Goal: Use online tool/utility: Utilize a website feature to perform a specific function

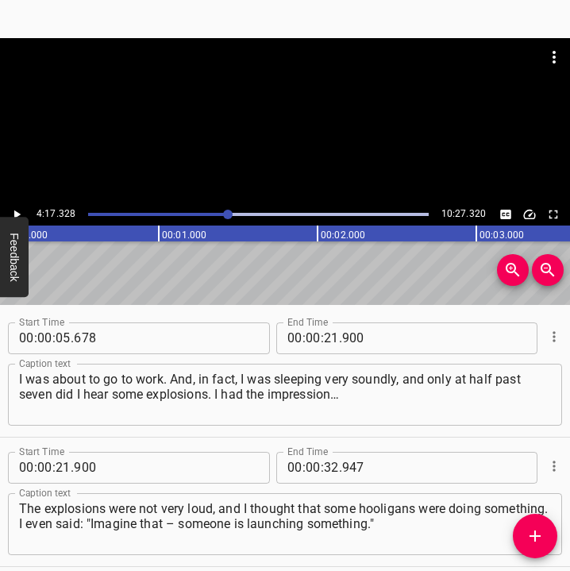
click at [17, 211] on icon "Play/Pause" at bounding box center [17, 214] width 14 height 14
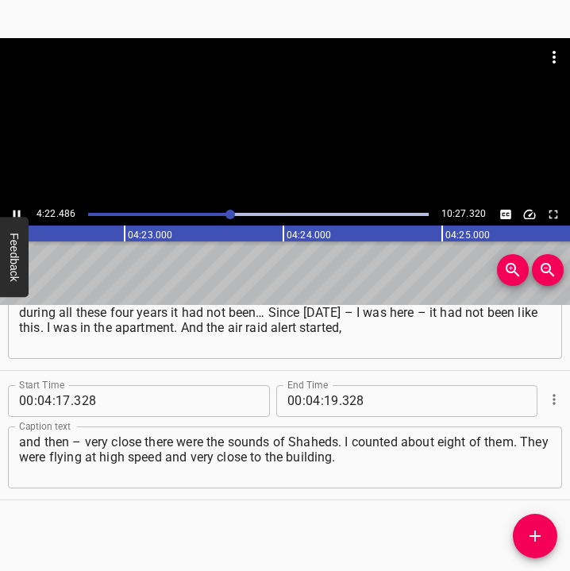
scroll to position [0, 41701]
click at [19, 211] on icon "Play/Pause" at bounding box center [17, 214] width 7 height 9
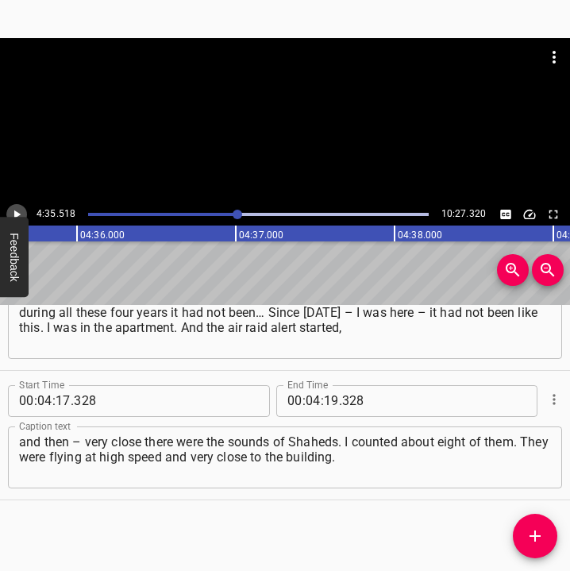
click at [19, 211] on icon "Play/Pause" at bounding box center [17, 214] width 14 height 14
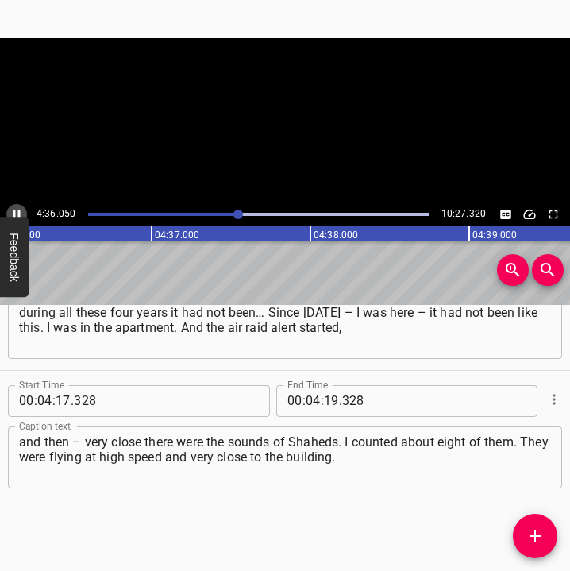
click at [19, 211] on icon "Play/Pause" at bounding box center [17, 214] width 7 height 9
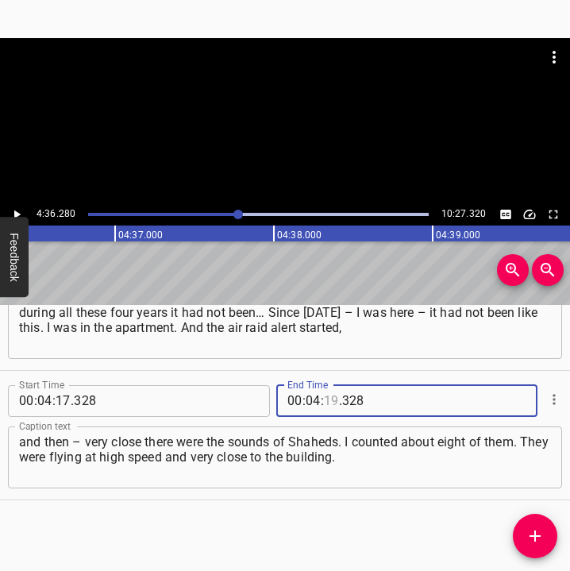
click at [325, 397] on input "number" at bounding box center [331, 401] width 15 height 32
type input "36"
type input "280"
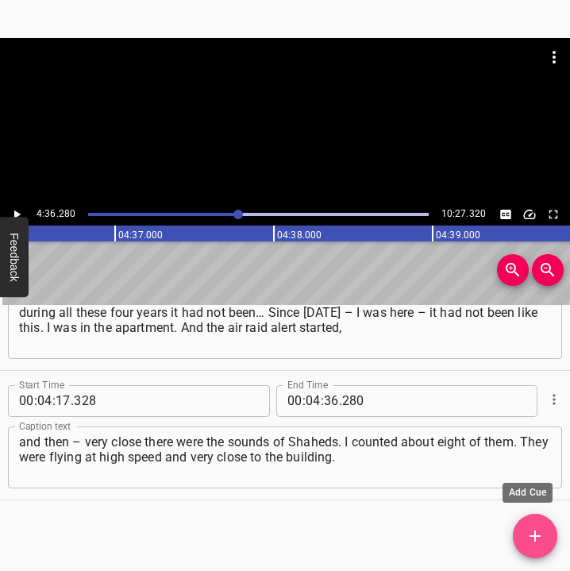
click at [550, 537] on span "Add Cue" at bounding box center [535, 536] width 44 height 19
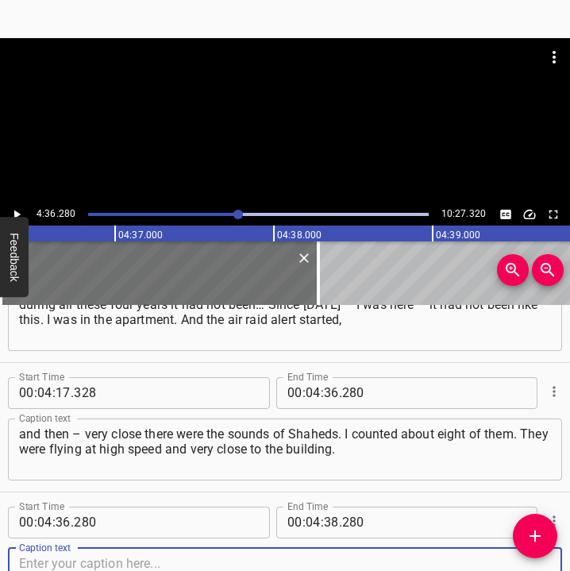
scroll to position [2397, 0]
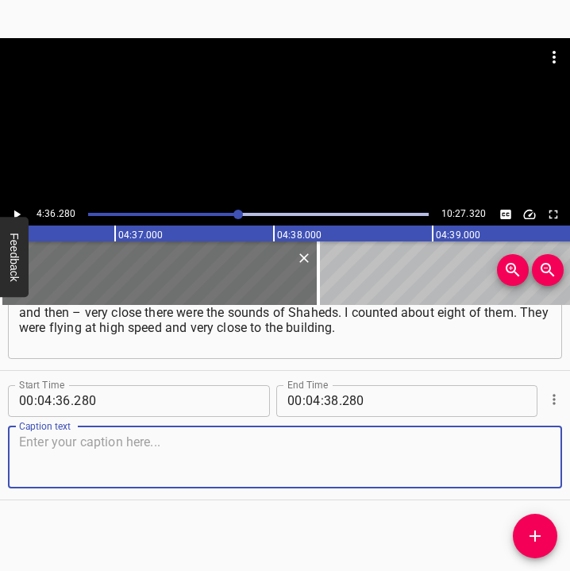
drag, startPoint x: 523, startPoint y: 458, endPoint x: 568, endPoint y: 453, distance: 45.5
click at [568, 453] on div "Start Time 00 : 00 : 05 . 678 Start Time End Time 00 : 00 : 21 . 900 End Time C…" at bounding box center [285, 438] width 570 height 267
click at [75, 464] on textarea at bounding box center [285, 457] width 532 height 45
paste textarea "The corridor and the bathroom – that is our, as they say, office. I already hav…"
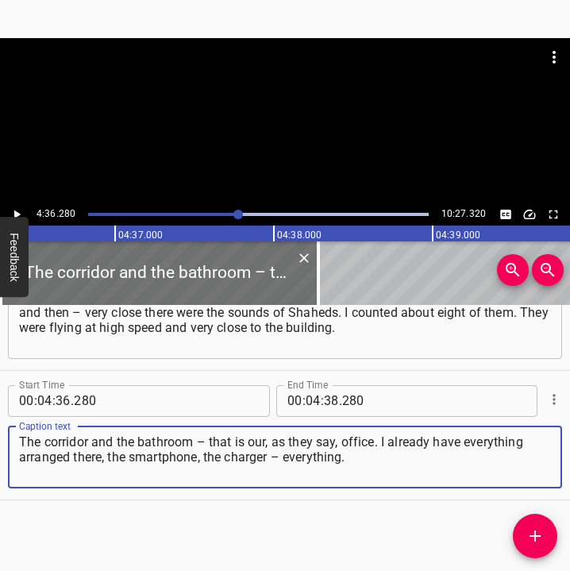
type textarea "The corridor and the bathroom – that is our, as they say, office. I already hav…"
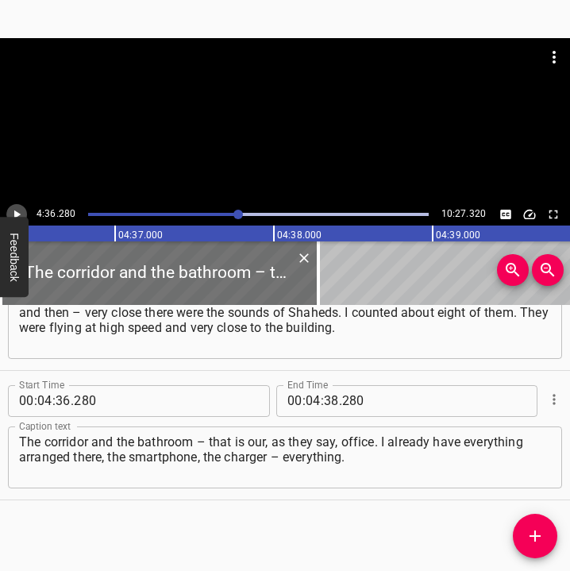
click at [19, 207] on icon "Play/Pause" at bounding box center [17, 214] width 14 height 14
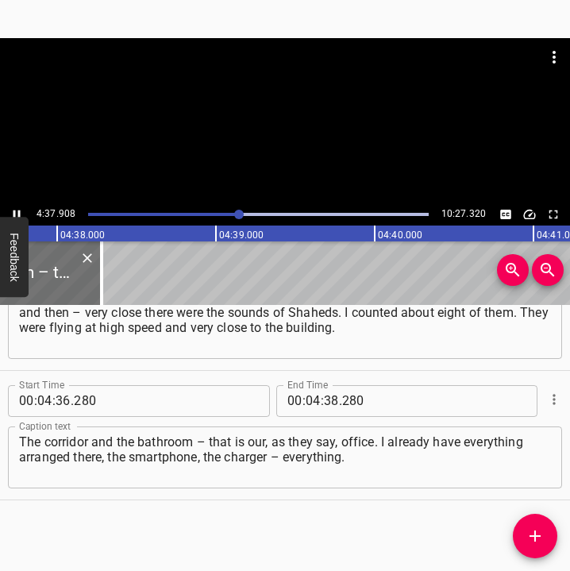
scroll to position [0, 44151]
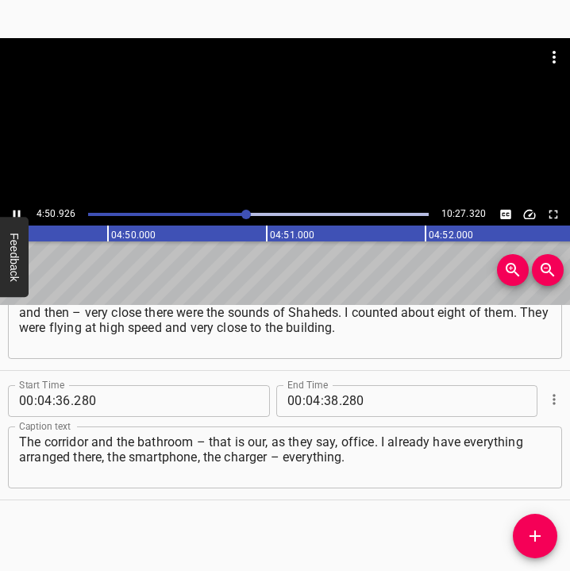
click at [13, 211] on icon "Play/Pause" at bounding box center [17, 214] width 14 height 14
click at [324, 393] on input "number" at bounding box center [331, 401] width 15 height 32
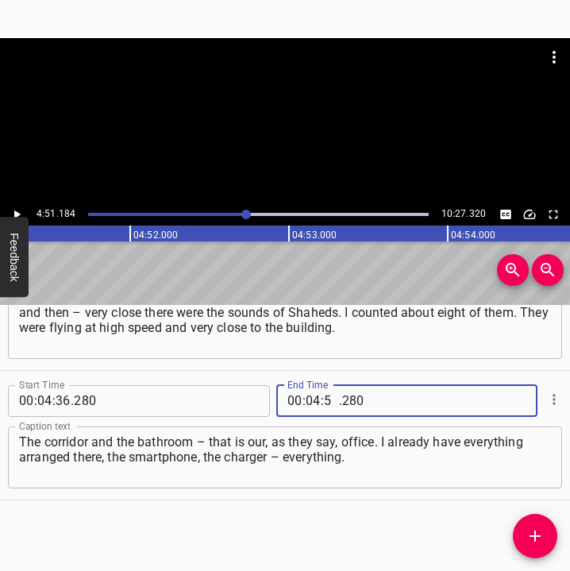
type input "51"
type input "184"
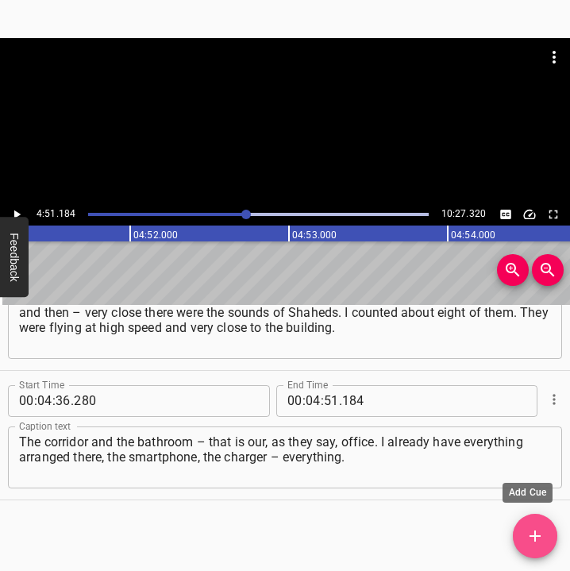
click at [533, 539] on icon "Add Cue" at bounding box center [535, 536] width 19 height 19
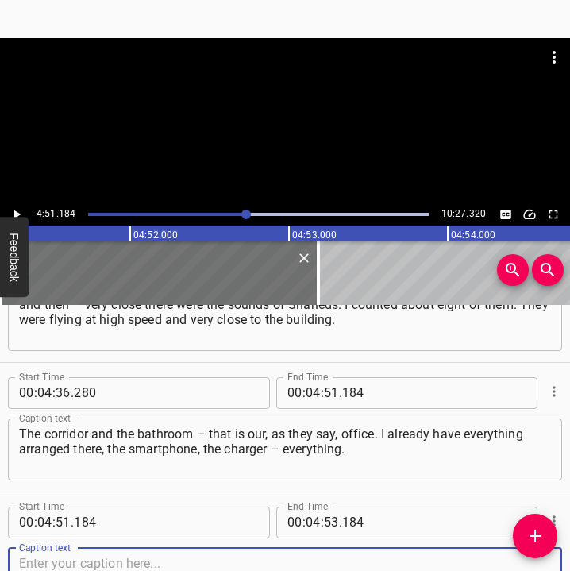
scroll to position [2527, 0]
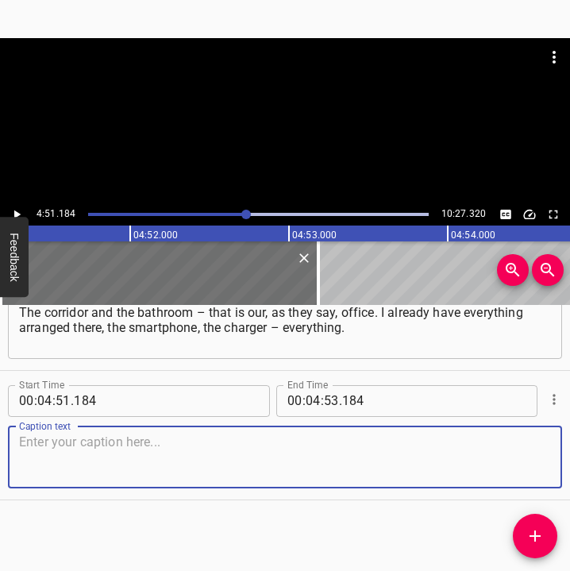
drag, startPoint x: 527, startPoint y: 459, endPoint x: 567, endPoint y: 454, distance: 40.9
click at [567, 454] on div "Start Time 00 : 00 : 05 . 678 Start Time End Time 00 : 00 : 21 . 900 End Time C…" at bounding box center [285, 438] width 570 height 267
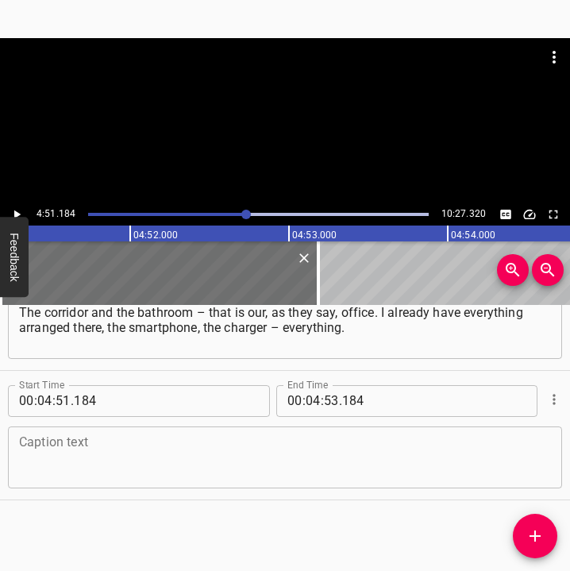
click at [63, 482] on div "Caption text" at bounding box center [285, 458] width 554 height 62
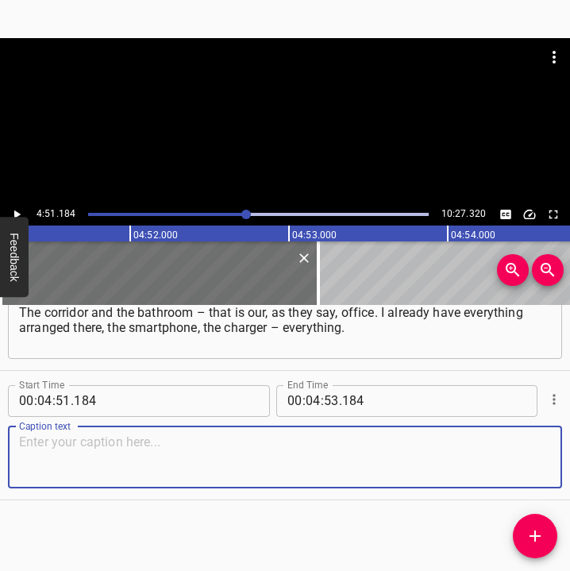
paste textarea "And there is no shelter here. What kind of shelter? I cannot make it to the met…"
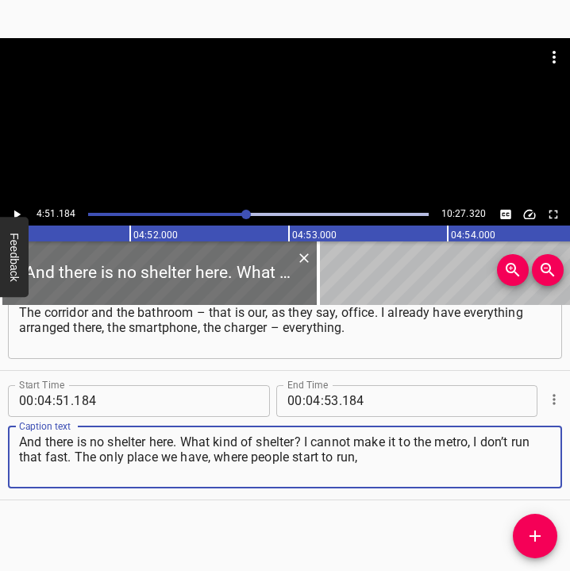
type textarea "And there is no shelter here. What kind of shelter? I cannot make it to the met…"
click at [20, 213] on icon "Play/Pause" at bounding box center [17, 214] width 14 height 14
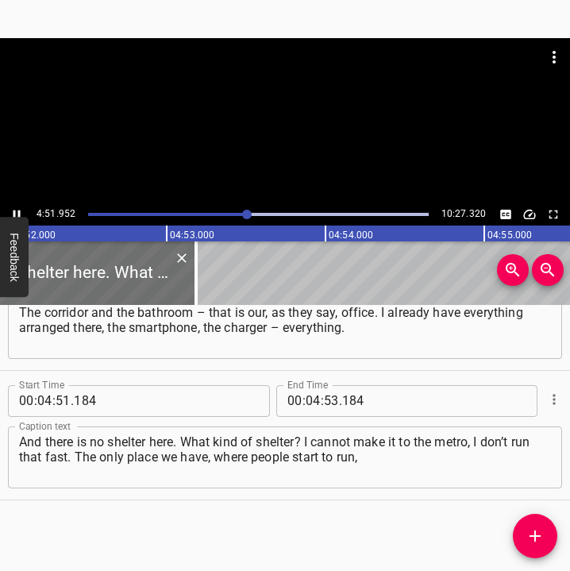
scroll to position [0, 46425]
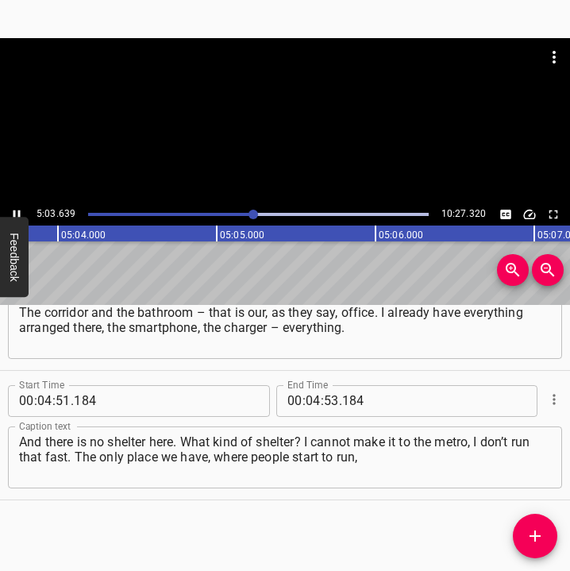
click at [15, 211] on icon "Play/Pause" at bounding box center [17, 214] width 7 height 9
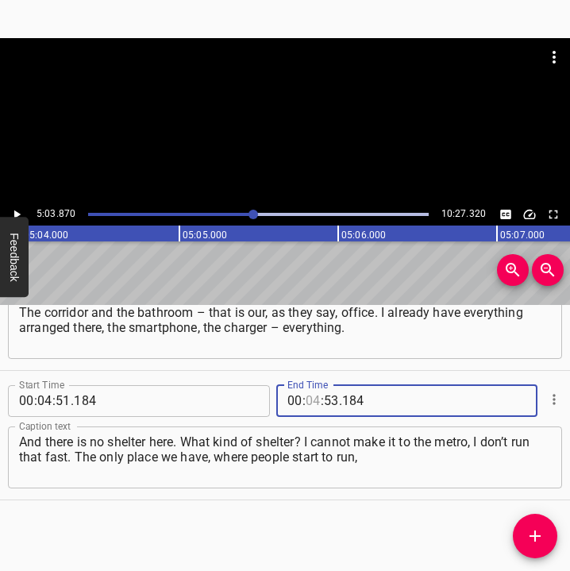
click at [306, 394] on input "number" at bounding box center [313, 401] width 15 height 32
type input "05"
type input "03"
type input "870"
click at [523, 535] on span "Add Cue" at bounding box center [535, 536] width 44 height 19
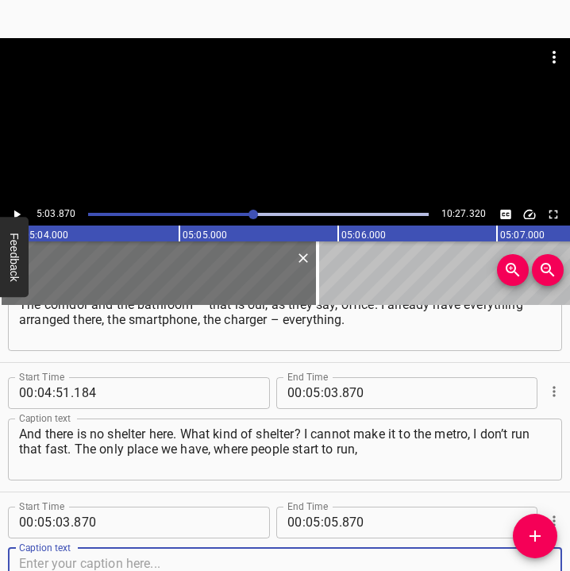
scroll to position [2656, 0]
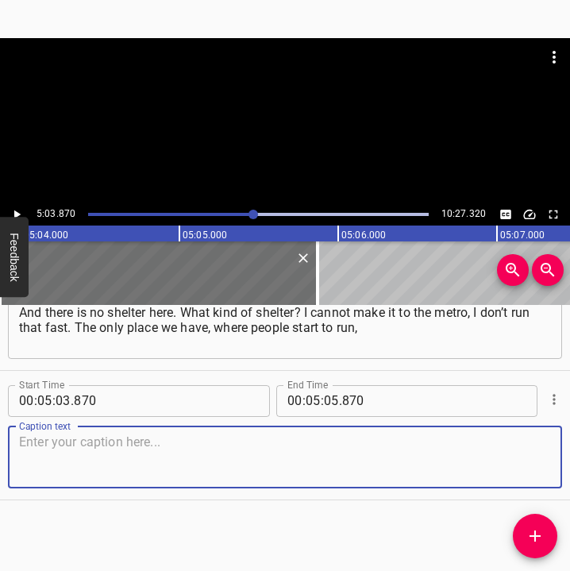
drag, startPoint x: 528, startPoint y: 469, endPoint x: 581, endPoint y: 463, distance: 53.5
click at [570, 463] on html "Caption Editor Batch Transcribe Login Sign Up Privacy Contact 5:03.870 10:27.32…" at bounding box center [285, 285] width 570 height 571
click at [82, 443] on textarea at bounding box center [285, 457] width 532 height 45
paste textarea "is the underpass where the tram is. But, firstly, it is very shallow. By the wa…"
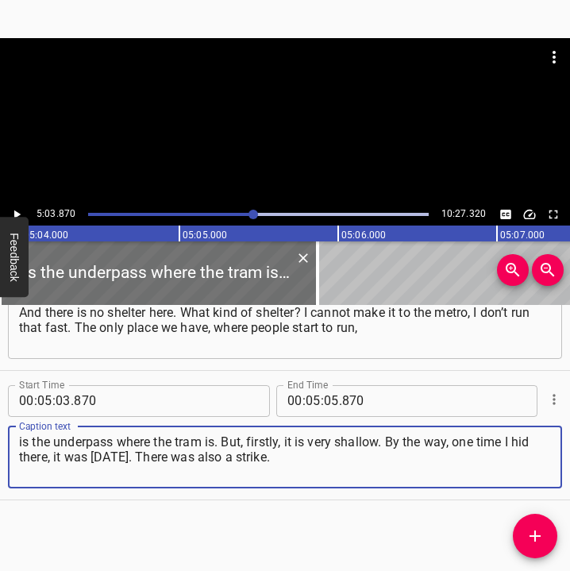
type textarea "is the underpass where the tram is. But, firstly, it is very shallow. By the wa…"
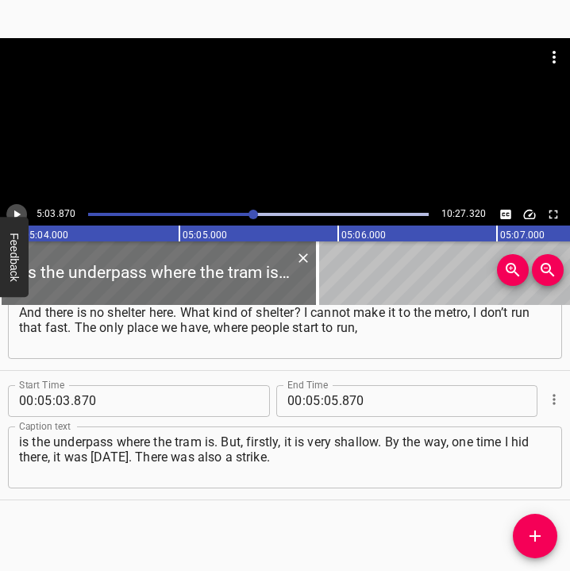
click at [21, 212] on icon "Play/Pause" at bounding box center [17, 214] width 14 height 14
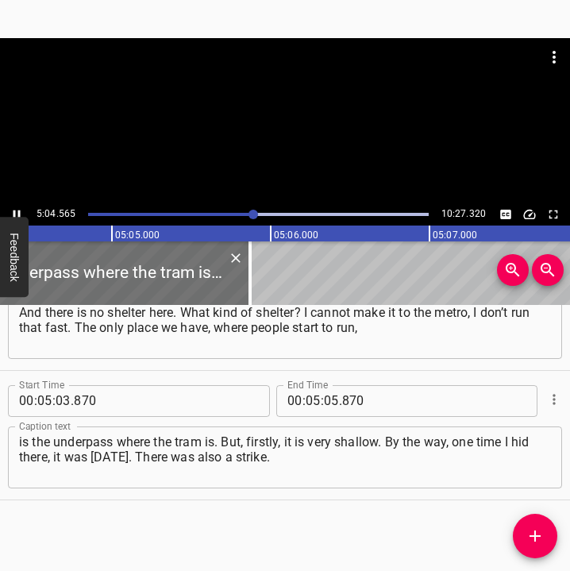
scroll to position [0, 48386]
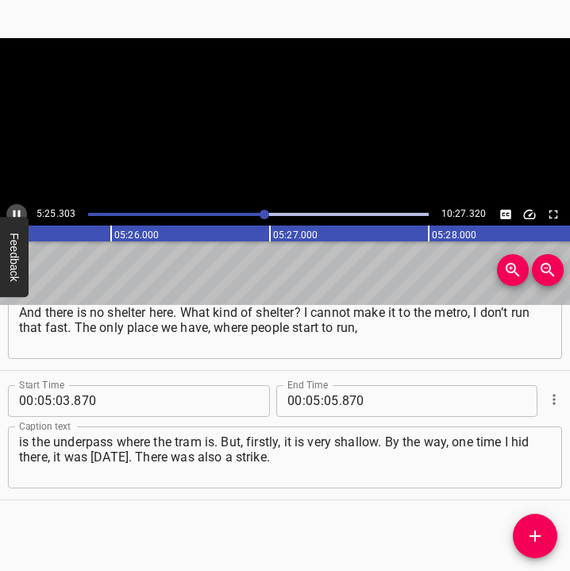
click at [18, 209] on icon "Play/Pause" at bounding box center [17, 214] width 14 height 14
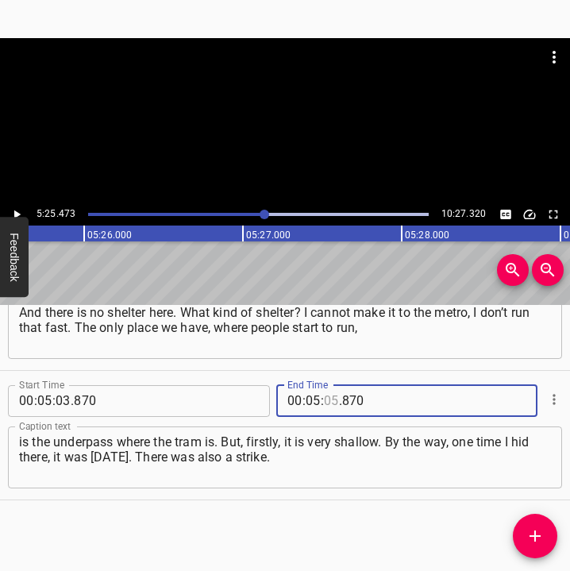
click at [327, 398] on input "number" at bounding box center [331, 401] width 15 height 32
type input "25"
type input "473"
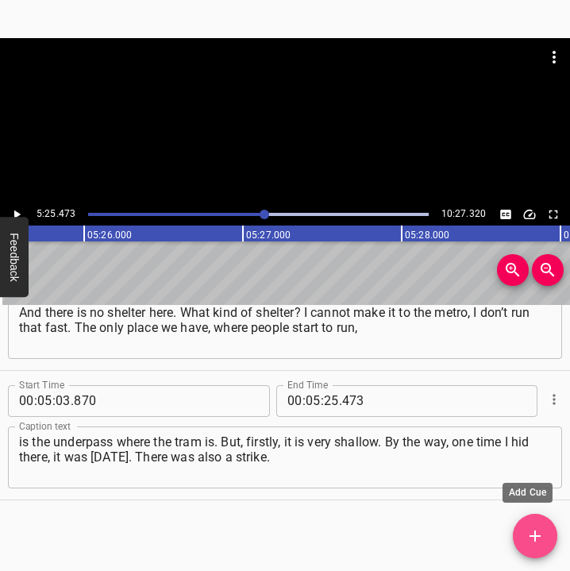
click at [539, 531] on icon "Add Cue" at bounding box center [535, 536] width 19 height 19
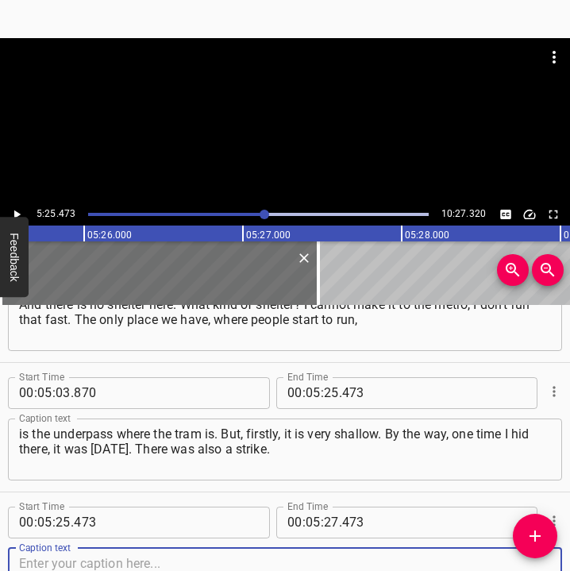
scroll to position [2786, 0]
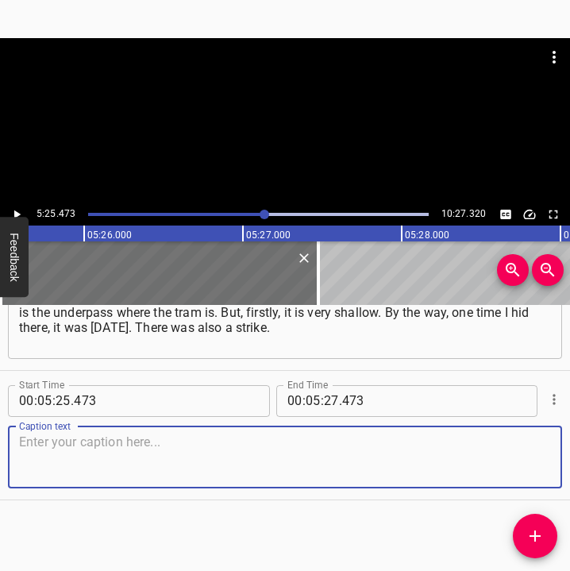
drag, startPoint x: 523, startPoint y: 461, endPoint x: 565, endPoint y: 461, distance: 41.3
click at [538, 461] on div "Caption text" at bounding box center [285, 458] width 554 height 62
click at [42, 437] on textarea at bounding box center [285, 457] width 532 height 45
paste textarea "Across from our house a missile fell. It was shown on television. There was a c…"
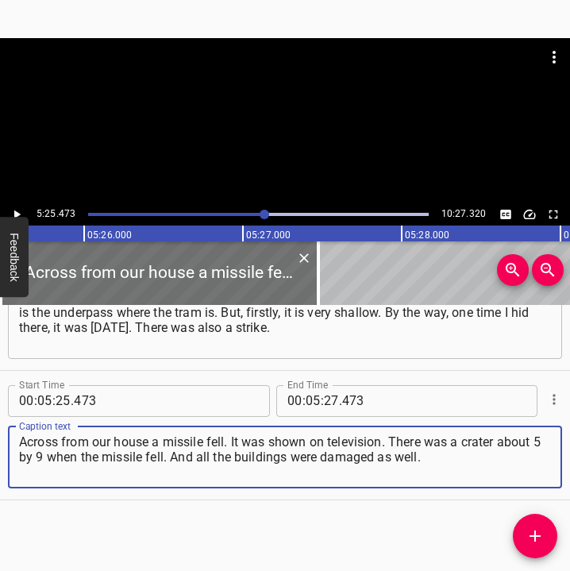
drag, startPoint x: 454, startPoint y: 460, endPoint x: -1, endPoint y: 439, distance: 454.8
click at [0, 439] on html "Caption Editor Batch Transcribe Login Sign Up Privacy Contact 5:25.473 10:27.32…" at bounding box center [285, 285] width 570 height 571
paste textarea
type textarea "Across from our house a missile fell. It was shown on television. There was a c…"
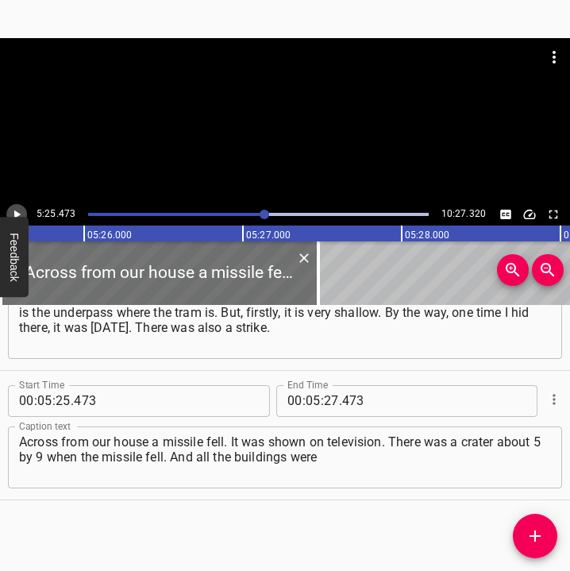
click at [25, 212] on button "Play/Pause" at bounding box center [16, 214] width 21 height 21
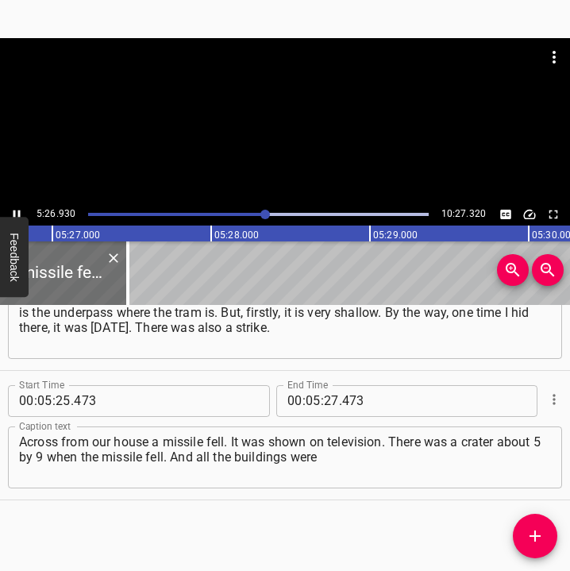
scroll to position [0, 51940]
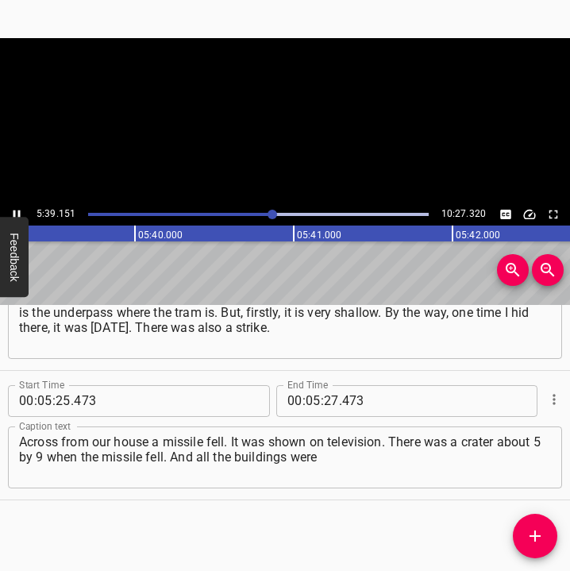
click at [15, 211] on icon "Play/Pause" at bounding box center [17, 214] width 7 height 9
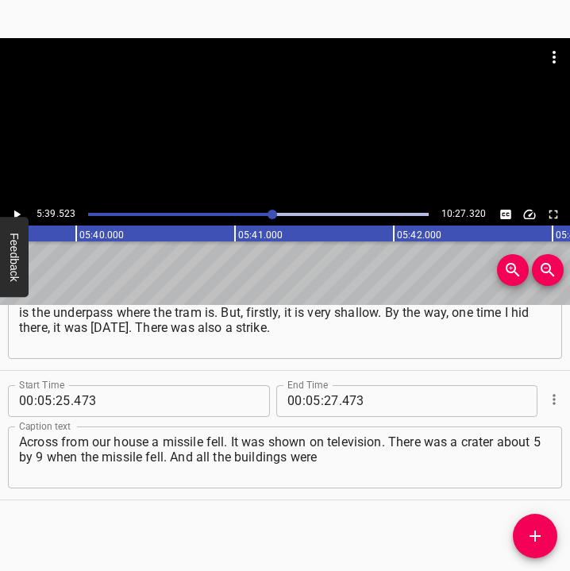
click at [16, 213] on icon "Play/Pause" at bounding box center [17, 214] width 6 height 9
click at [16, 213] on icon "Play/Pause" at bounding box center [17, 214] width 14 height 14
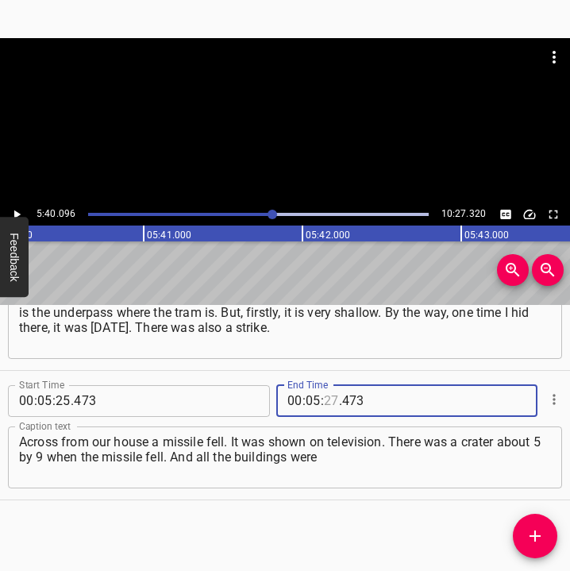
click at [324, 388] on input "number" at bounding box center [331, 401] width 15 height 32
type input "40"
type input "096"
click at [537, 544] on icon "Add Cue" at bounding box center [535, 536] width 19 height 19
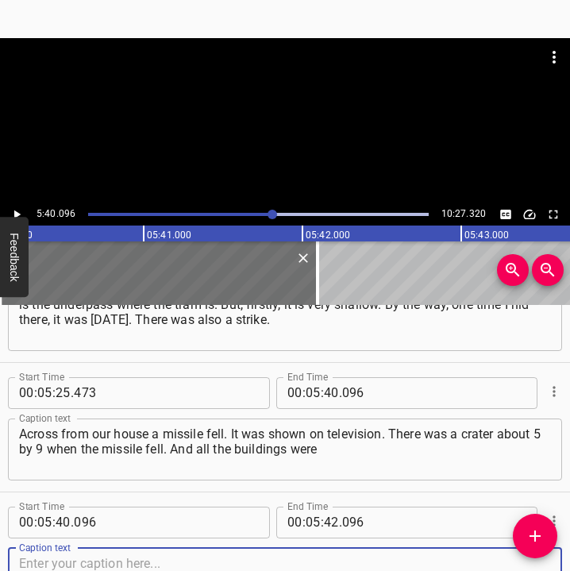
scroll to position [2915, 0]
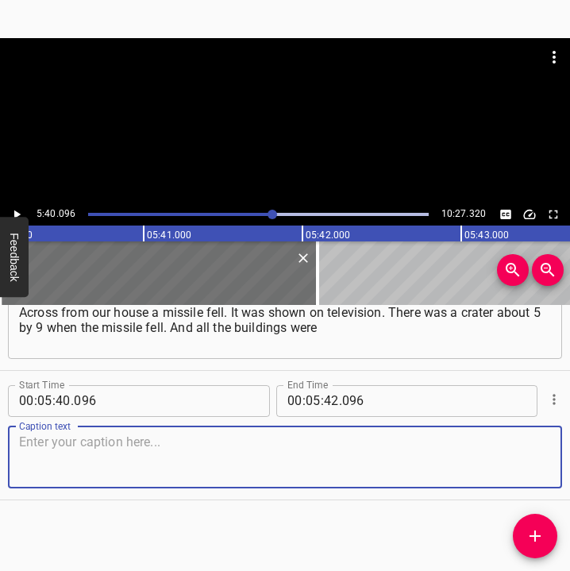
drag, startPoint x: 531, startPoint y: 464, endPoint x: 567, endPoint y: 453, distance: 37.4
click at [554, 457] on div "Start Time 00 : 05 : 40 . 096 Start Time End Time 00 : 05 : 42 . 096 End Time C…" at bounding box center [285, 435] width 570 height 129
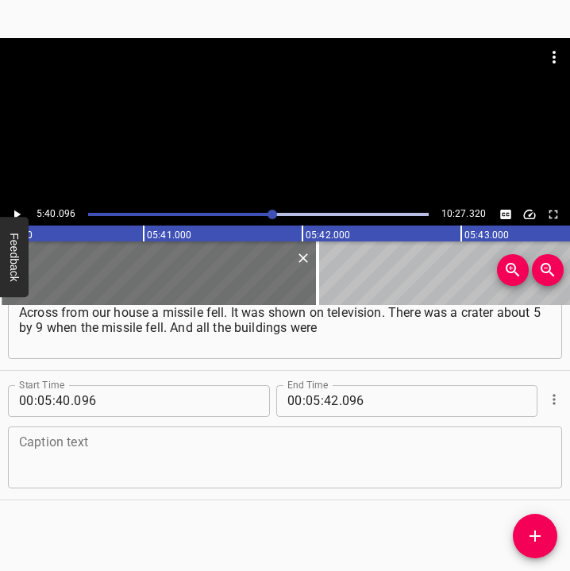
click at [58, 450] on textarea at bounding box center [285, 457] width 532 height 45
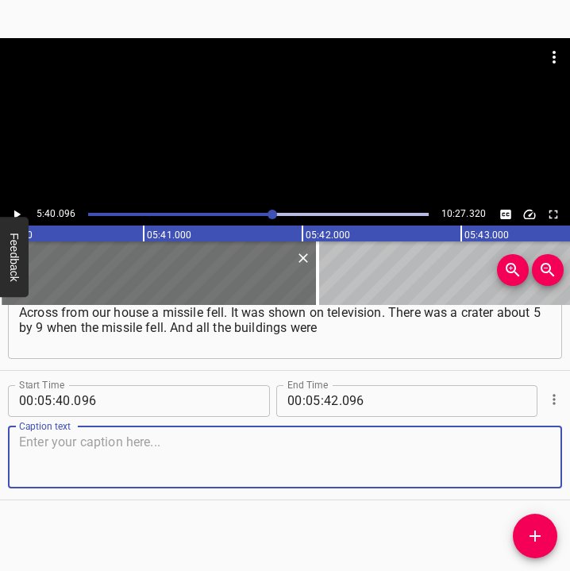
paste textarea "damaged as well. One could say we were lucky, our building was not very badly d…"
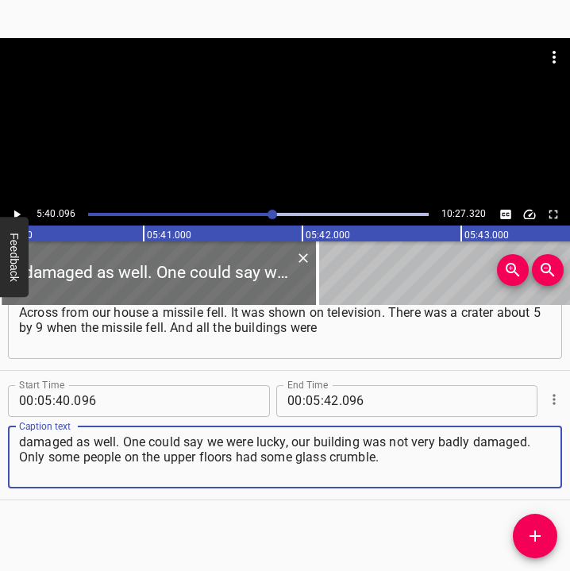
type textarea "damaged as well. One could say we were lucky, our building was not very badly d…"
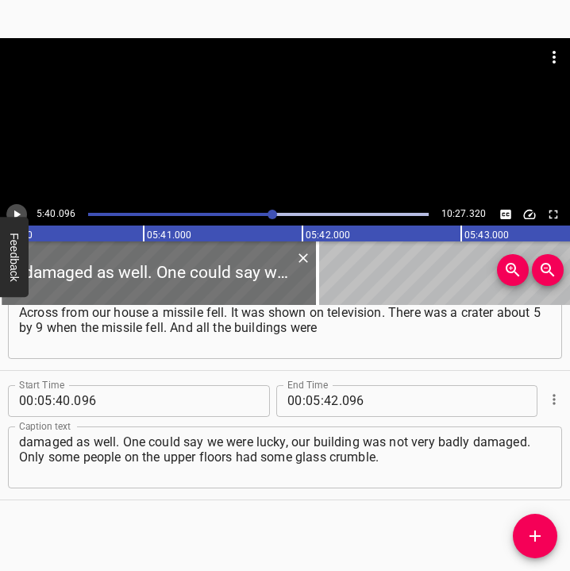
click at [10, 207] on icon "Play/Pause" at bounding box center [17, 214] width 14 height 14
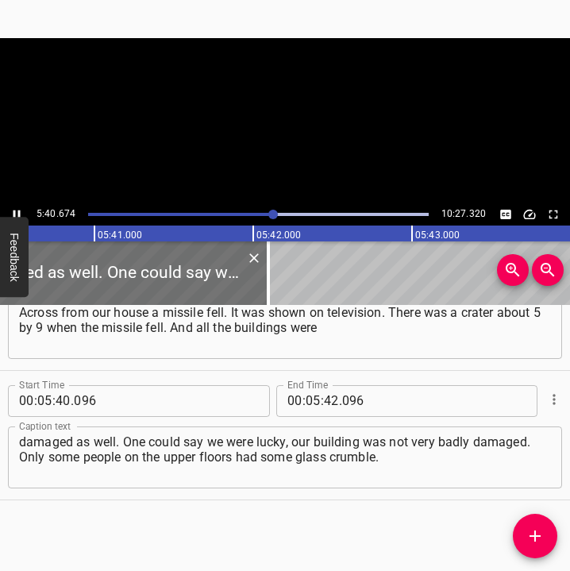
scroll to position [0, 54114]
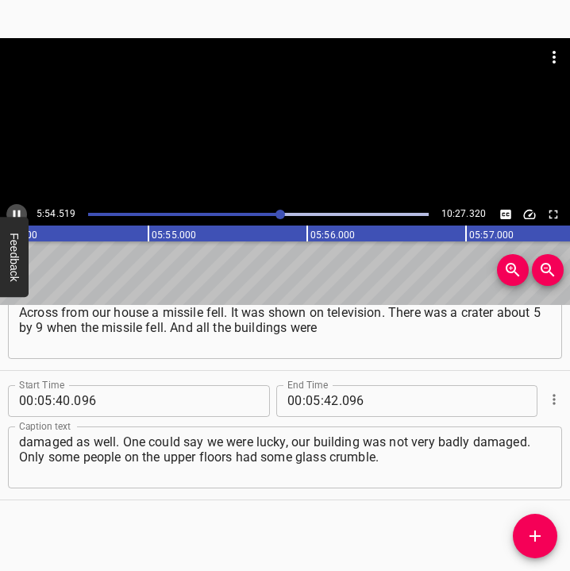
click at [20, 207] on icon "Play/Pause" at bounding box center [17, 214] width 14 height 14
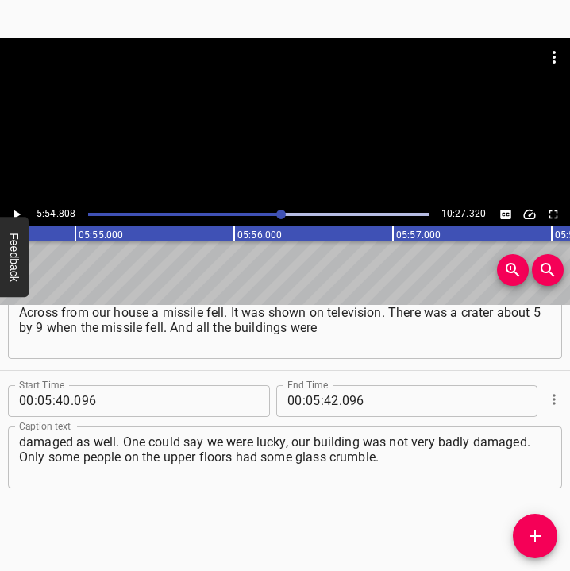
scroll to position [0, 56369]
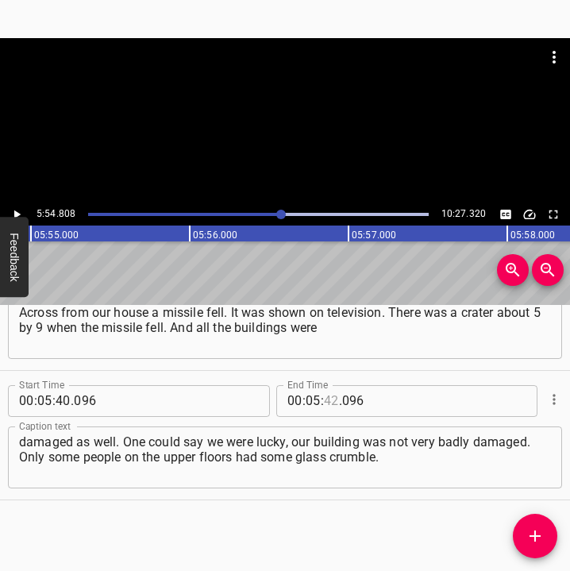
click at [327, 401] on input "number" at bounding box center [331, 401] width 15 height 32
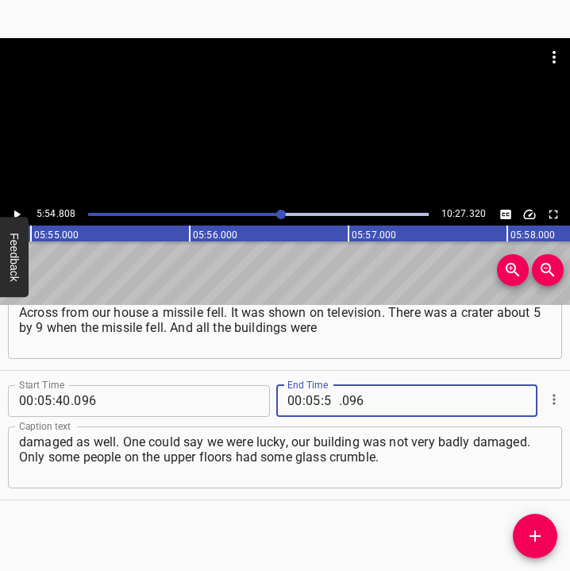
type input "54"
type input "808"
click at [535, 524] on button "Add Cue" at bounding box center [535, 536] width 44 height 44
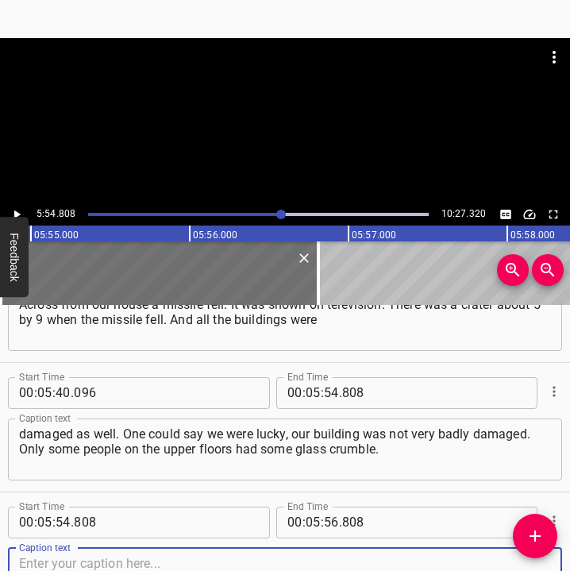
scroll to position [3045, 0]
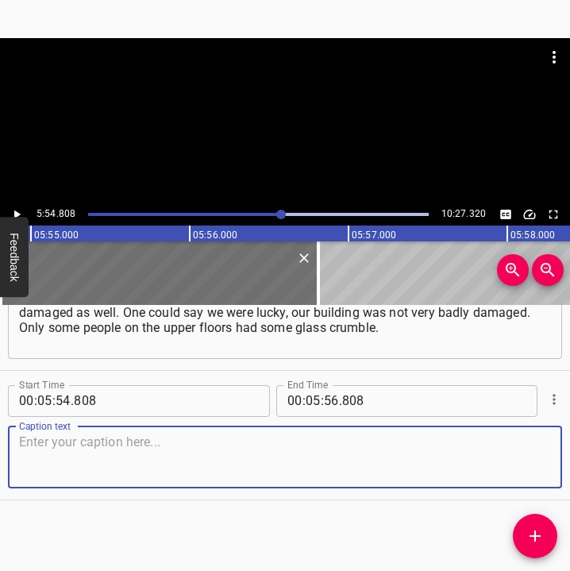
drag, startPoint x: 522, startPoint y: 454, endPoint x: 561, endPoint y: 454, distance: 38.9
click at [542, 454] on div "Caption text" at bounding box center [285, 458] width 554 height 62
click at [160, 450] on textarea at bounding box center [285, 457] width 532 height 45
paste textarea "And basically – nothing serious happened. It was [DATE]. I was just going to th…"
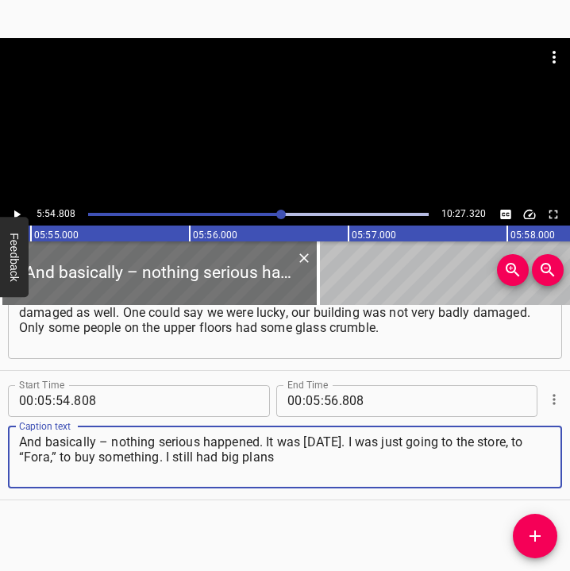
type textarea "And basically – nothing serious happened. It was [DATE]. I was just going to th…"
click at [11, 214] on icon "Play/Pause" at bounding box center [17, 214] width 14 height 14
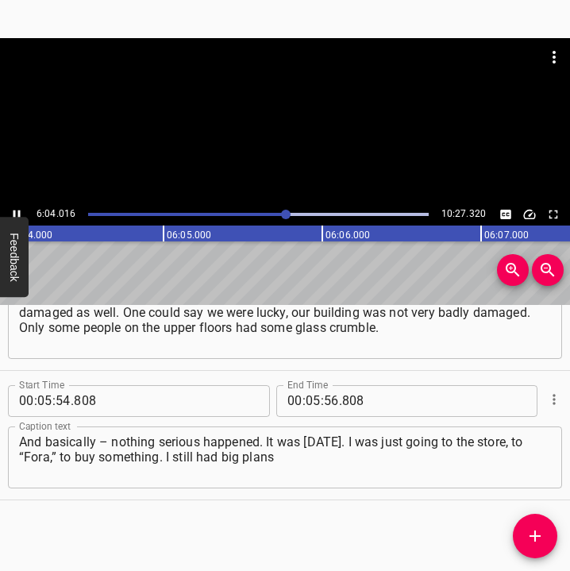
click at [10, 208] on icon "Play/Pause" at bounding box center [17, 214] width 14 height 14
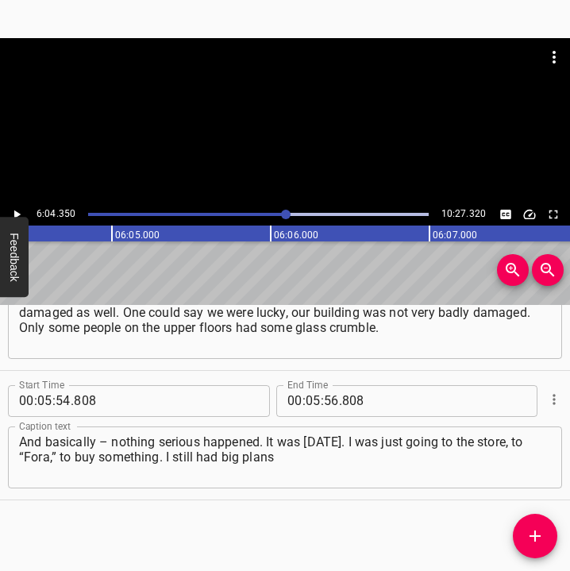
scroll to position [0, 57884]
click at [308, 400] on input "number" at bounding box center [313, 401] width 15 height 32
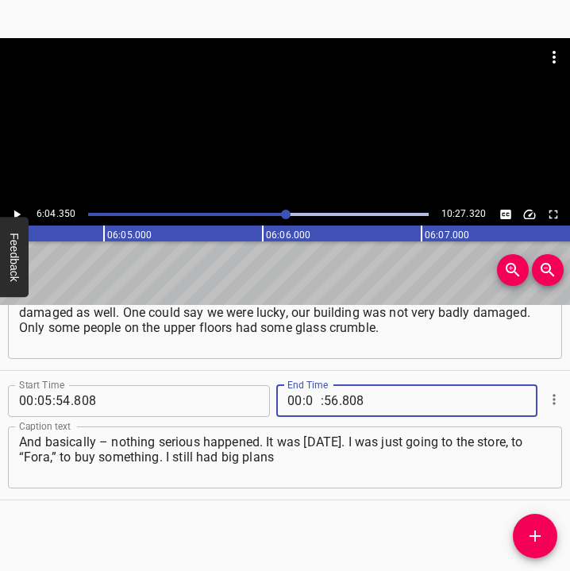
type input "06"
type input "04"
type input "350"
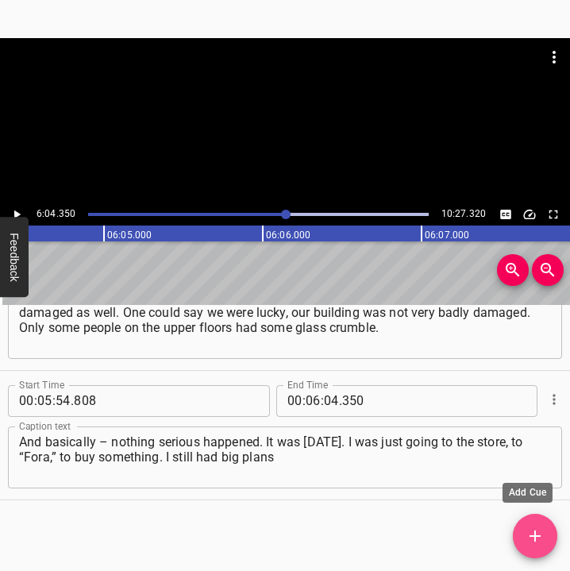
click at [531, 533] on icon "Add Cue" at bounding box center [535, 536] width 19 height 19
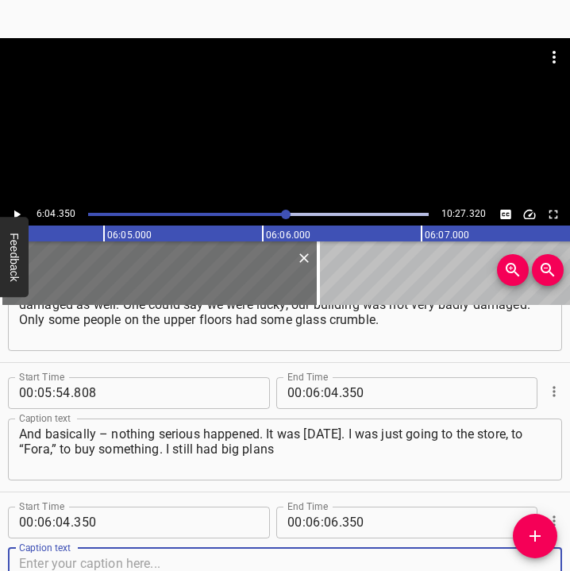
scroll to position [3174, 0]
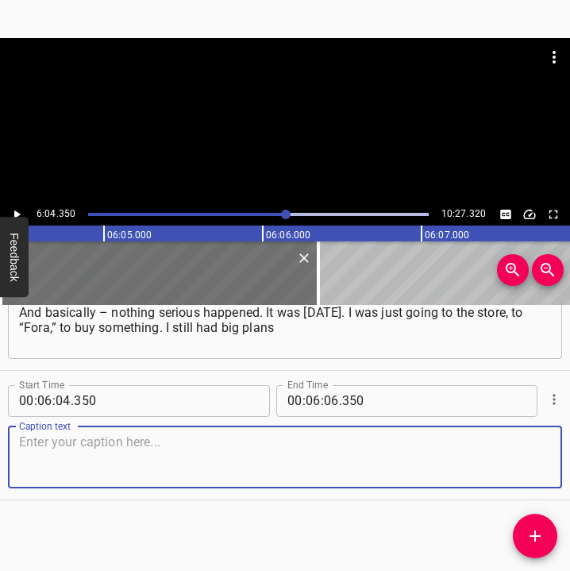
drag, startPoint x: 518, startPoint y: 455, endPoint x: 566, endPoint y: 455, distance: 48.5
click at [543, 455] on div "Caption text" at bounding box center [285, 458] width 554 height 62
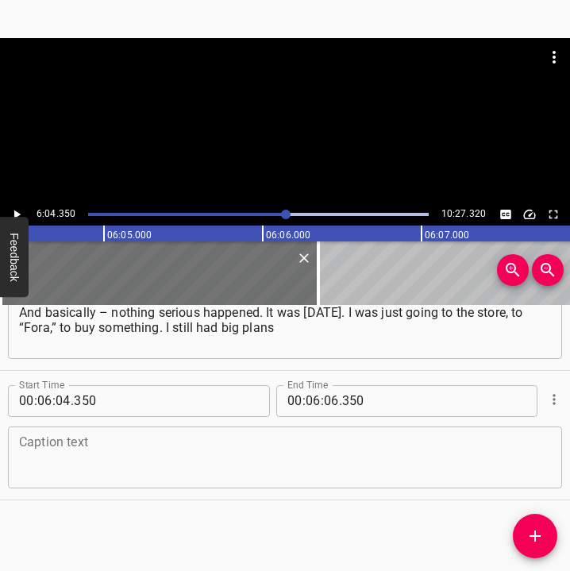
click at [94, 455] on textarea at bounding box center [285, 457] width 532 height 45
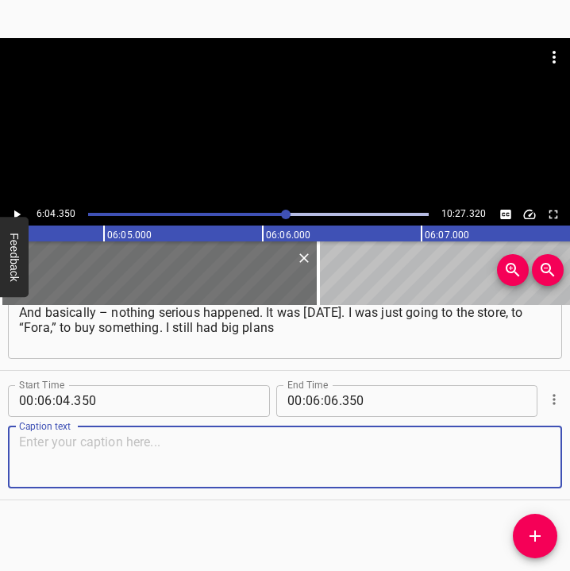
paste textarea "– to bake a cake, I always did that on the last day. And when the air raid aler…"
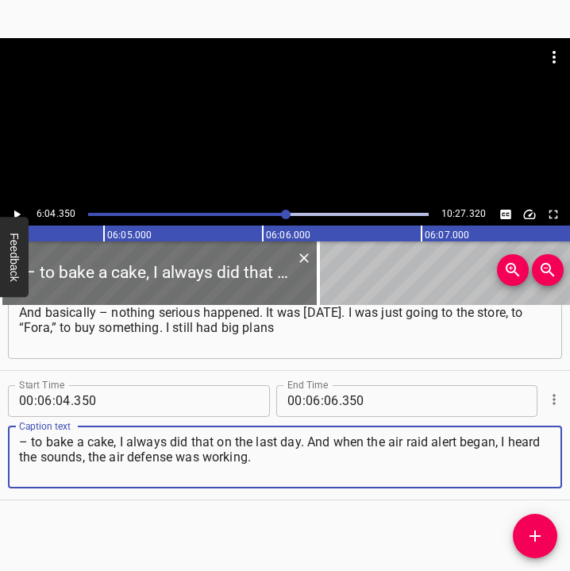
type textarea "– to bake a cake, I always did that on the last day. And when the air raid aler…"
click at [17, 204] on button "Play/Pause" at bounding box center [16, 214] width 21 height 21
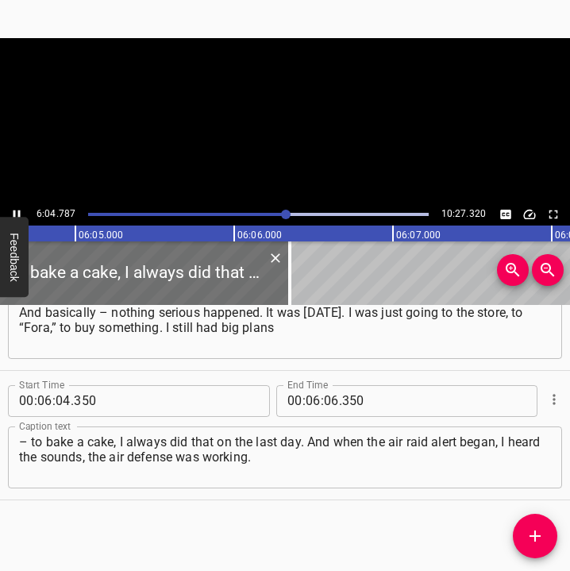
scroll to position [0, 57954]
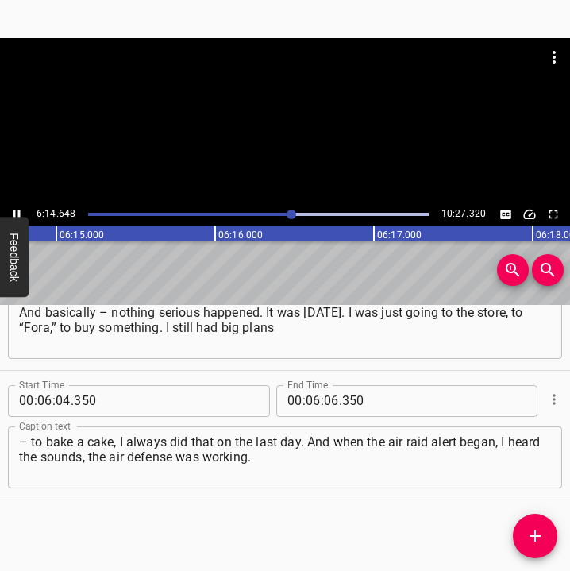
click at [17, 211] on icon "Play/Pause" at bounding box center [17, 214] width 14 height 14
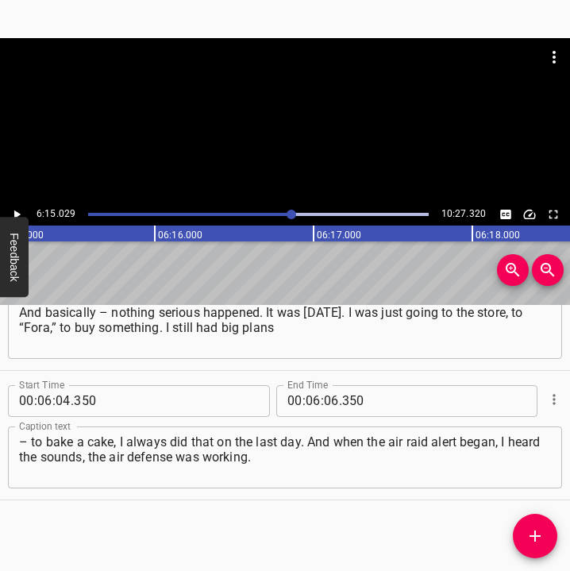
click at [17, 211] on icon "Play/Pause" at bounding box center [17, 214] width 14 height 14
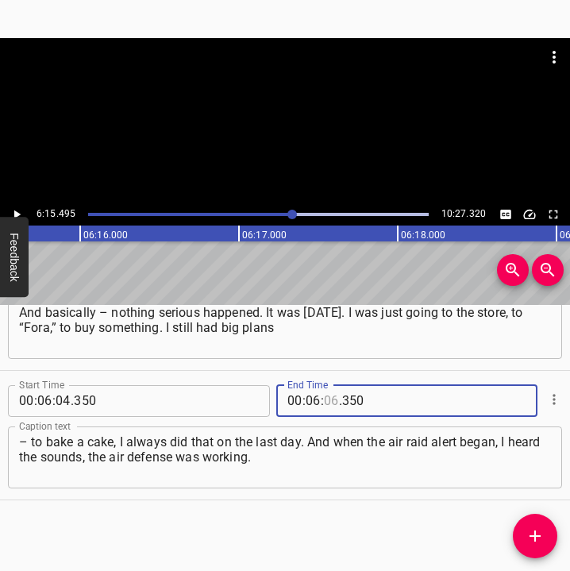
click at [325, 402] on input "number" at bounding box center [331, 401] width 15 height 32
type input "15"
type input "495"
click at [535, 538] on icon "Add Cue" at bounding box center [535, 536] width 11 height 11
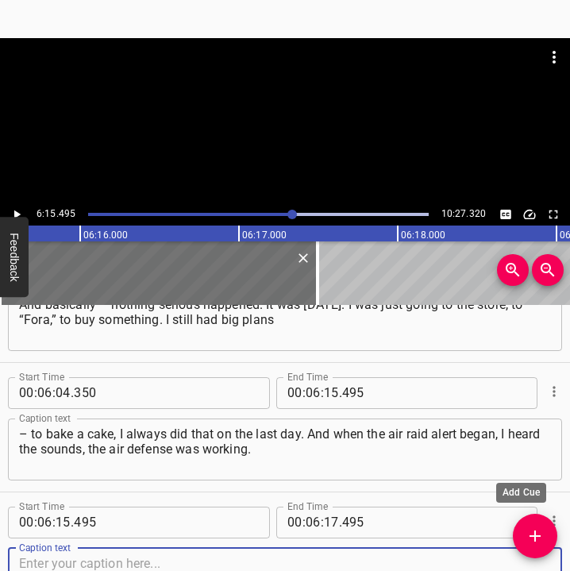
scroll to position [3304, 0]
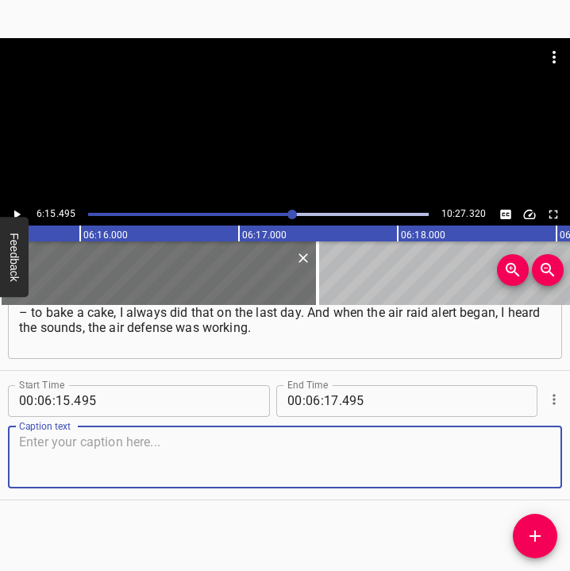
drag, startPoint x: 522, startPoint y: 462, endPoint x: 568, endPoint y: 458, distance: 46.3
click at [535, 459] on textarea at bounding box center [285, 457] width 532 height 45
click at [156, 455] on textarea at bounding box center [285, 457] width 532 height 45
paste textarea "When the air defense is working, I am not afraid at all, I feel calm, I have a …"
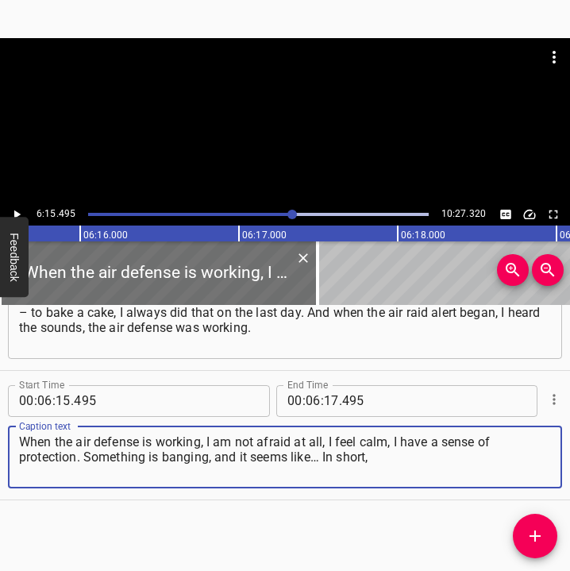
type textarea "When the air defense is working, I am not afraid at all, I feel calm, I have a …"
click at [21, 215] on icon "Play/Pause" at bounding box center [17, 214] width 14 height 14
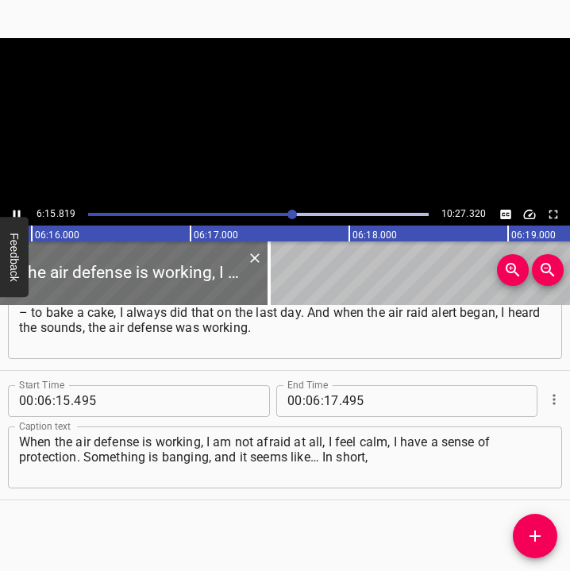
scroll to position [0, 59706]
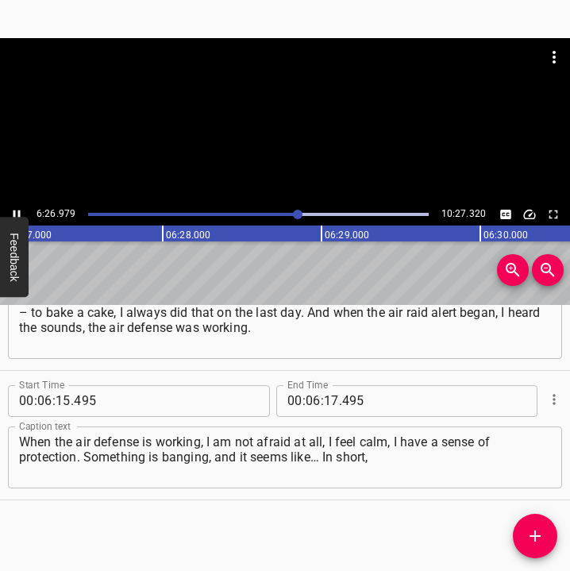
click at [13, 211] on icon "Play/Pause" at bounding box center [17, 214] width 14 height 14
click at [326, 394] on input "number" at bounding box center [331, 401] width 15 height 32
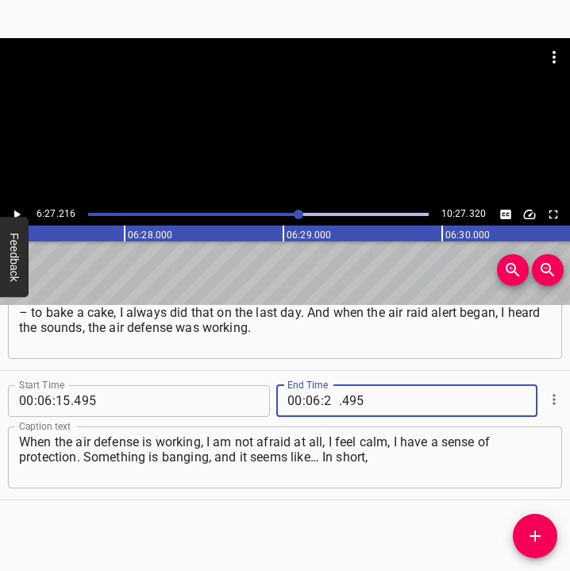
type input "27"
type input "216"
click at [535, 535] on icon "Add Cue" at bounding box center [535, 536] width 11 height 11
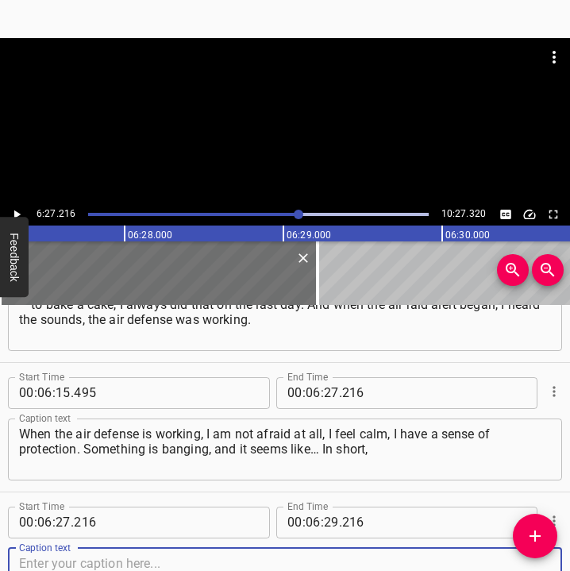
scroll to position [3433, 0]
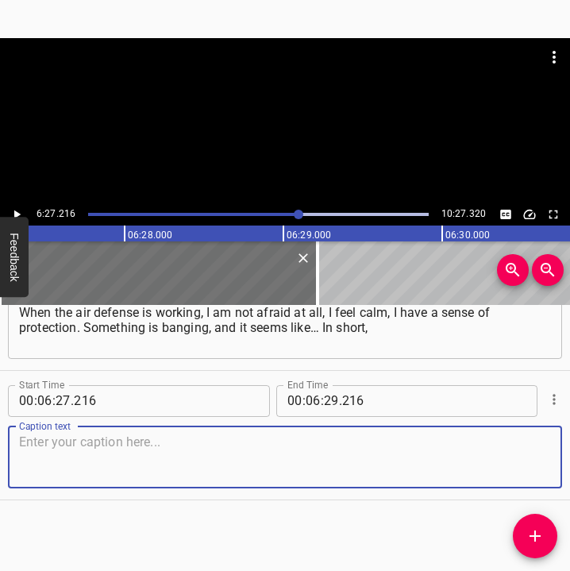
drag, startPoint x: 530, startPoint y: 465, endPoint x: 562, endPoint y: 457, distance: 33.0
click at [542, 462] on div "Caption text" at bounding box center [285, 458] width 554 height 62
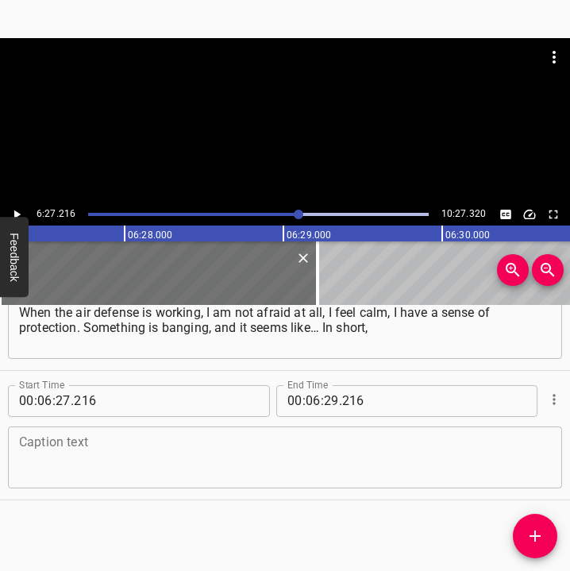
click at [195, 453] on textarea at bounding box center [285, 457] width 532 height 45
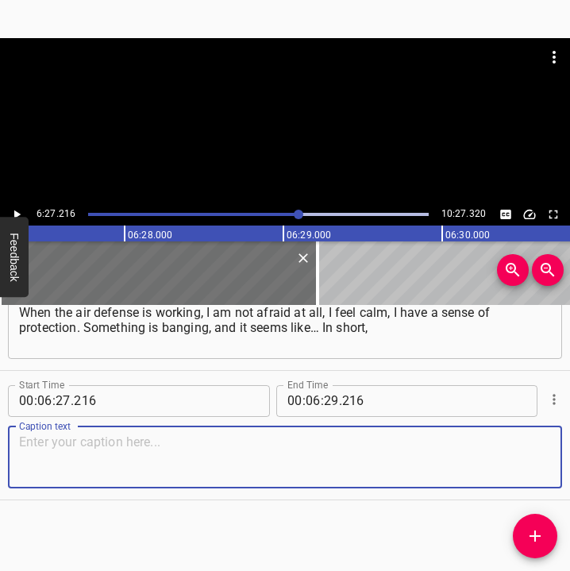
paste textarea "I keep walking. I went to “ATB,” then to “Fora.” I approach “Fora” – and then s…"
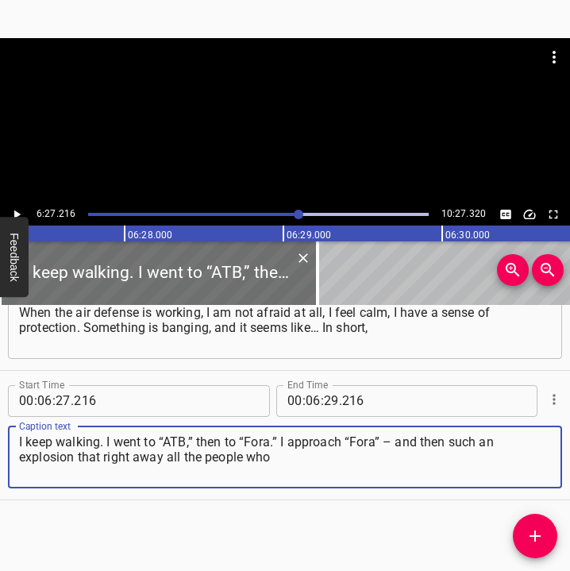
type textarea "I keep walking. I went to “ATB,” then to “Fora.” I approach “Fora” – and then s…"
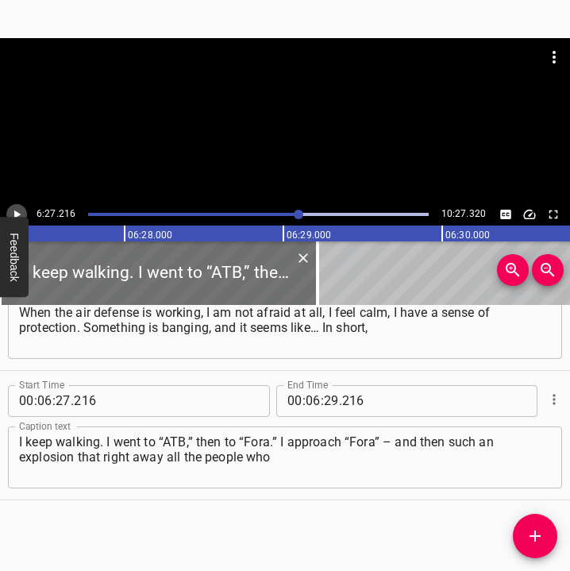
click at [20, 205] on button "Play/Pause" at bounding box center [16, 214] width 21 height 21
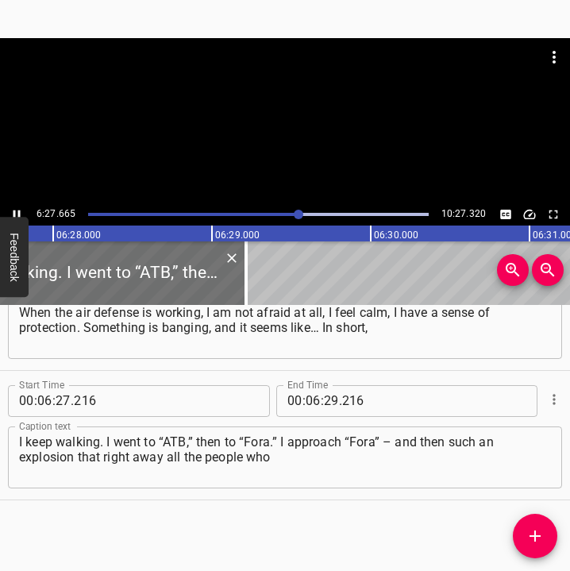
scroll to position [0, 61631]
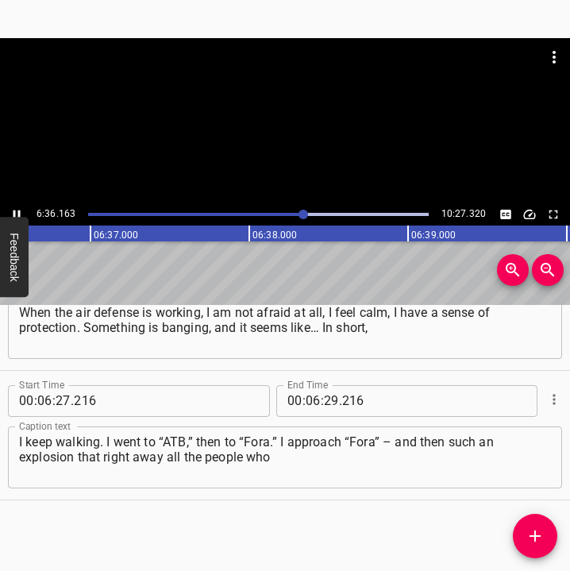
click at [16, 210] on icon "Play/Pause" at bounding box center [17, 214] width 14 height 14
click at [324, 400] on input "number" at bounding box center [331, 401] width 15 height 32
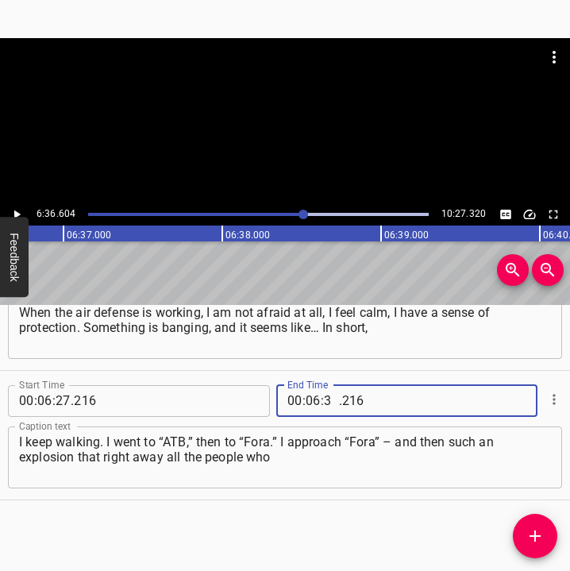
type input "36"
type input "604"
click at [531, 527] on icon "Add Cue" at bounding box center [535, 536] width 19 height 19
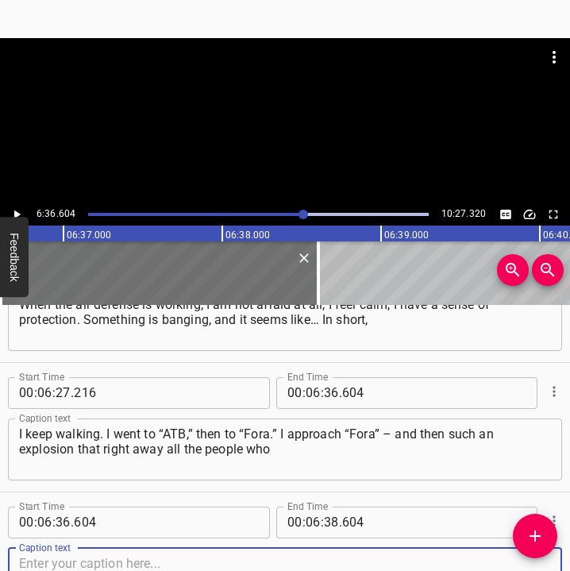
scroll to position [3563, 0]
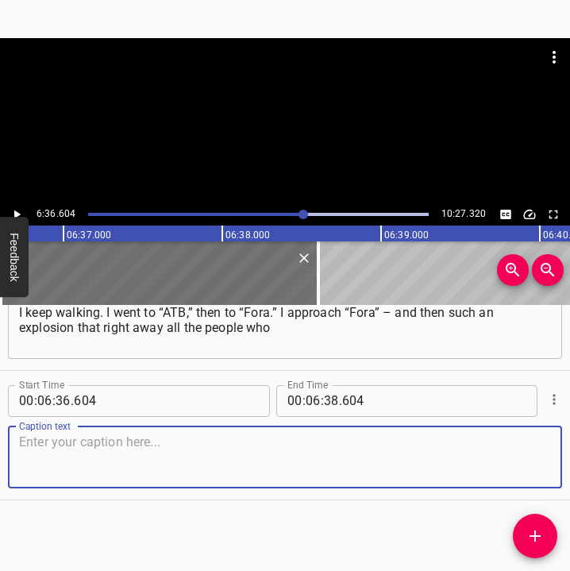
drag, startPoint x: 527, startPoint y: 465, endPoint x: 557, endPoint y: 463, distance: 29.5
click at [557, 463] on div "Start Time 00 : 00 : 05 . 678 Start Time End Time 00 : 00 : 21 . 900 End Time C…" at bounding box center [285, 438] width 570 height 267
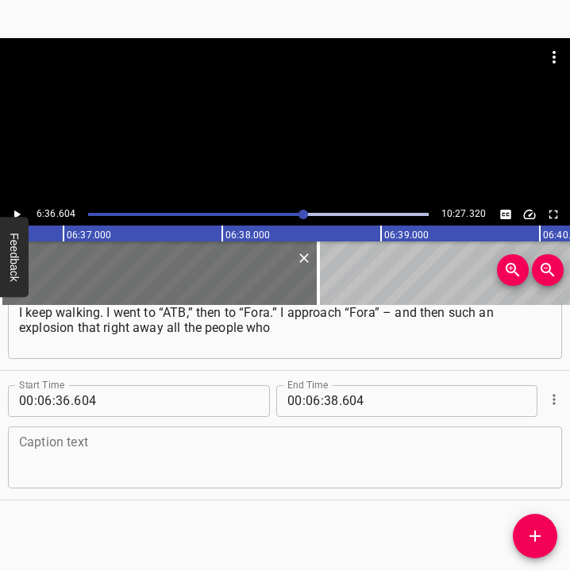
click at [60, 450] on textarea at bounding box center [285, 457] width 532 height 45
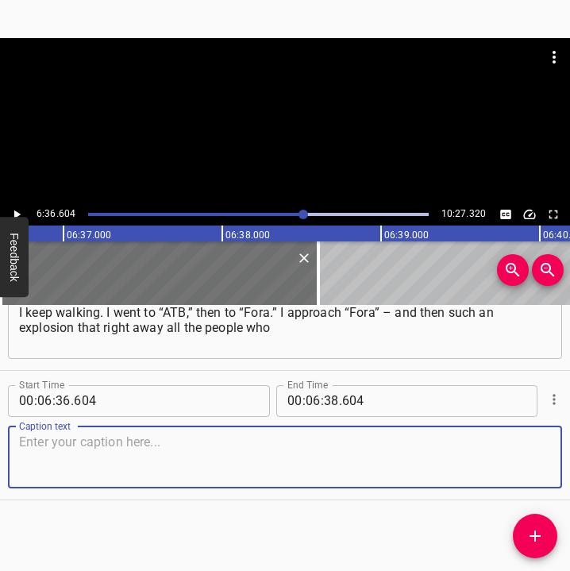
paste textarea "were in “Fora”… They just rushed out and ran into that underpass, and I ran wit…"
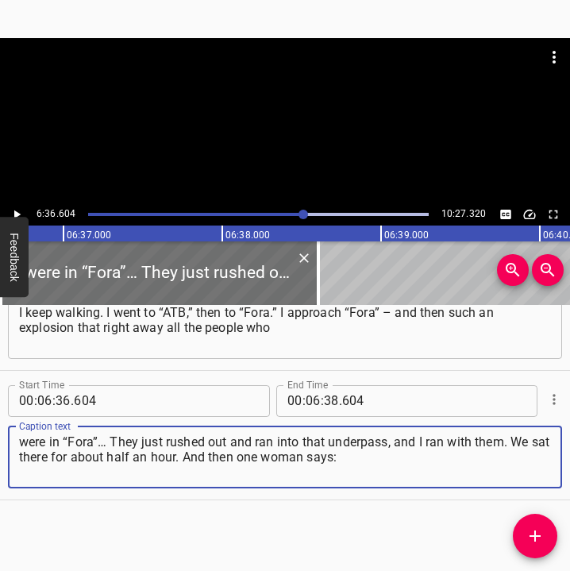
type textarea "were in “Fora”… They just rushed out and ran into that underpass, and I ran wit…"
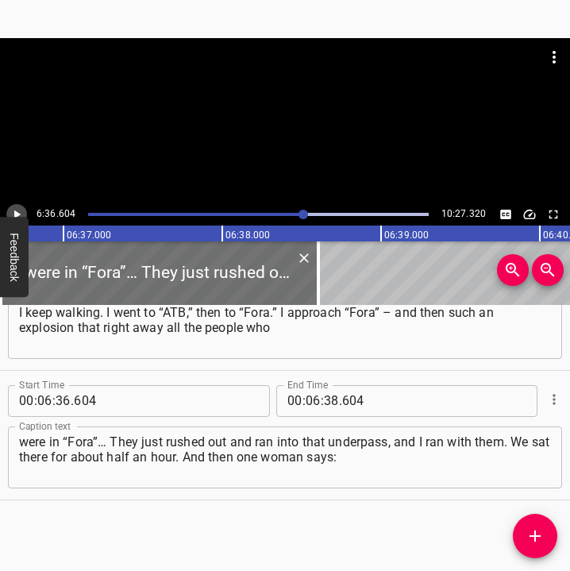
click at [21, 207] on icon "Play/Pause" at bounding box center [17, 214] width 14 height 14
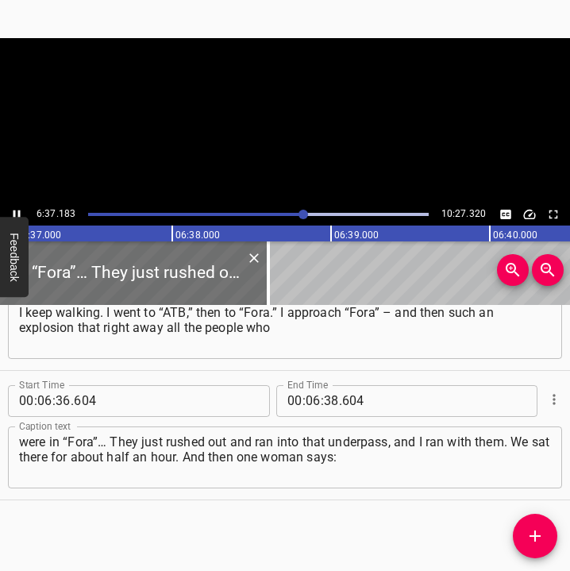
scroll to position [0, 63101]
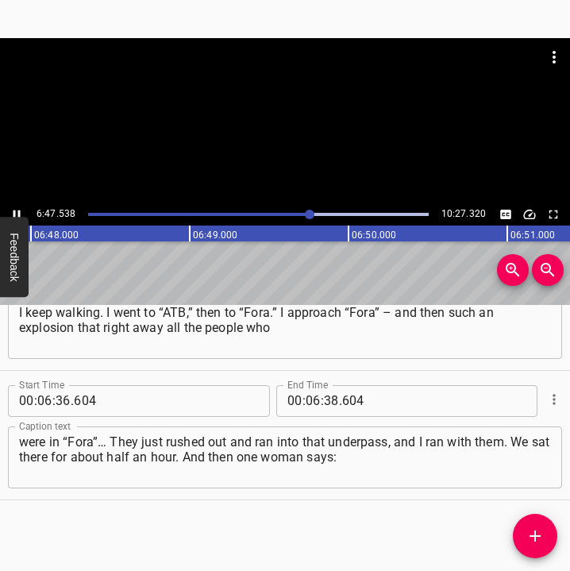
click at [14, 211] on icon "Play/Pause" at bounding box center [17, 214] width 7 height 9
click at [328, 399] on input "number" at bounding box center [331, 401] width 15 height 32
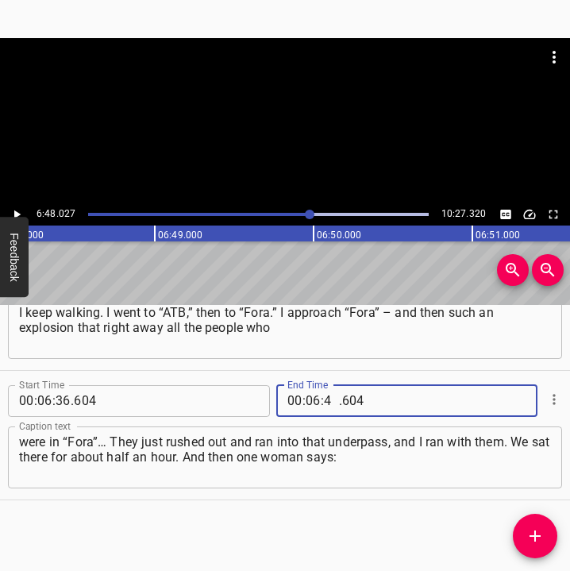
type input "48"
type input "027"
click at [537, 538] on icon "Add Cue" at bounding box center [535, 536] width 19 height 19
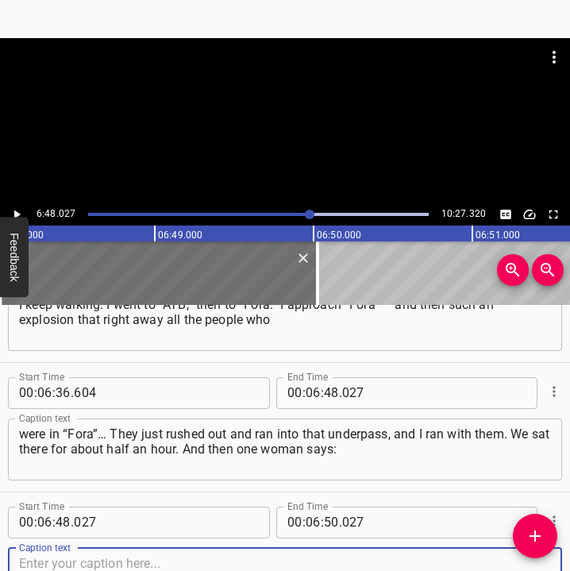
scroll to position [3692, 0]
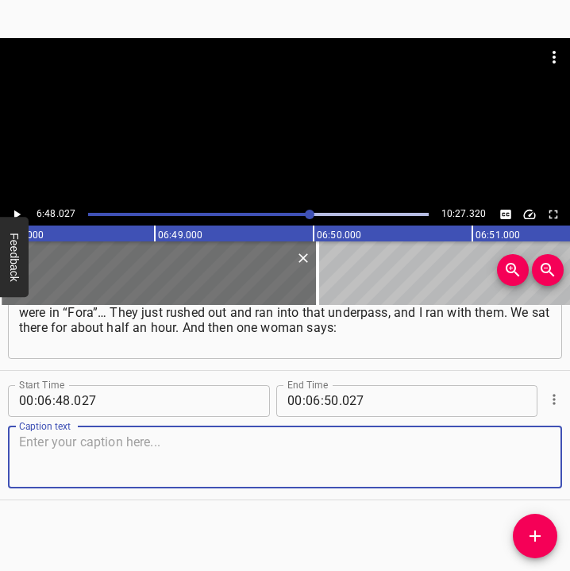
drag, startPoint x: 515, startPoint y: 446, endPoint x: 566, endPoint y: 458, distance: 52.2
click at [544, 456] on div "Caption text" at bounding box center [285, 458] width 554 height 62
click at [44, 454] on textarea at bounding box center [285, 457] width 532 height 45
paste textarea "“So it’s a strike near ATB.” And near “ATB” – that’s my building, two houses aw…"
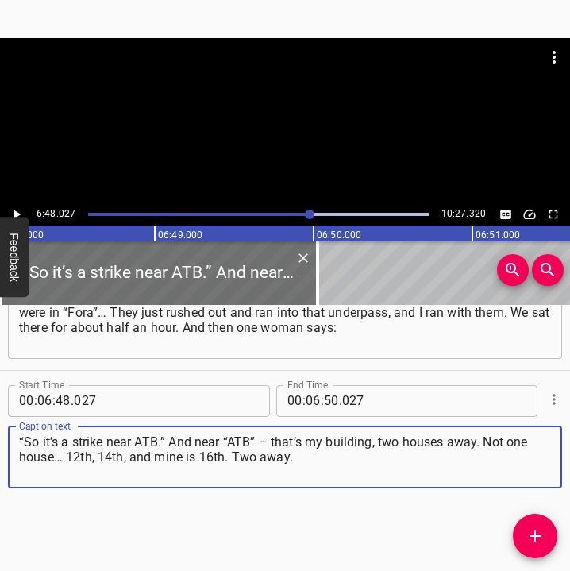
type textarea "“So it’s a strike near ATB.” And near “ATB” – that’s my building, two houses aw…"
click at [19, 210] on icon "Play/Pause" at bounding box center [17, 214] width 14 height 14
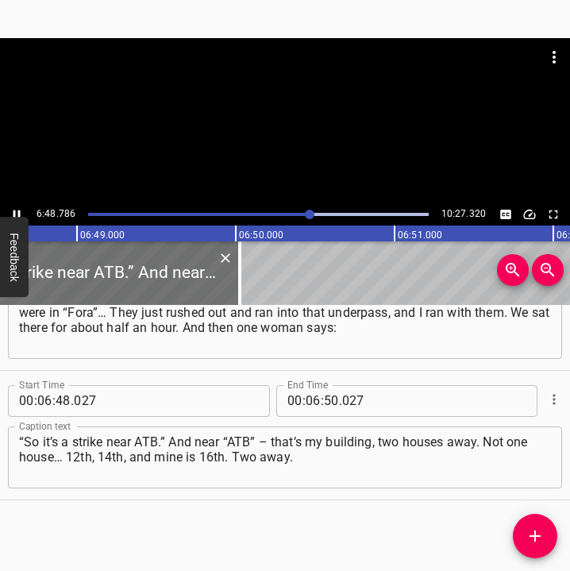
scroll to position [0, 64944]
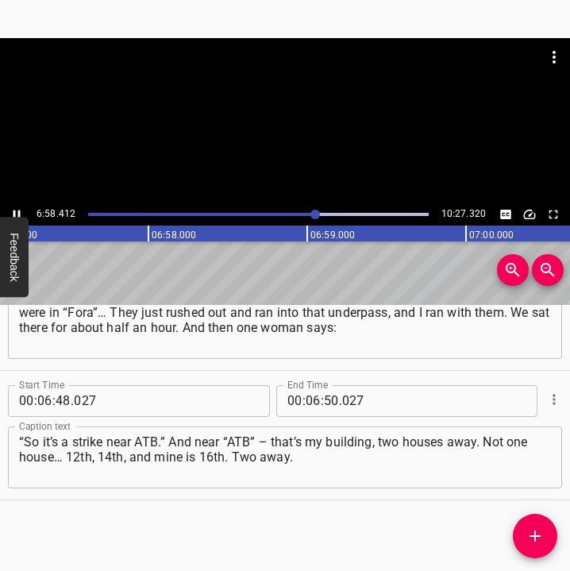
click at [17, 209] on icon "Play/Pause" at bounding box center [17, 214] width 14 height 14
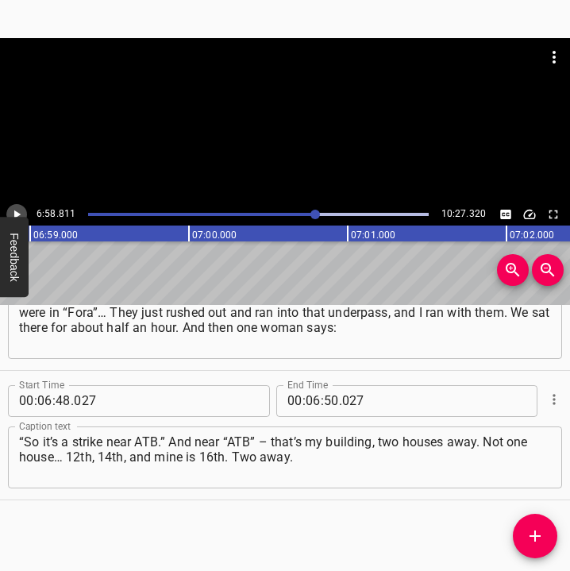
click at [17, 209] on icon "Play/Pause" at bounding box center [17, 214] width 14 height 14
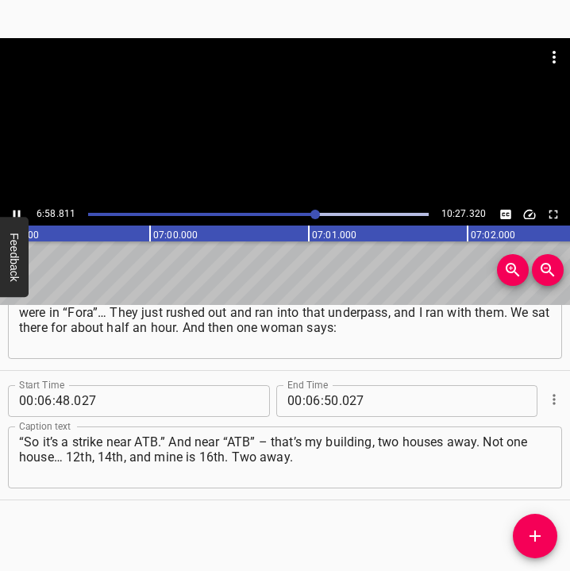
click at [17, 209] on icon "Play/Pause" at bounding box center [17, 214] width 14 height 14
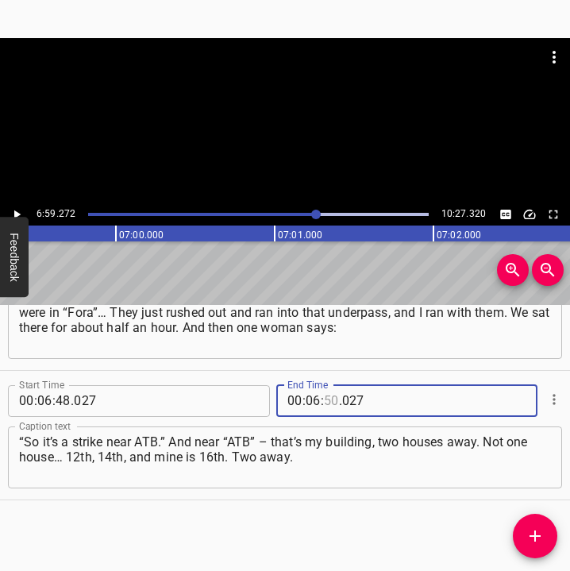
click at [328, 392] on input "number" at bounding box center [331, 401] width 15 height 32
type input "59"
type input "272"
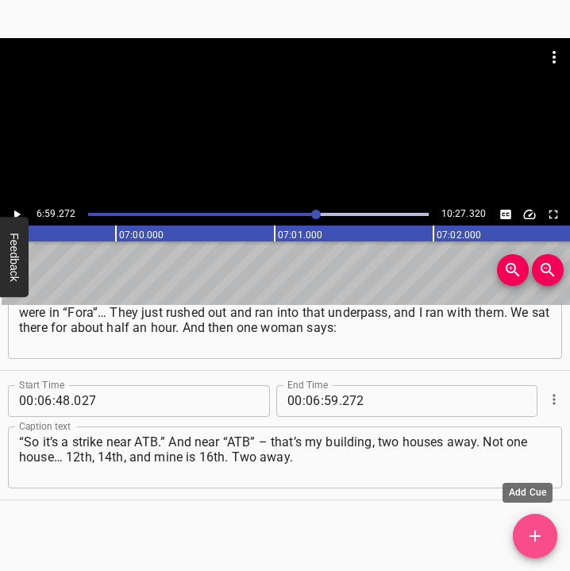
click at [547, 535] on span "Add Cue" at bounding box center [535, 536] width 44 height 19
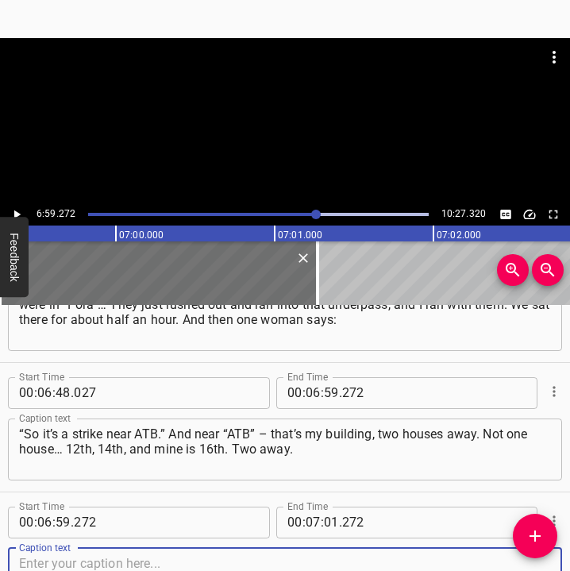
scroll to position [3822, 0]
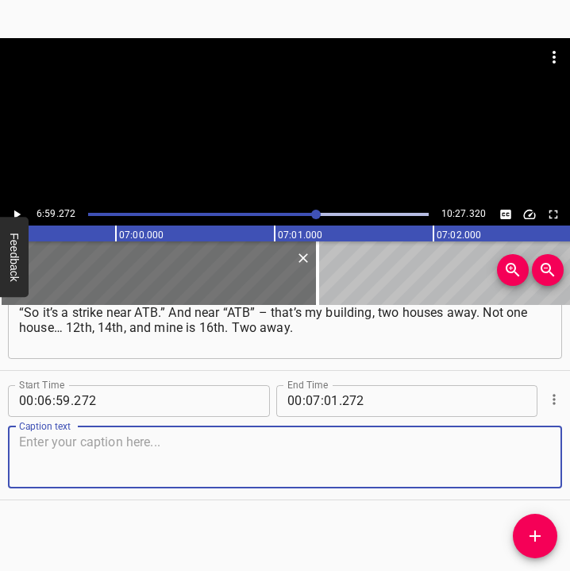
drag, startPoint x: 507, startPoint y: 472, endPoint x: 566, endPoint y: 456, distance: 60.9
click at [514, 470] on textarea at bounding box center [285, 457] width 532 height 45
click at [101, 455] on textarea at bounding box center [285, 457] width 532 height 45
paste textarea "It turned out that it was not exactly near “ATB,” but on this side. And it was …"
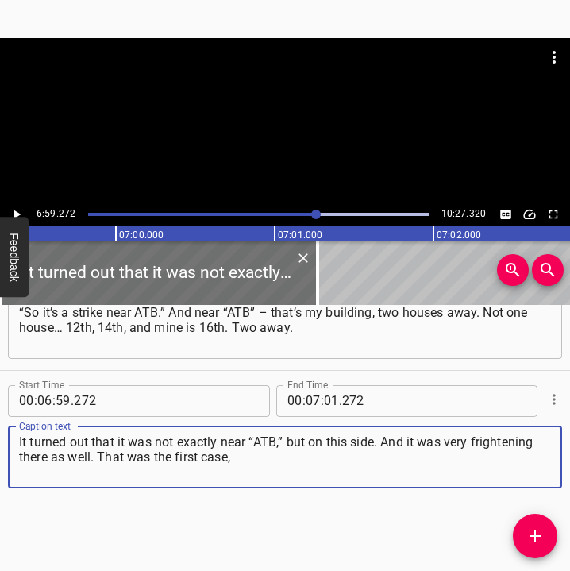
type textarea "It turned out that it was not exactly near “ATB,” but on this side. And it was …"
click at [13, 207] on icon "Play/Pause" at bounding box center [17, 214] width 14 height 14
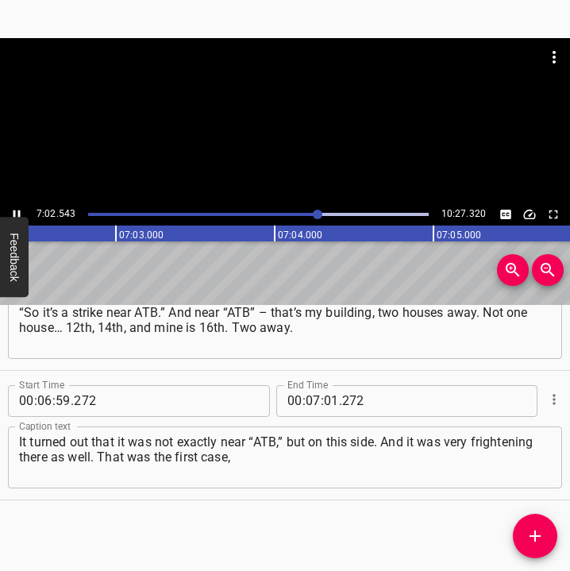
scroll to position [0, 67127]
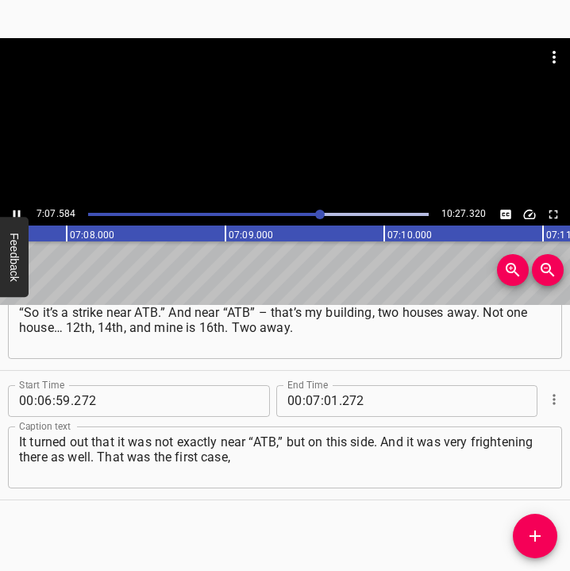
click at [17, 211] on icon "Play/Pause" at bounding box center [17, 214] width 14 height 14
click at [326, 403] on input "number" at bounding box center [331, 401] width 15 height 32
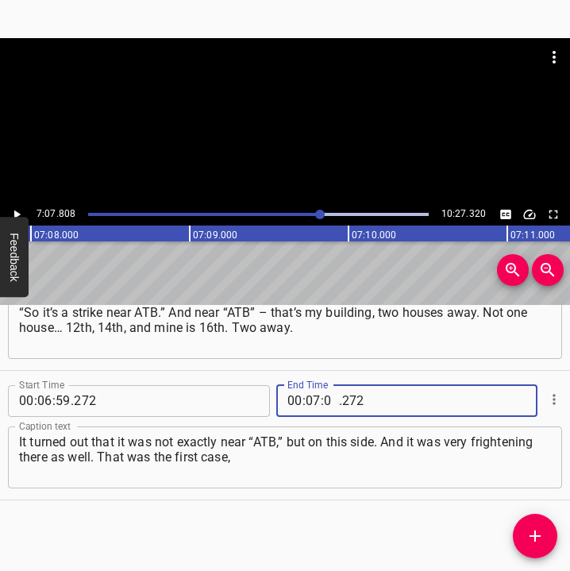
type input "07"
type input "808"
click at [544, 537] on icon "Add Cue" at bounding box center [535, 536] width 19 height 19
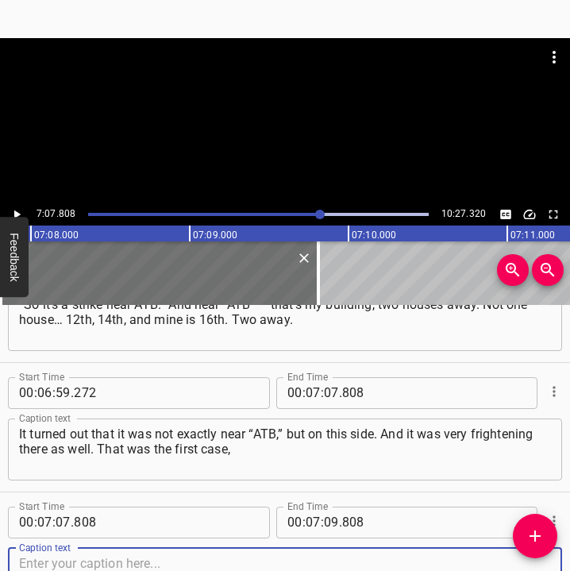
scroll to position [3951, 0]
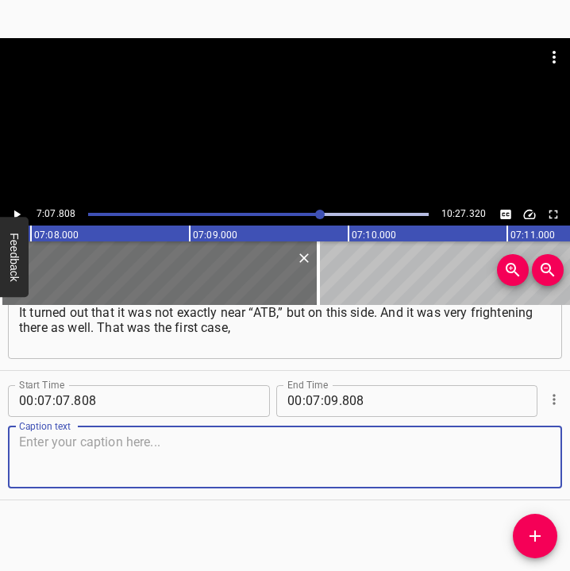
drag, startPoint x: 535, startPoint y: 469, endPoint x: 565, endPoint y: 467, distance: 29.4
click at [537, 468] on textarea at bounding box center [285, 457] width 532 height 45
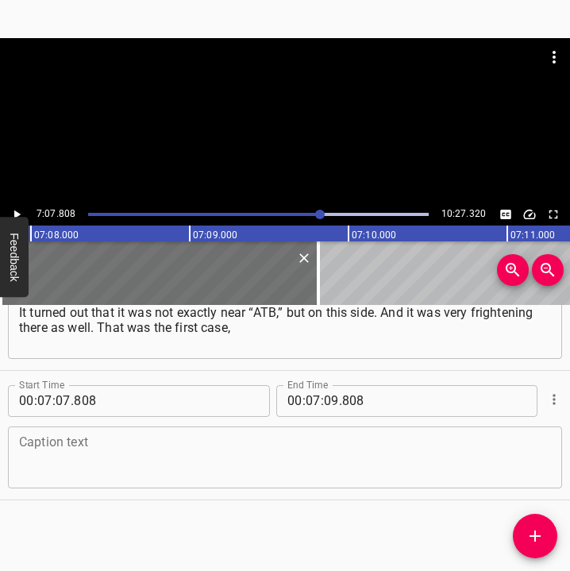
click at [84, 458] on textarea at bounding box center [285, 457] width 532 height 45
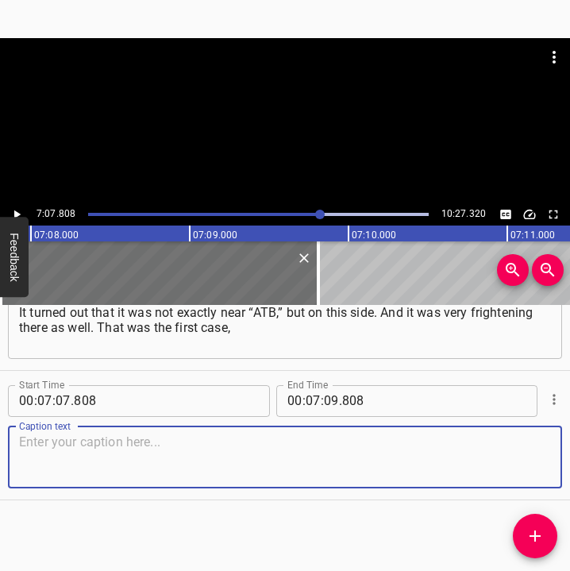
paste textarea "and this is the second. But this one is worse. Because then there was no direct…"
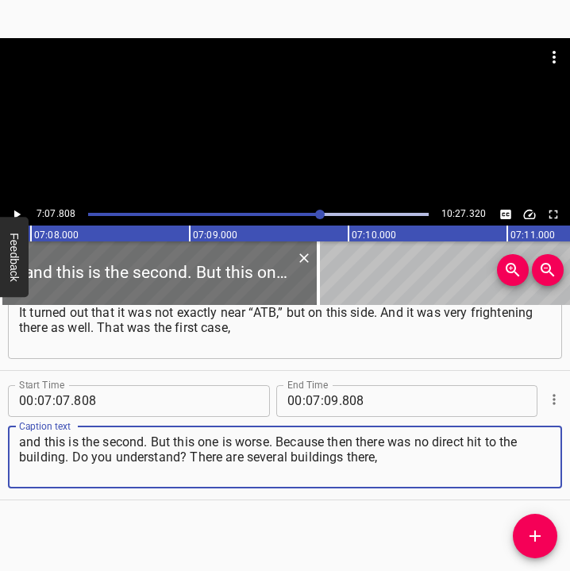
type textarea "and this is the second. But this one is worse. Because then there was no direct…"
click at [21, 213] on icon "Play/Pause" at bounding box center [17, 214] width 14 height 14
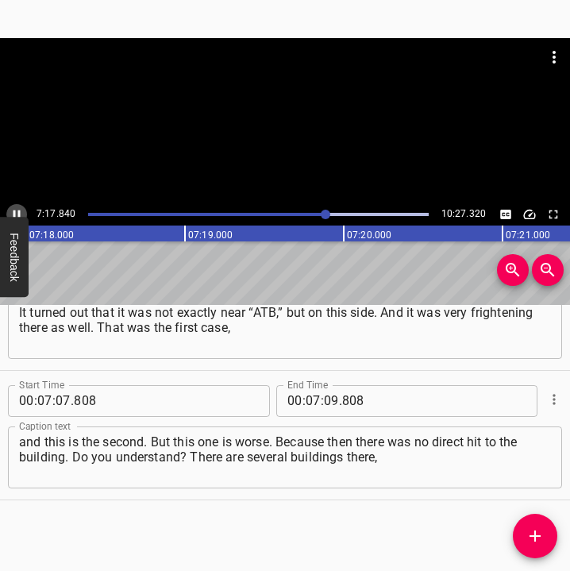
click at [20, 211] on icon "Play/Pause" at bounding box center [17, 214] width 7 height 9
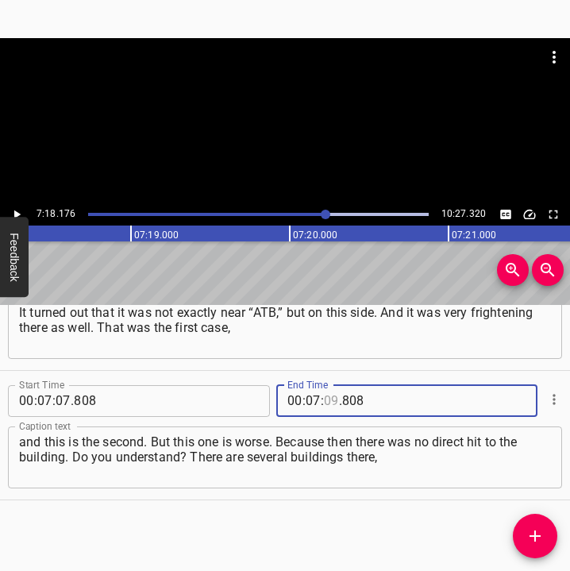
click at [324, 396] on input "number" at bounding box center [331, 401] width 15 height 32
type input "18"
type input "176"
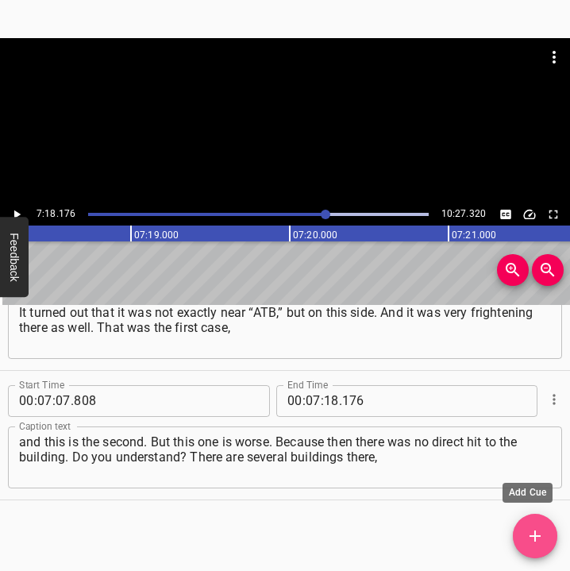
click at [535, 527] on icon "Add Cue" at bounding box center [535, 536] width 19 height 19
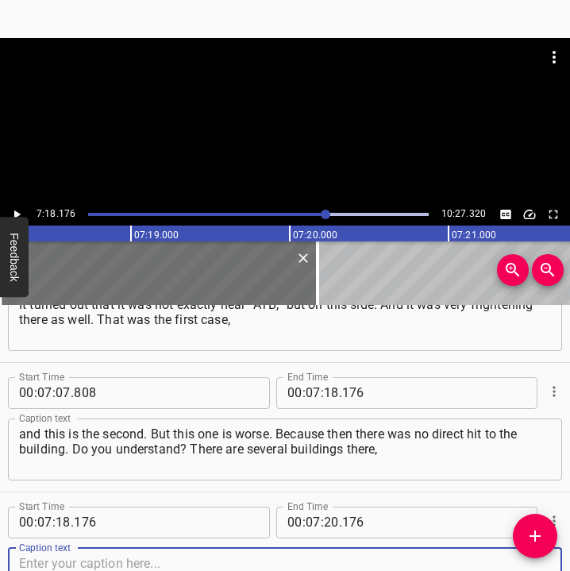
scroll to position [4081, 0]
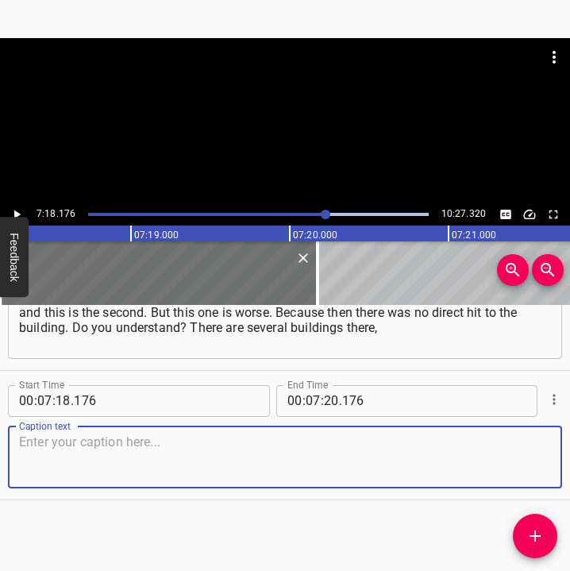
drag, startPoint x: 527, startPoint y: 462, endPoint x: 562, endPoint y: 458, distance: 35.2
click at [537, 460] on textarea at bounding box center [285, 457] width 532 height 45
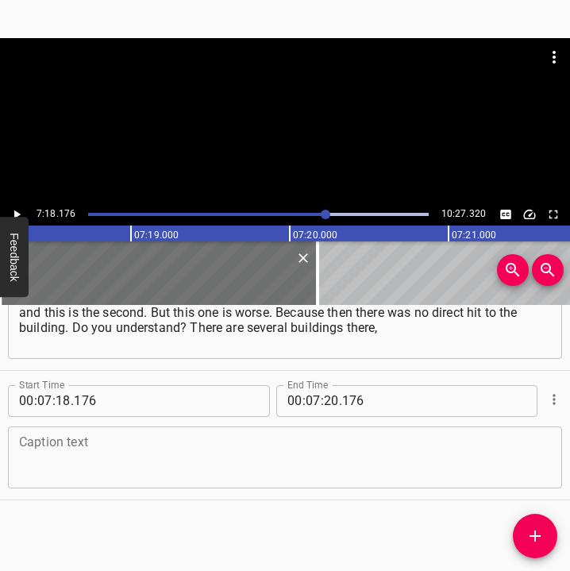
click at [56, 465] on textarea at bounding box center [285, 457] width 532 height 45
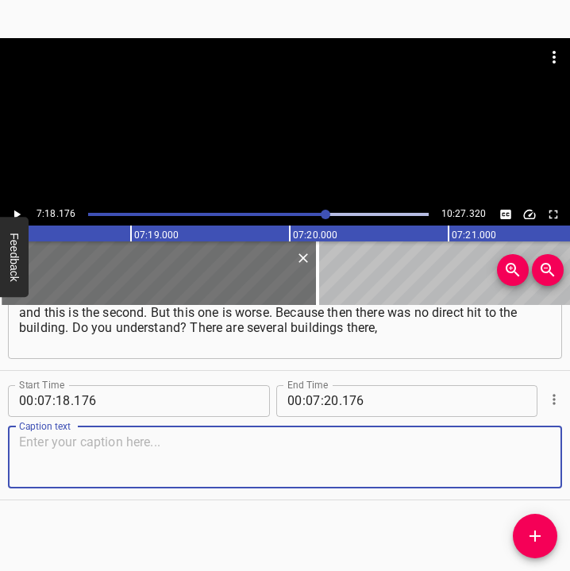
paste textarea "and it fell in the middle, near the dumpster. There was the same kind of damage…"
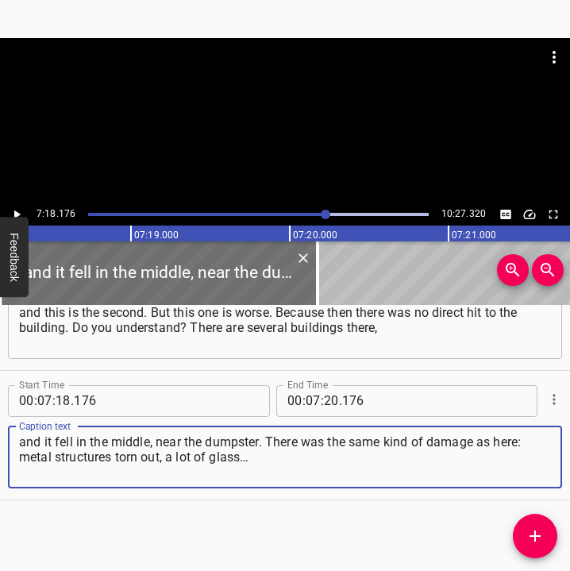
type textarea "and it fell in the middle, near the dumpster. There was the same kind of damage…"
click at [17, 211] on icon "Play/Pause" at bounding box center [17, 214] width 14 height 14
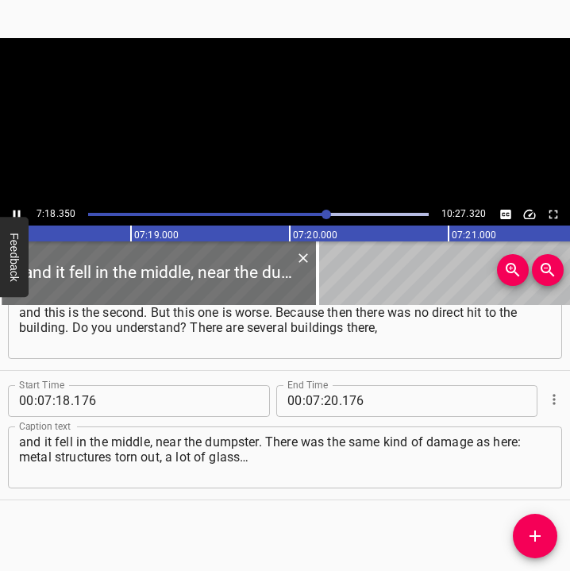
scroll to position [0, 69640]
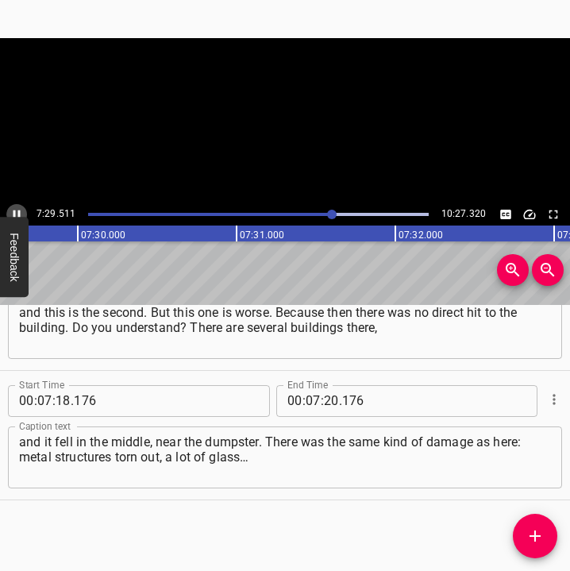
click at [17, 212] on icon "Play/Pause" at bounding box center [17, 214] width 14 height 14
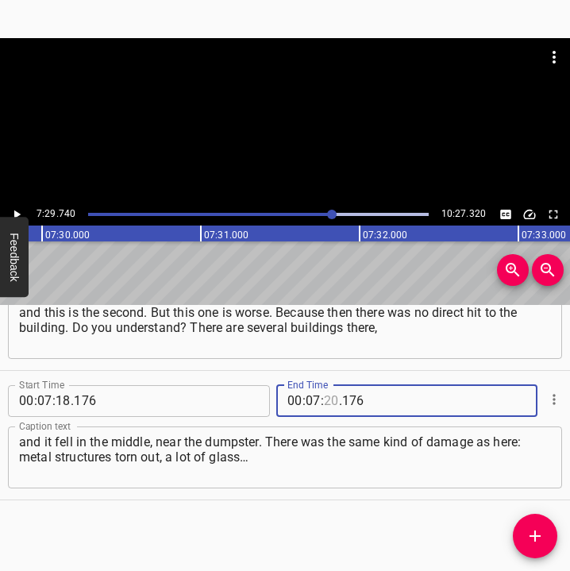
click at [324, 398] on input "number" at bounding box center [331, 401] width 15 height 32
type input "29"
type input "740"
click at [531, 525] on button "Add Cue" at bounding box center [535, 536] width 44 height 44
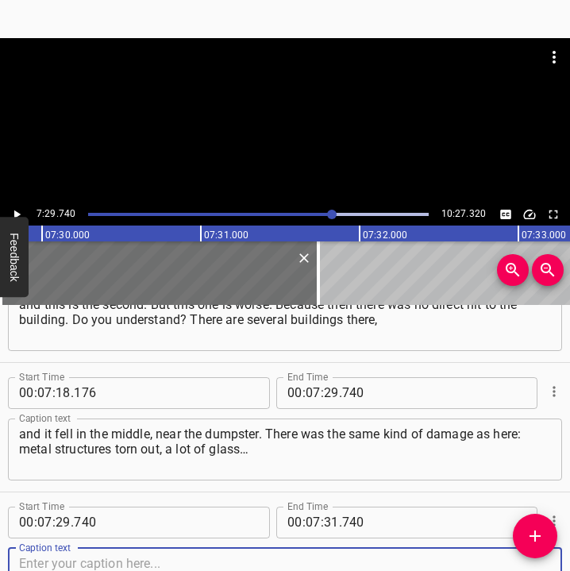
scroll to position [4210, 0]
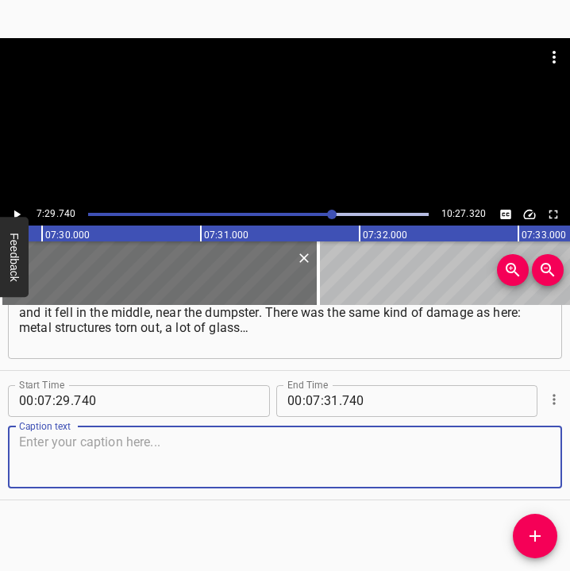
drag, startPoint x: 520, startPoint y: 454, endPoint x: 576, endPoint y: 459, distance: 55.9
click at [570, 459] on html "Caption Editor Batch Transcribe Login Sign Up Privacy Contact 7:29.740 10:27.32…" at bounding box center [285, 285] width 570 height 571
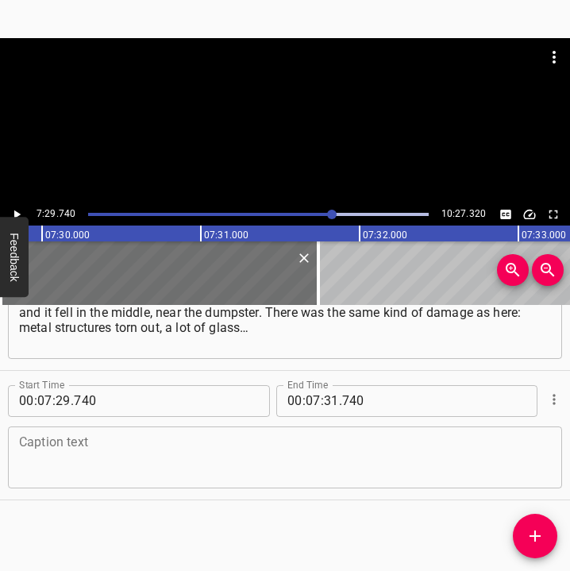
click at [59, 463] on textarea at bounding box center [285, 457] width 532 height 45
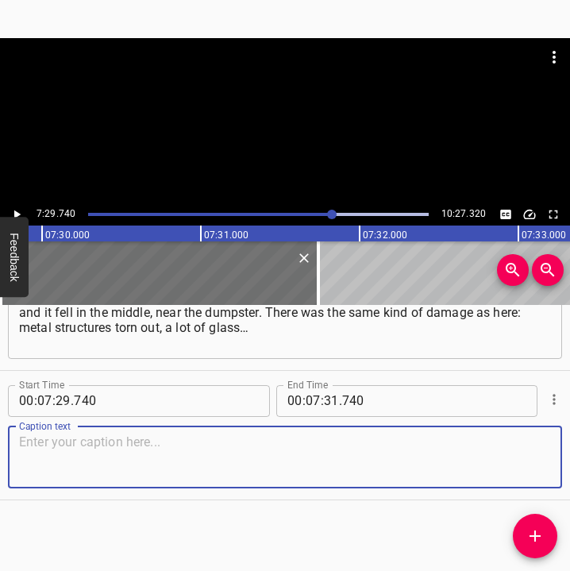
paste textarea "There were victims, but two or three people. And now – the entire entrance was …"
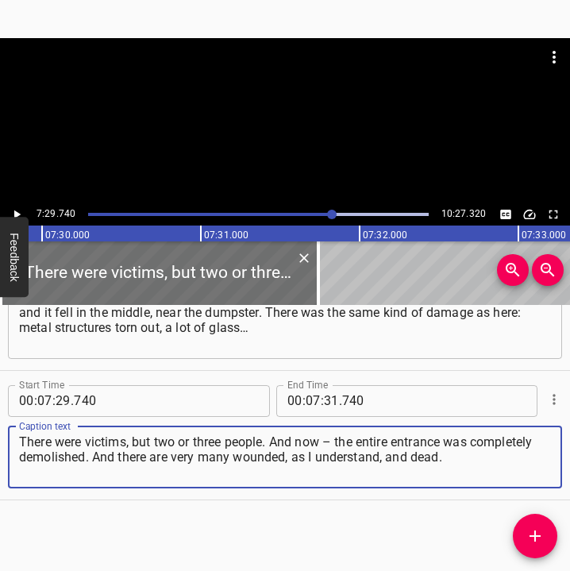
type textarea "There were victims, but two or three people. And now – the entire entrance was …"
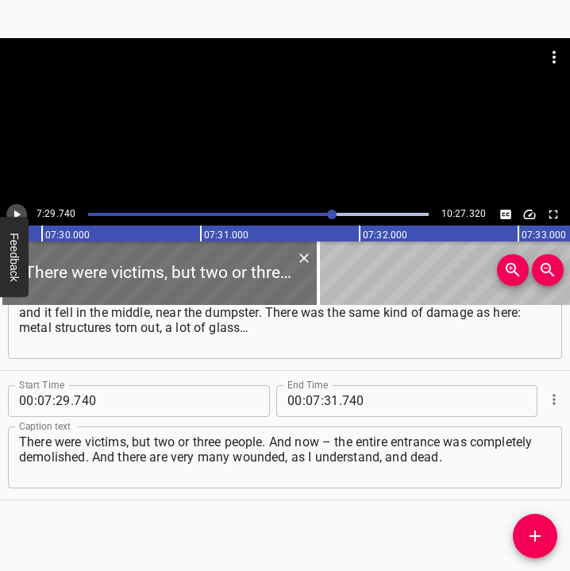
click at [21, 210] on icon "Play/Pause" at bounding box center [17, 214] width 14 height 14
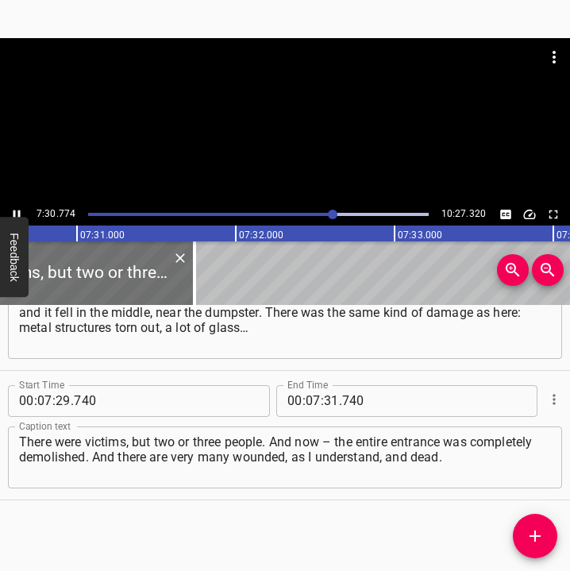
scroll to position [0, 71615]
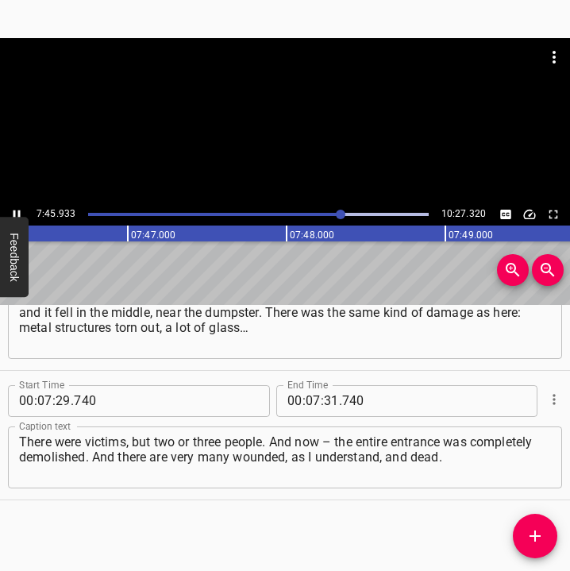
click at [16, 213] on icon "Play/Pause" at bounding box center [17, 214] width 14 height 14
click at [330, 404] on input "number" at bounding box center [331, 401] width 15 height 32
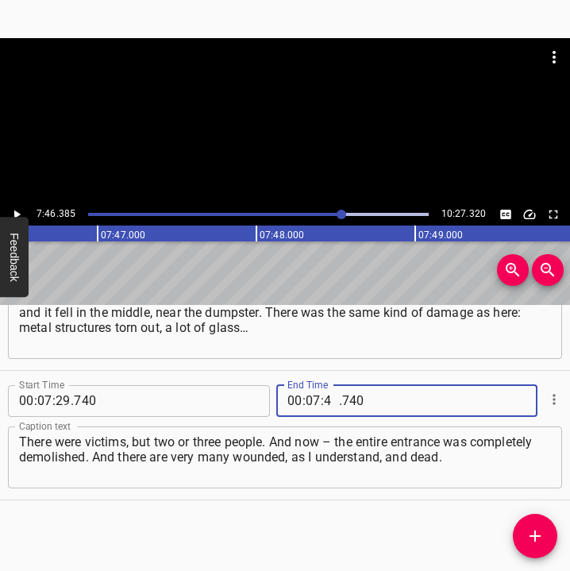
type input "46"
type input "385"
click at [554, 531] on span "Add Cue" at bounding box center [535, 536] width 44 height 19
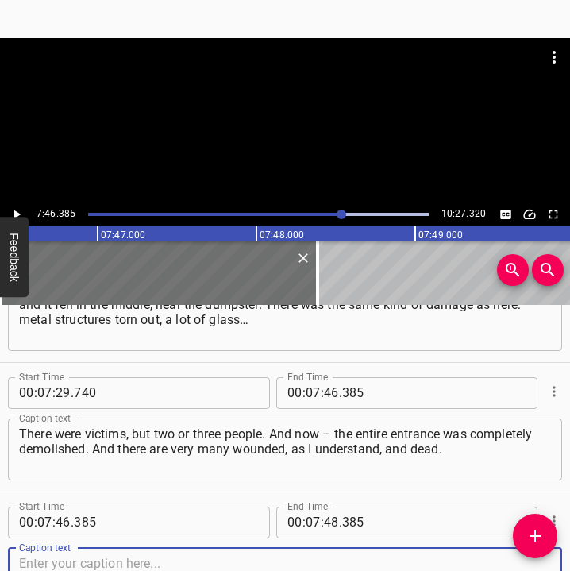
scroll to position [4340, 0]
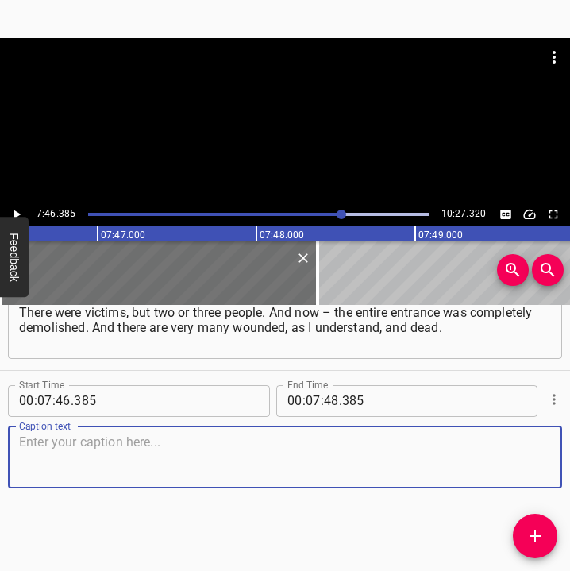
drag, startPoint x: 524, startPoint y: 464, endPoint x: 566, endPoint y: 461, distance: 42.2
click at [545, 462] on div "Caption text" at bounding box center [285, 458] width 554 height 62
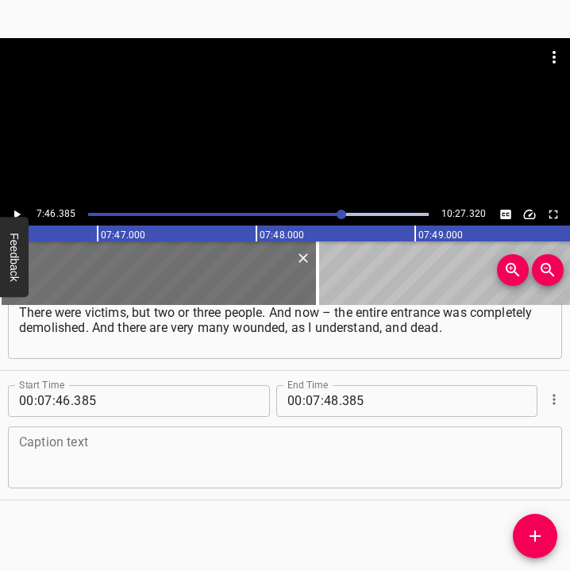
click at [80, 449] on textarea at bounding box center [285, 457] width 532 height 45
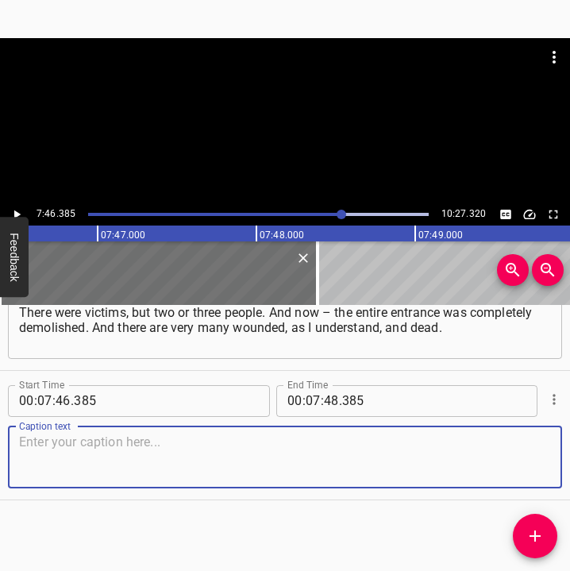
paste textarea "Mostly I heard how the Shaheds were flying. In fact, the Shaheds were flying, t…"
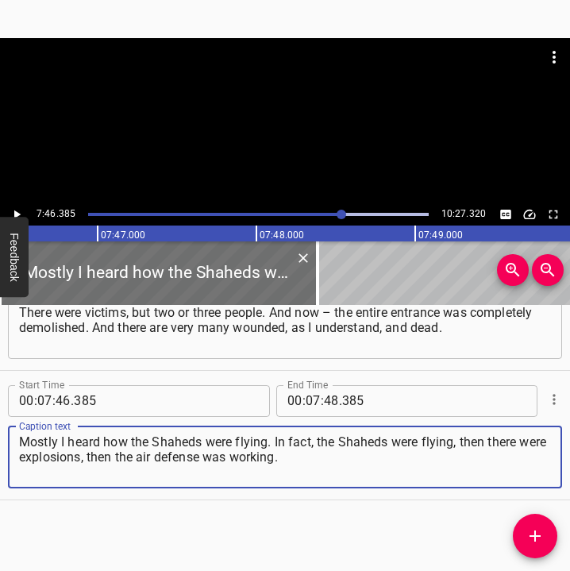
type textarea "Mostly I heard how the Shaheds were flying. In fact, the Shaheds were flying, t…"
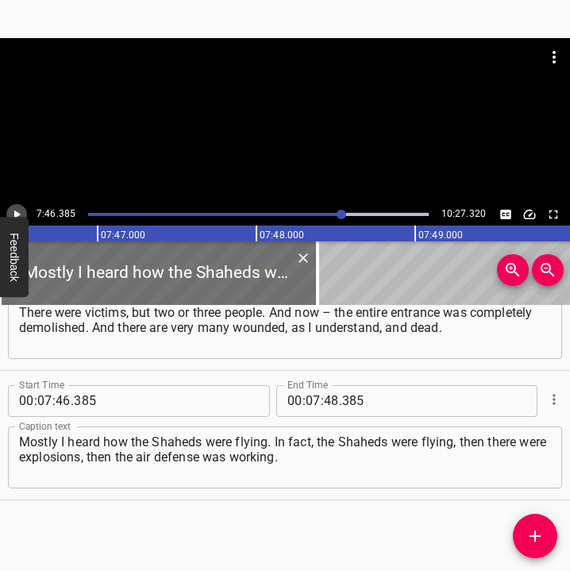
click at [20, 207] on button "Play/Pause" at bounding box center [16, 214] width 21 height 21
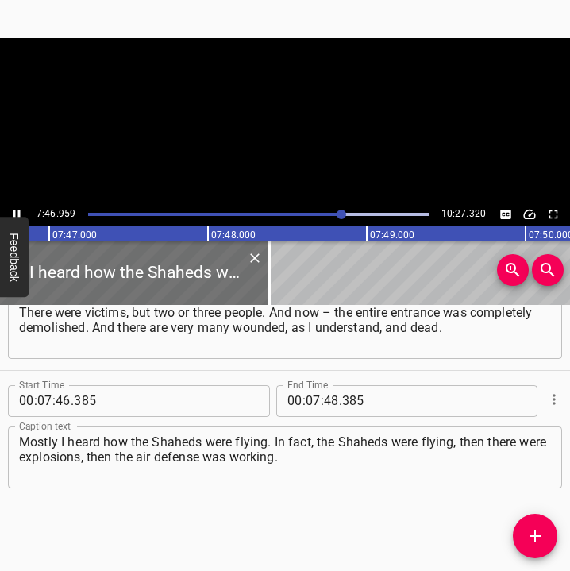
scroll to position [0, 74186]
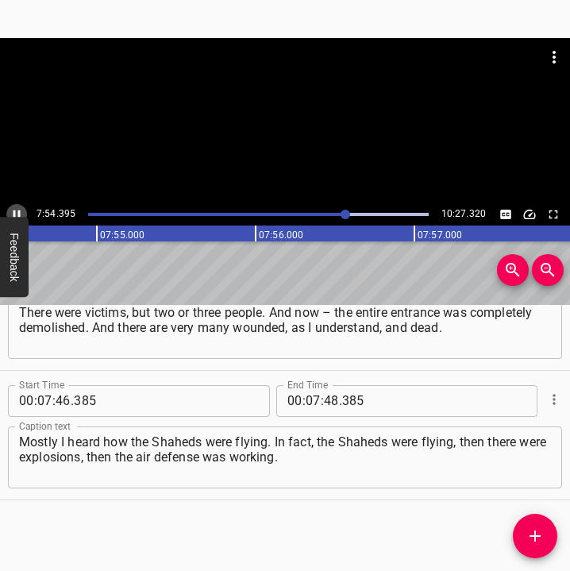
click at [17, 210] on icon "Play/Pause" at bounding box center [17, 214] width 14 height 14
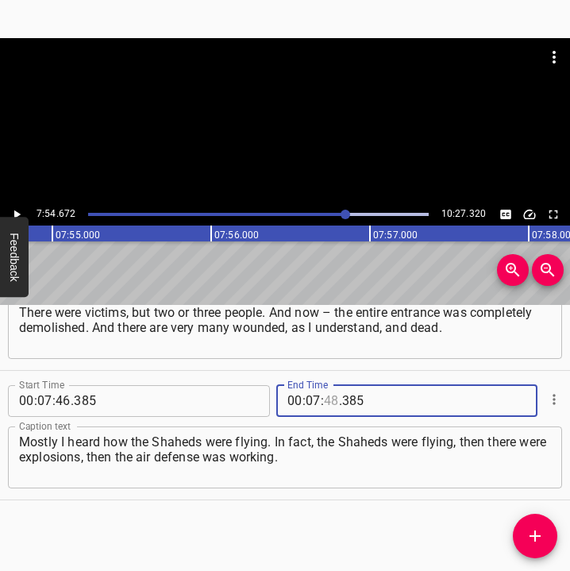
click at [328, 401] on input "number" at bounding box center [331, 401] width 15 height 32
type input "54"
type input "672"
click at [541, 535] on icon "Add Cue" at bounding box center [535, 536] width 19 height 19
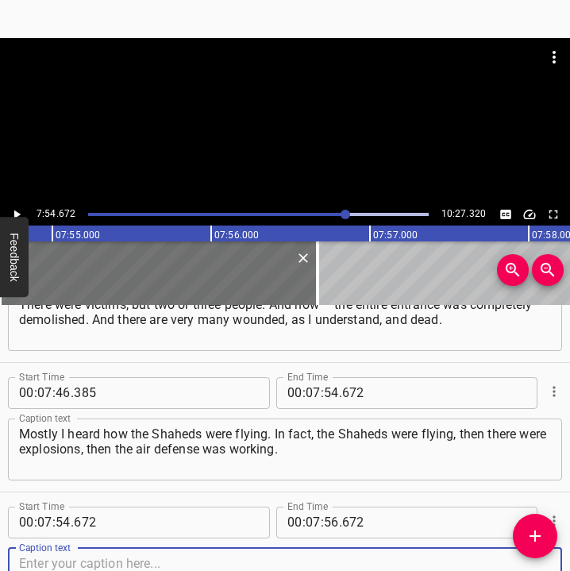
scroll to position [4469, 0]
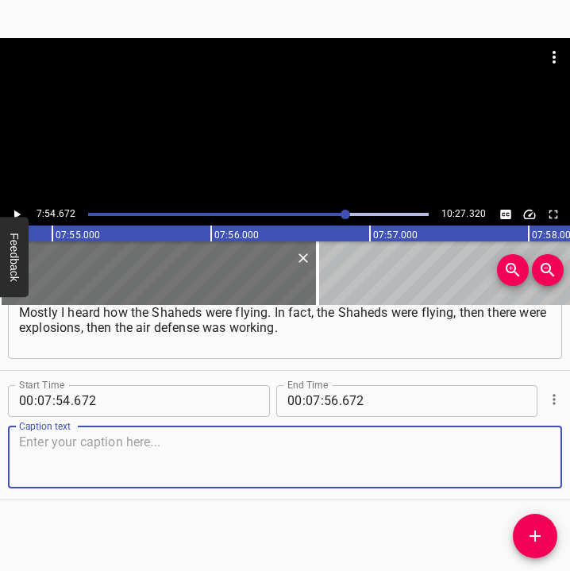
drag, startPoint x: 526, startPoint y: 459, endPoint x: 566, endPoint y: 458, distance: 40.5
click at [552, 458] on div "Start Time 00 : 07 : 54 . 672 Start Time End Time 00 : 07 : 56 . 672 End Time C…" at bounding box center [285, 435] width 570 height 129
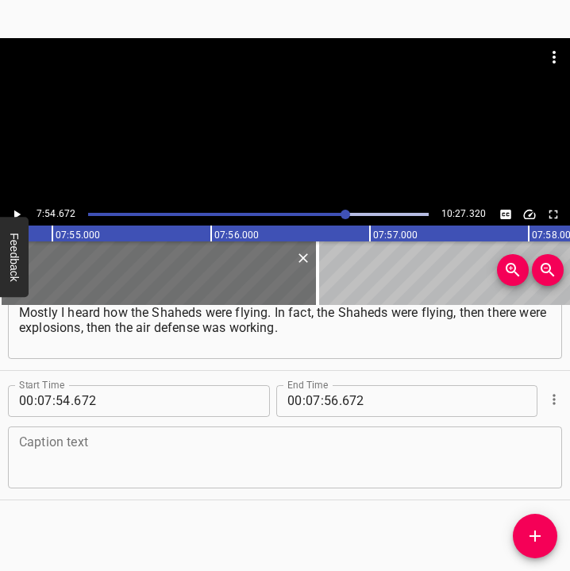
click at [138, 451] on textarea at bounding box center [285, 457] width 532 height 45
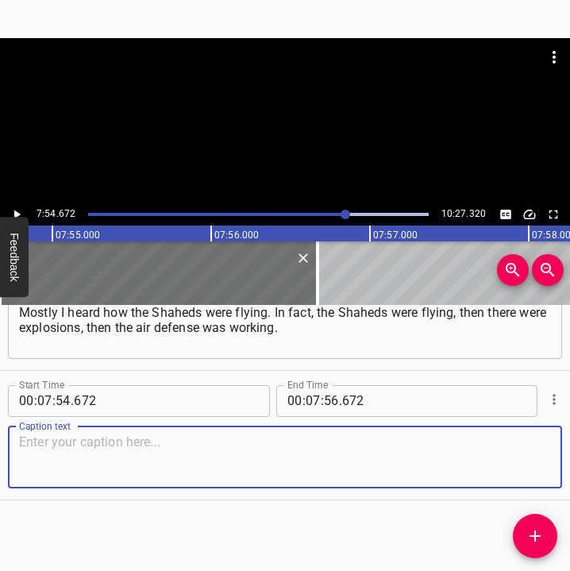
paste textarea "So there were such short bursts. Very often it turned out like this: it flies, …"
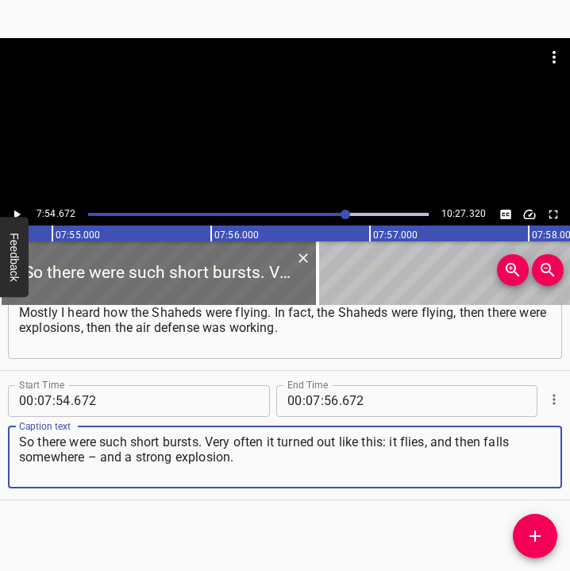
type textarea "So there were such short bursts. Very often it turned out like this: it flies, …"
click at [19, 211] on icon "Play/Pause" at bounding box center [17, 214] width 14 height 14
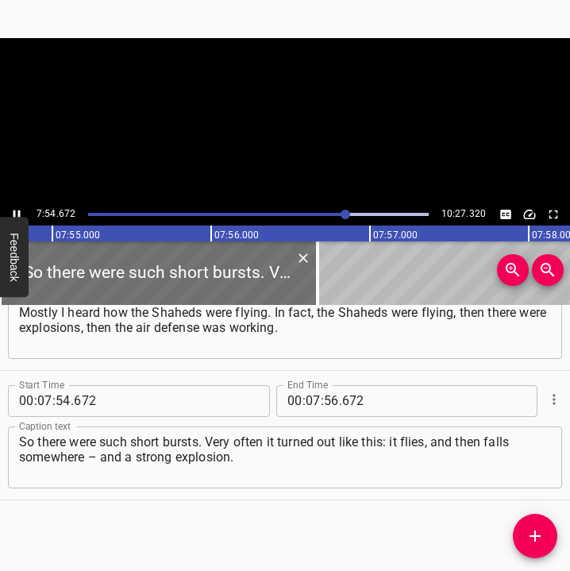
scroll to position [0, 75424]
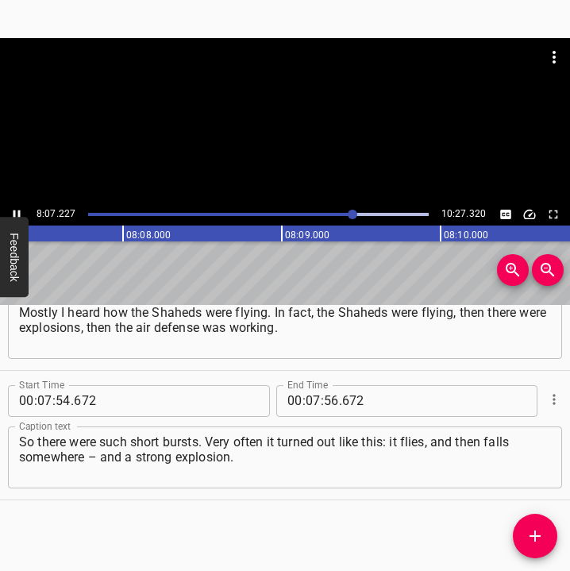
click at [21, 208] on icon "Play/Pause" at bounding box center [17, 214] width 14 height 14
click at [306, 400] on input "number" at bounding box center [313, 401] width 15 height 32
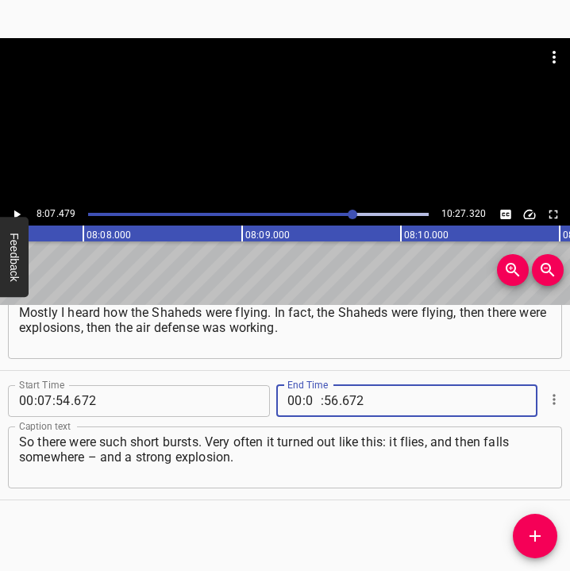
type input "08"
type input "07"
type input "479"
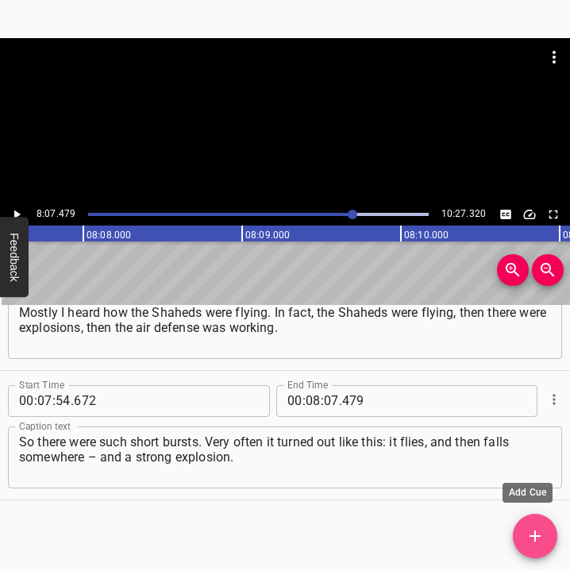
click at [545, 529] on span "Add Cue" at bounding box center [535, 536] width 44 height 19
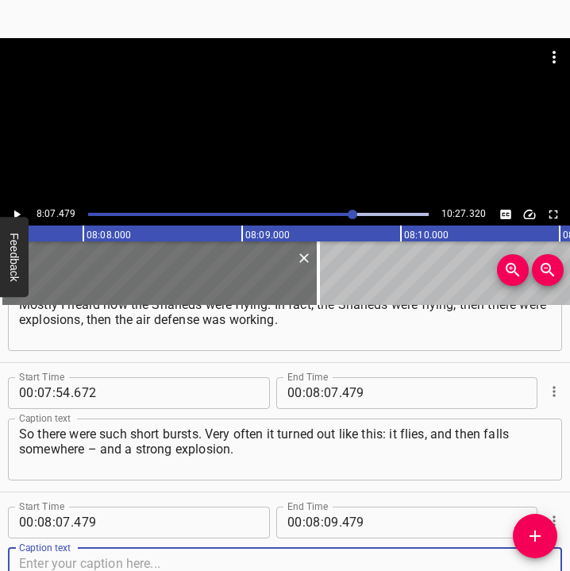
scroll to position [4599, 0]
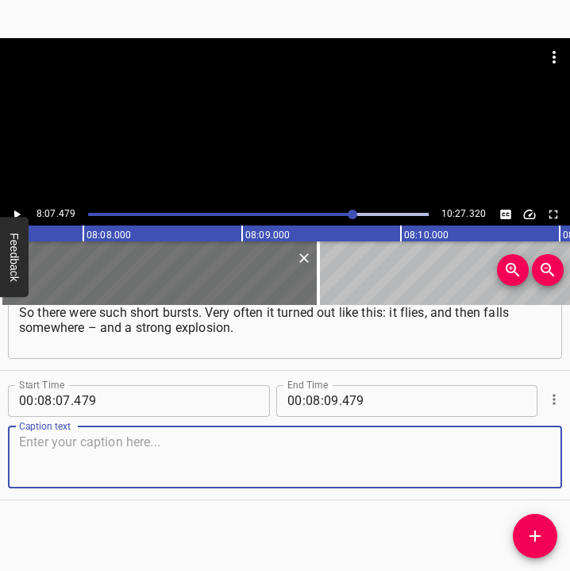
click at [531, 462] on textarea at bounding box center [285, 457] width 532 height 45
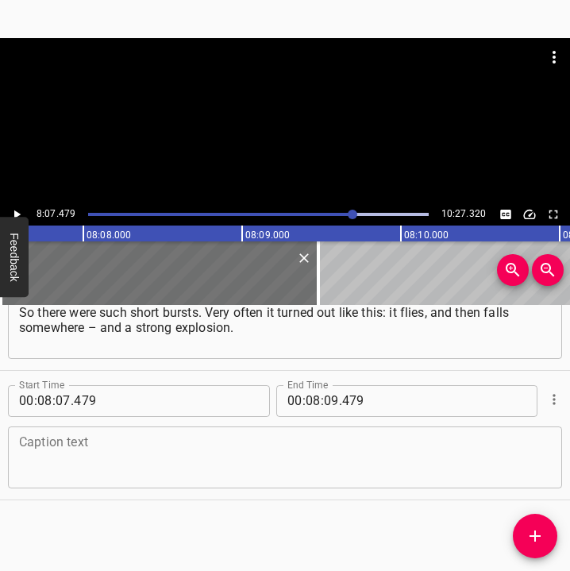
click at [84, 450] on textarea at bounding box center [285, 457] width 532 height 45
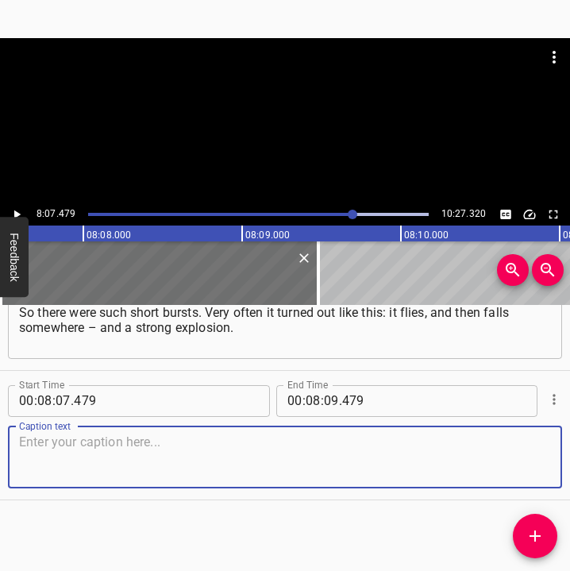
paste textarea "That is, it fell somewhere or some debris flew. And at the end, as they say, th…"
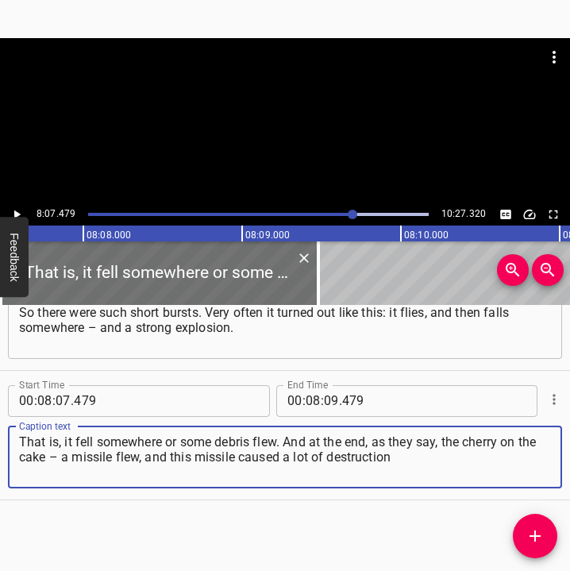
drag, startPoint x: 346, startPoint y: 458, endPoint x: -12, endPoint y: 438, distance: 358.0
click at [0, 438] on html "Caption Editor Batch Transcribe Login Sign Up Privacy Contact 8:07.479 10:27.32…" at bounding box center [285, 285] width 570 height 571
paste textarea
type textarea "That is, it fell somewhere or some debris flew. And at the end, as they say, th…"
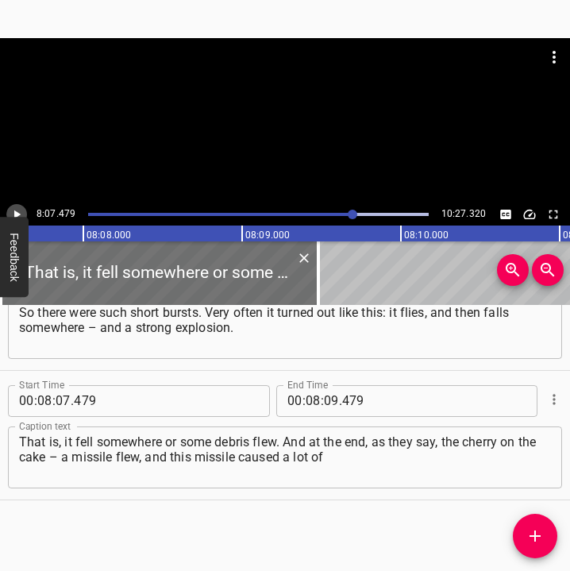
click at [17, 211] on icon "Play/Pause" at bounding box center [17, 214] width 14 height 14
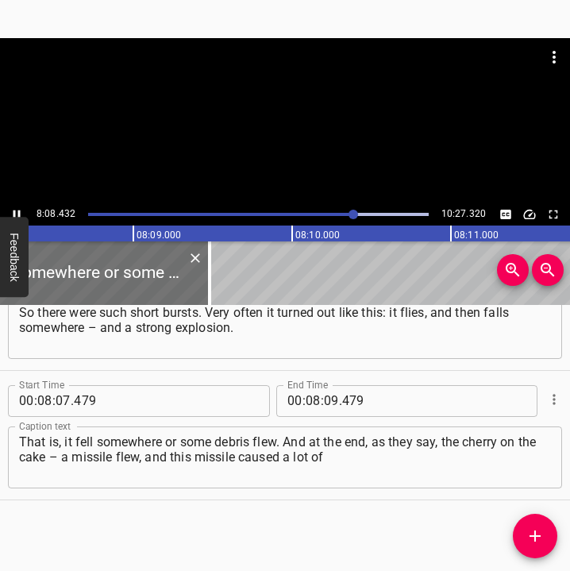
scroll to position [0, 77598]
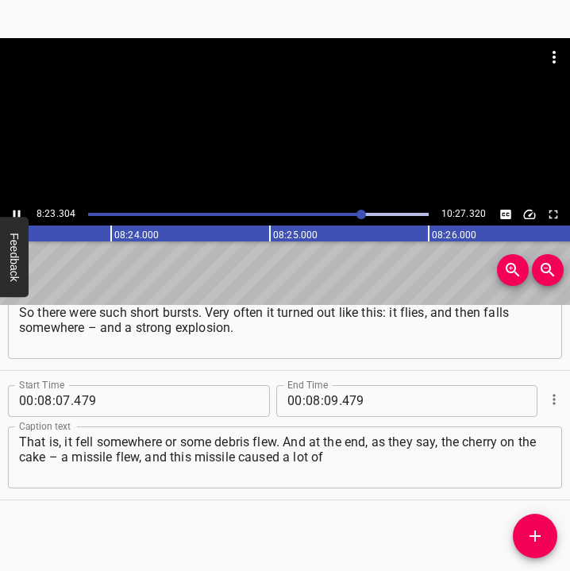
click at [24, 202] on div at bounding box center [285, 120] width 570 height 165
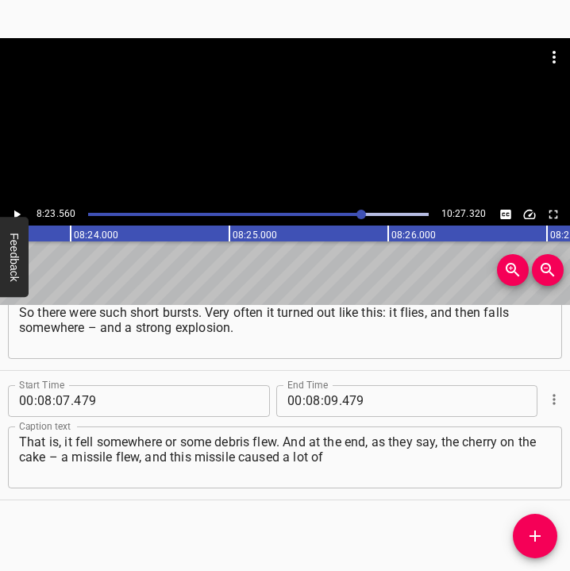
scroll to position [0, 80002]
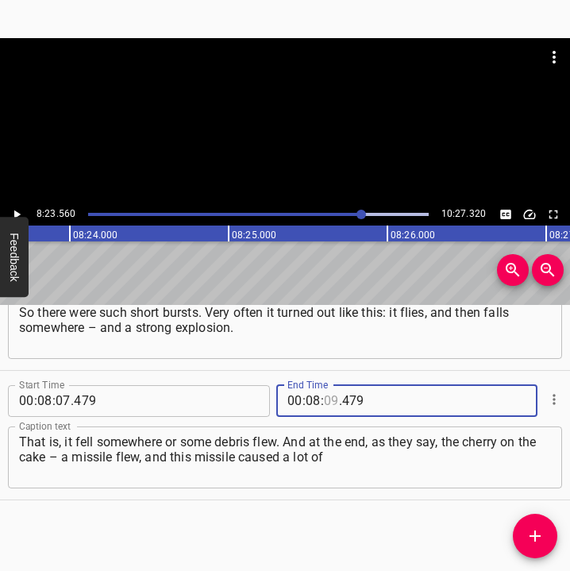
click at [324, 402] on input "number" at bounding box center [331, 401] width 15 height 32
type input "23"
type input "560"
click at [543, 535] on icon "Add Cue" at bounding box center [535, 536] width 19 height 19
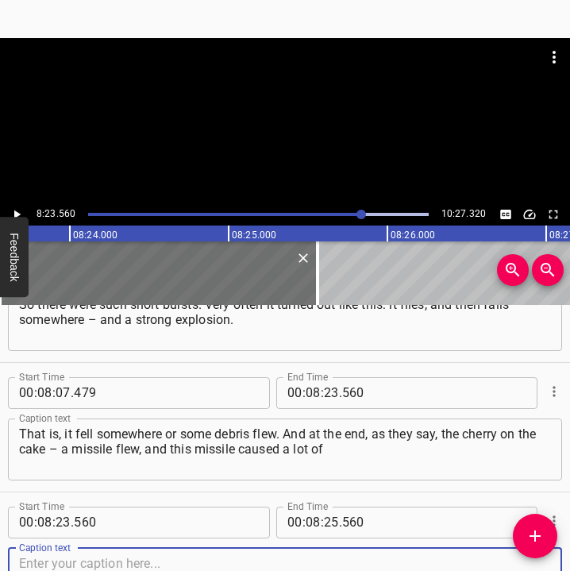
scroll to position [4728, 0]
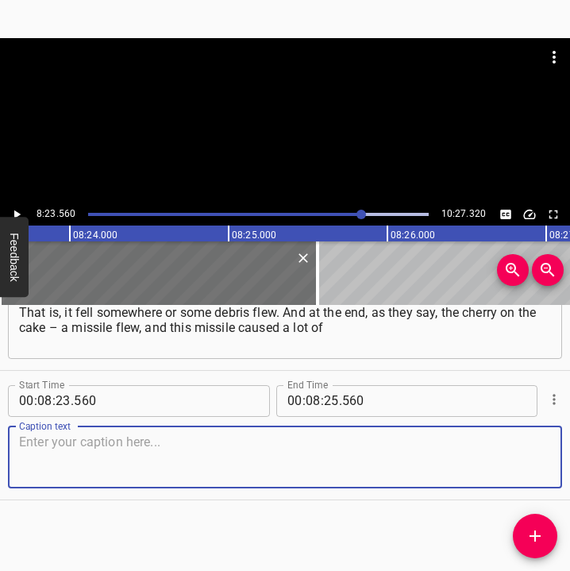
drag, startPoint x: 513, startPoint y: 460, endPoint x: 566, endPoint y: 462, distance: 53.3
click at [530, 460] on textarea at bounding box center [285, 457] width 532 height 45
click at [91, 454] on textarea at bounding box center [285, 457] width 532 height 45
paste textarea "destruction. Of course, this is purely a terrorist attack. And, in fact, they h…"
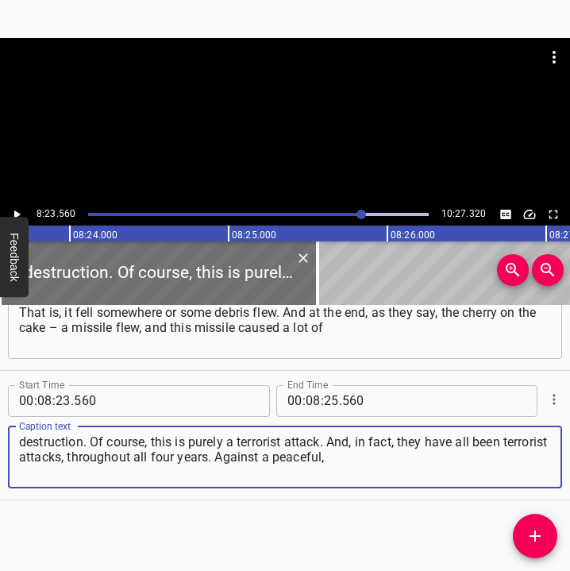
type textarea "destruction. Of course, this is purely a terrorist attack. And, in fact, they h…"
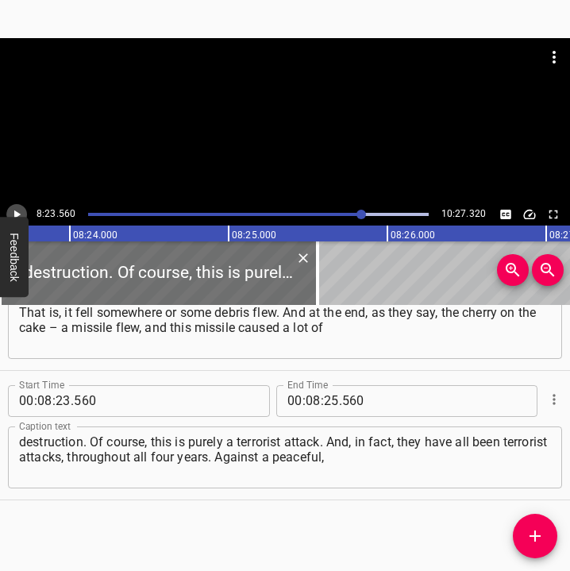
click at [14, 211] on icon "Play/Pause" at bounding box center [17, 214] width 6 height 9
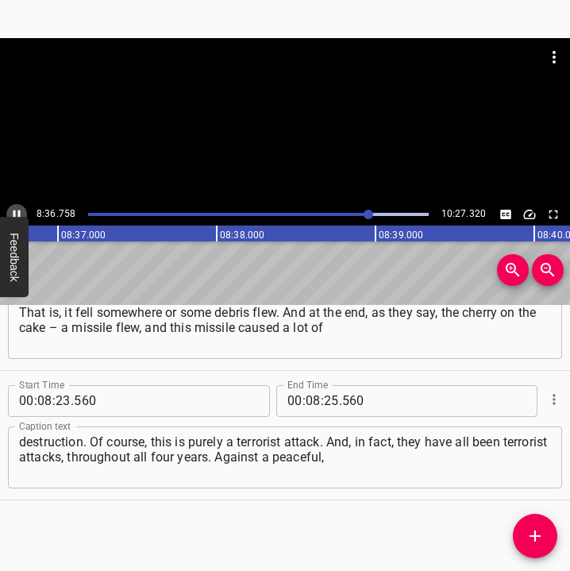
click at [14, 213] on icon "Play/Pause" at bounding box center [17, 214] width 7 height 9
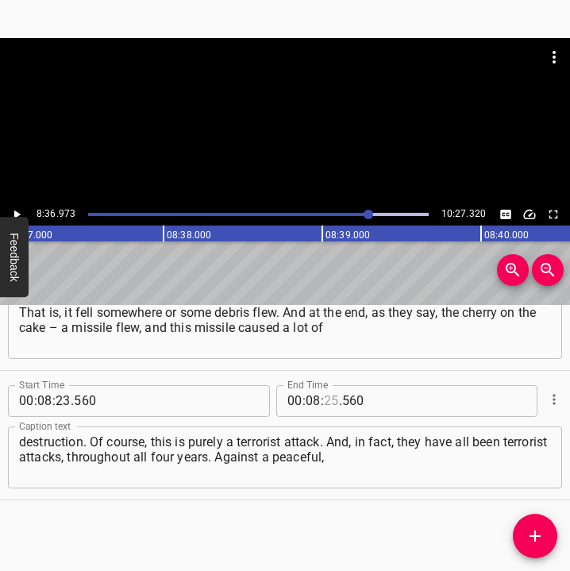
click at [331, 400] on input "number" at bounding box center [331, 401] width 15 height 32
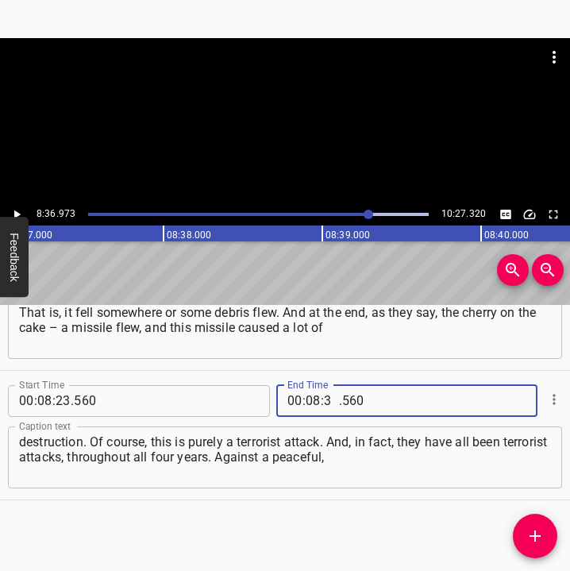
type input "36"
type input "973"
click at [536, 536] on icon "Add Cue" at bounding box center [535, 536] width 11 height 11
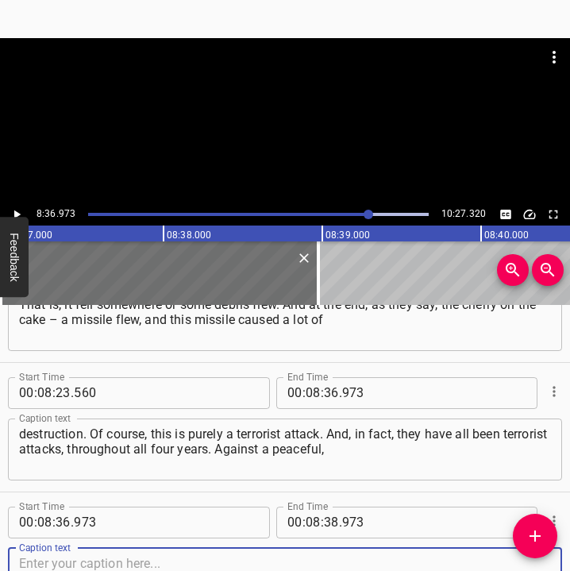
scroll to position [4858, 0]
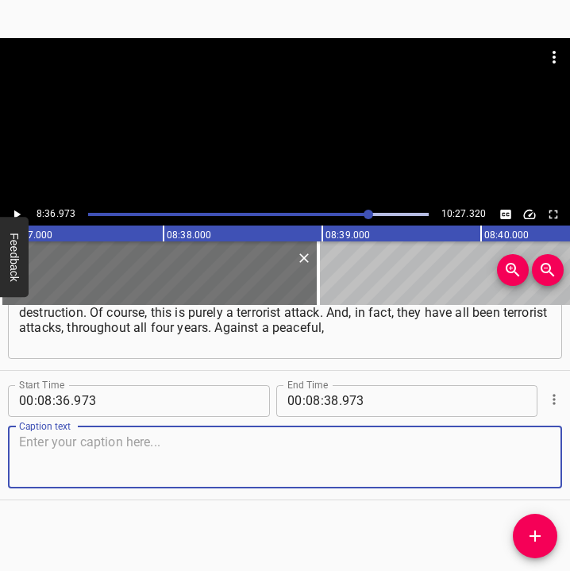
drag, startPoint x: 526, startPoint y: 458, endPoint x: 566, endPoint y: 461, distance: 39.8
click at [554, 460] on div "Start Time 00 : 08 : 36 . 973 Start Time End Time 00 : 08 : 38 . 973 End Time C…" at bounding box center [285, 435] width 570 height 129
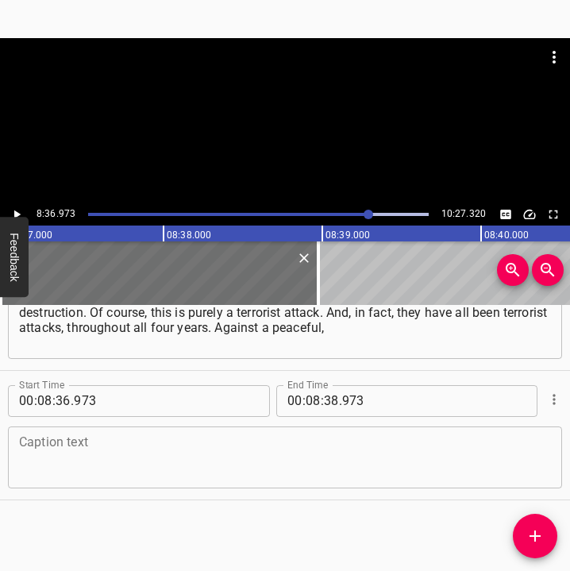
click at [72, 442] on textarea at bounding box center [285, 457] width 532 height 45
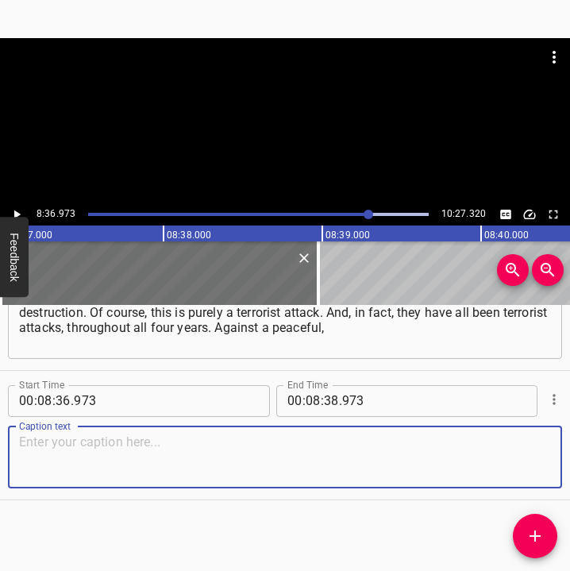
paste textarea "rear city they launch shrapnel, Shaheds… Now they are filling these Shaheds wit…"
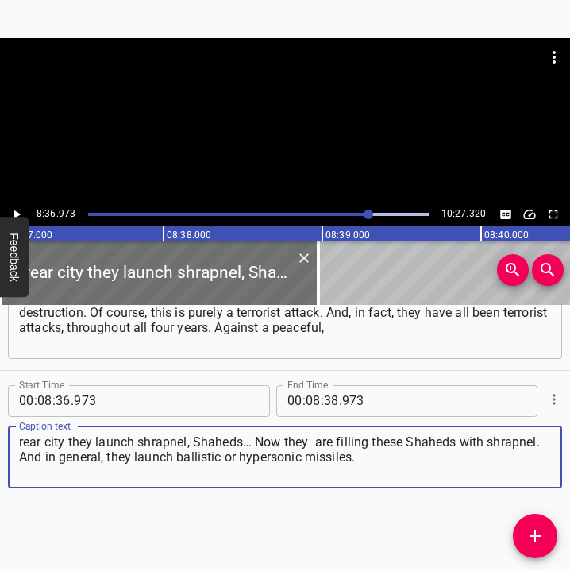
type textarea "rear city they launch shrapnel, Shaheds… Now they are filling these Shaheds wit…"
click at [19, 214] on icon "Play/Pause" at bounding box center [17, 214] width 6 height 9
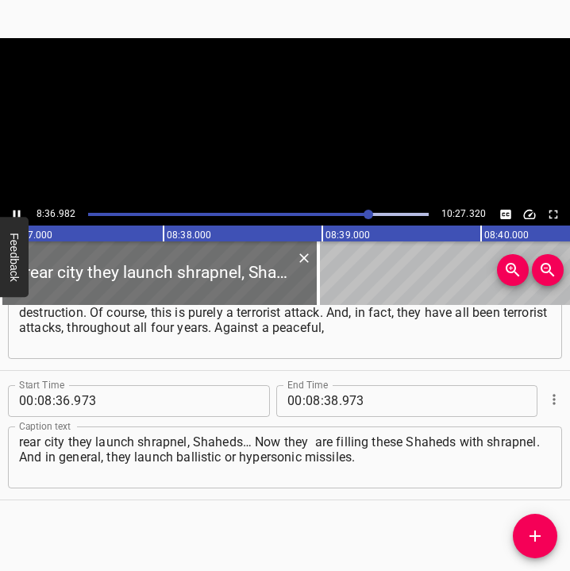
scroll to position [0, 82134]
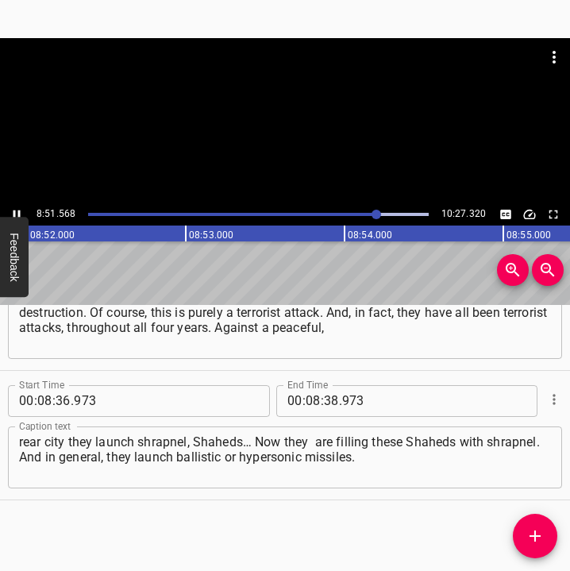
click at [16, 211] on icon "Play/Pause" at bounding box center [17, 214] width 14 height 14
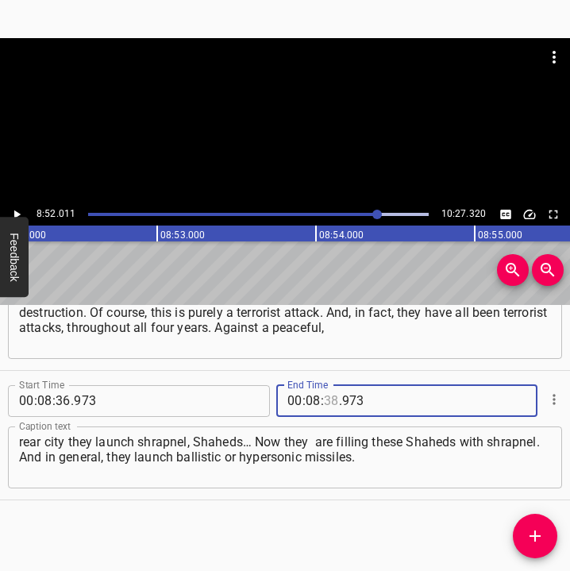
click at [324, 396] on input "number" at bounding box center [331, 401] width 15 height 32
type input "52"
type input "011"
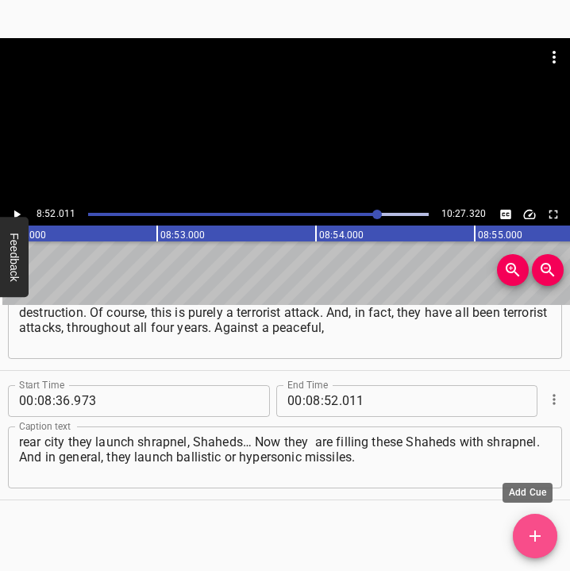
click at [537, 535] on icon "Add Cue" at bounding box center [535, 536] width 19 height 19
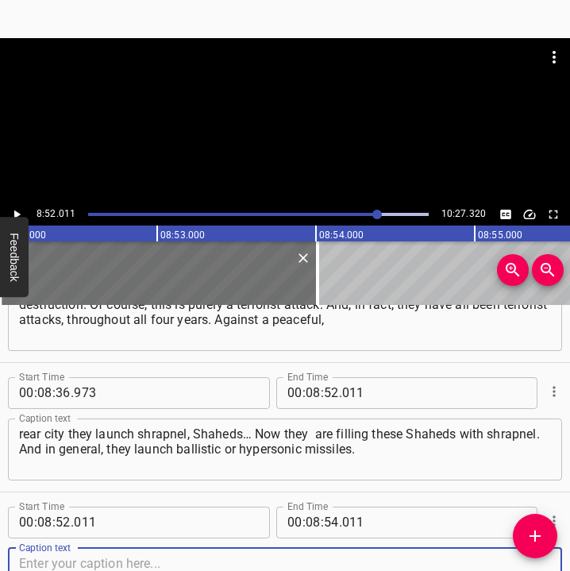
scroll to position [4987, 0]
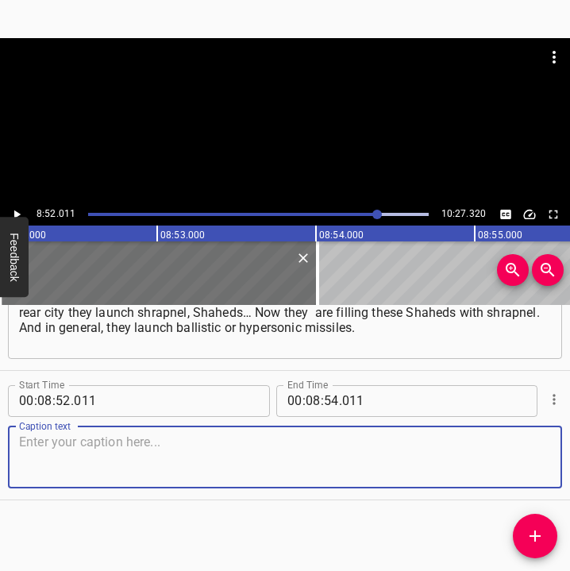
drag, startPoint x: 514, startPoint y: 463, endPoint x: 564, endPoint y: 471, distance: 50.7
click at [550, 470] on div "Start Time 00 : 08 : 52 . 011 Start Time End Time 00 : 08 : 54 . 011 End Time C…" at bounding box center [285, 435] width 570 height 129
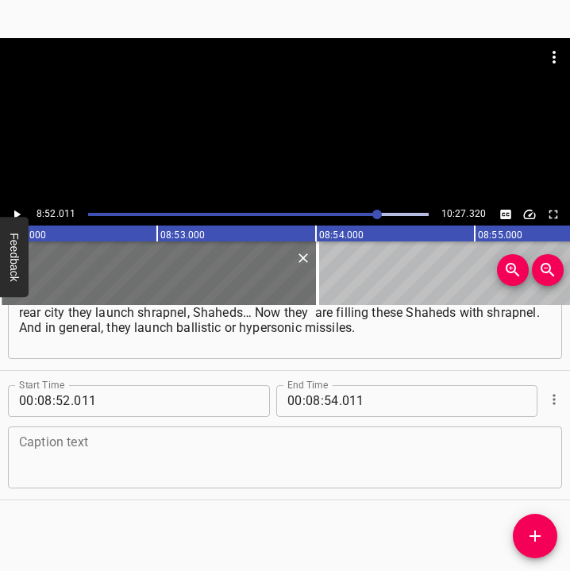
click at [55, 468] on textarea at bounding box center [285, 457] width 532 height 45
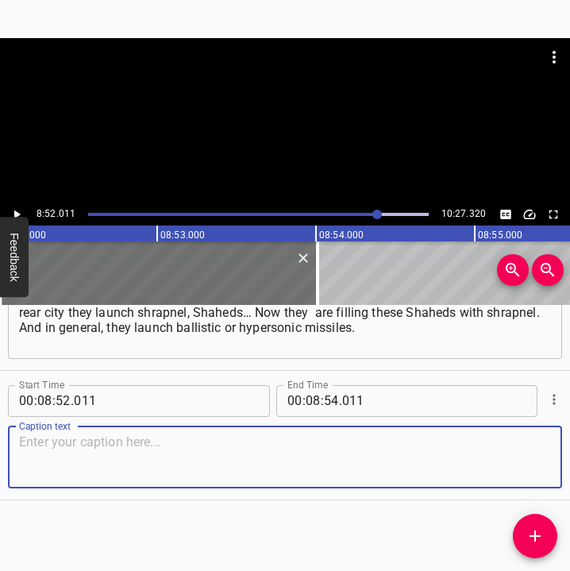
paste textarea "In the apartment only the window was damaged. In fact, in the apartment itself,…"
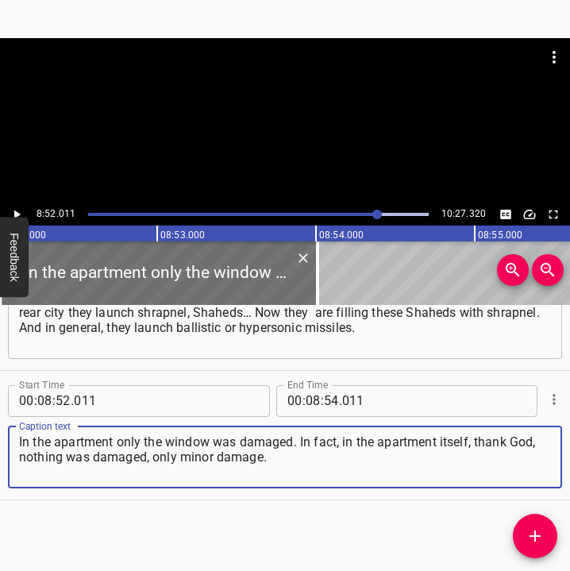
type textarea "In the apartment only the window was damaged. In fact, in the apartment itself,…"
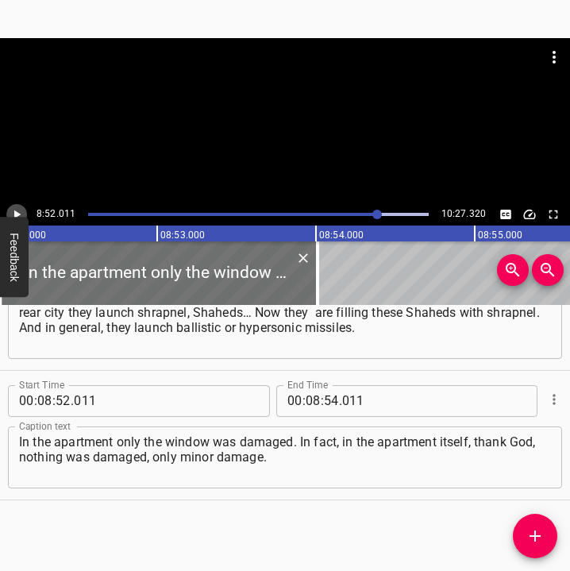
click at [14, 214] on icon "Play/Pause" at bounding box center [17, 214] width 6 height 9
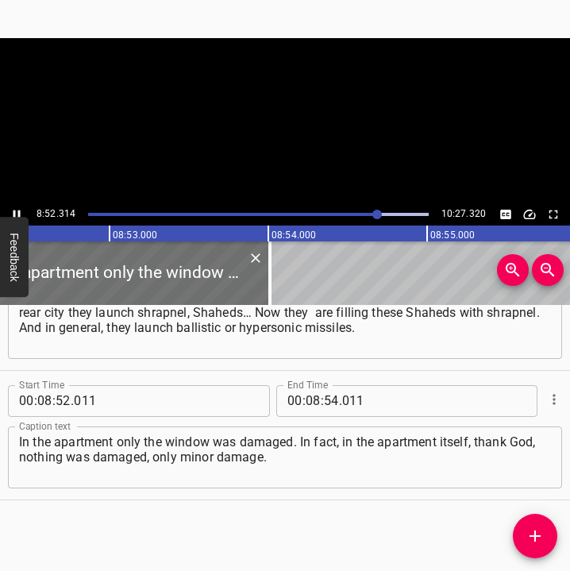
scroll to position [0, 84611]
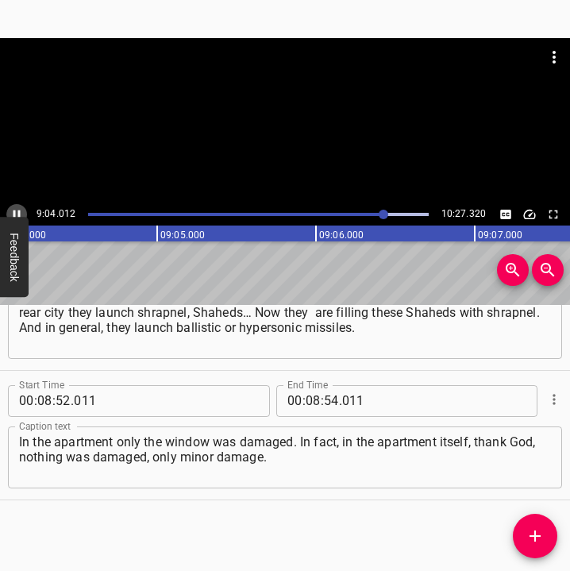
click at [17, 211] on icon "Play/Pause" at bounding box center [17, 214] width 14 height 14
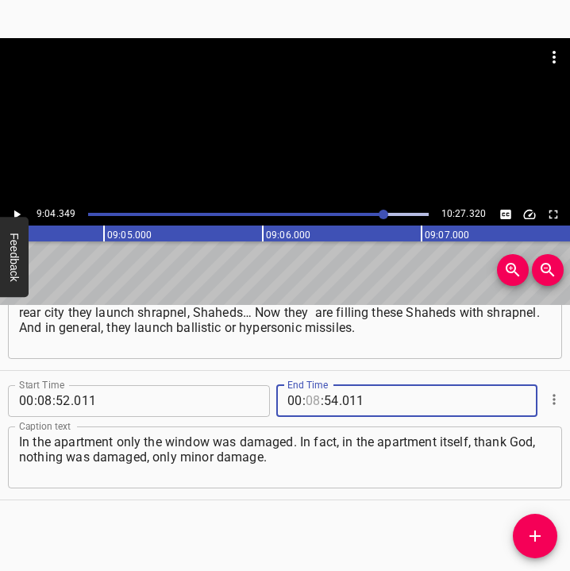
click at [311, 397] on input "number" at bounding box center [313, 401] width 15 height 32
type input "09"
type input "04"
type input "349"
click at [539, 533] on icon "Add Cue" at bounding box center [535, 536] width 19 height 19
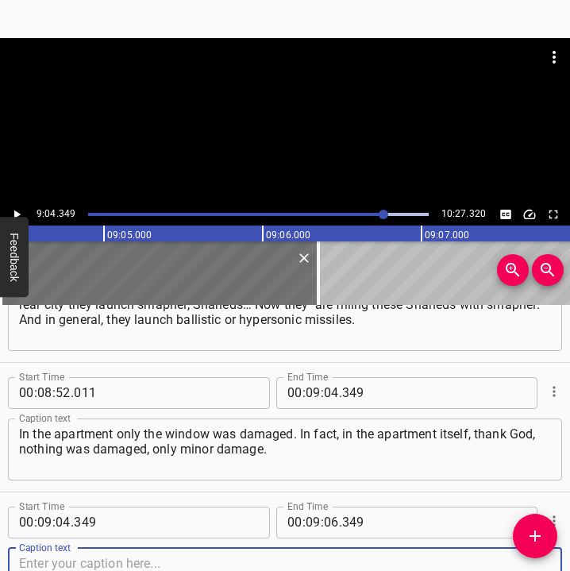
scroll to position [5116, 0]
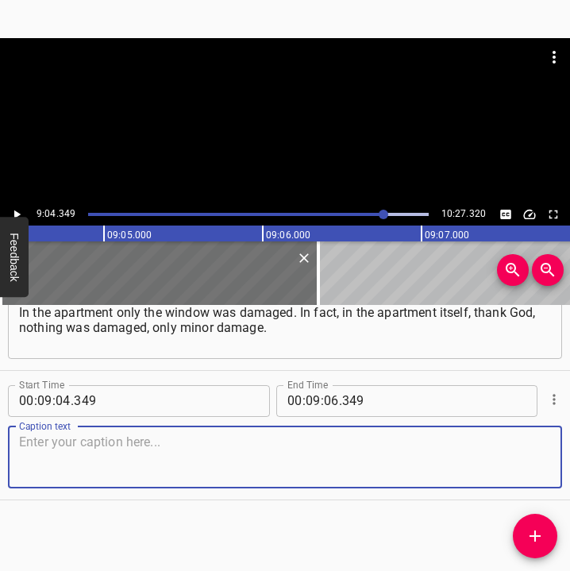
click at [537, 456] on textarea at bounding box center [285, 457] width 532 height 45
click at [113, 443] on textarea at bounding box center [285, 457] width 532 height 45
paste textarea "The small glass all shattered on my floor… But that, in fact, is not terrible. …"
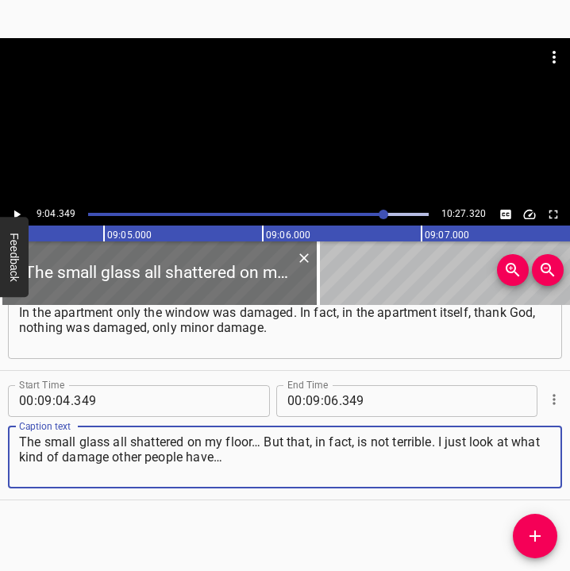
type textarea "The small glass all shattered on my floor… But that, in fact, is not terrible. …"
click at [17, 207] on icon "Play/Pause" at bounding box center [17, 214] width 14 height 14
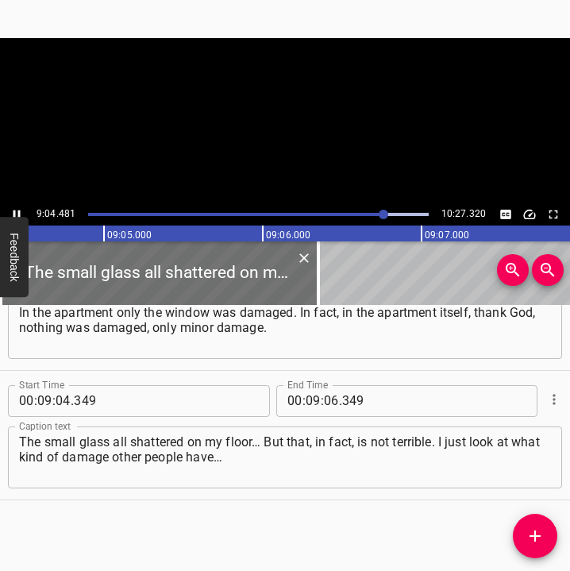
scroll to position [0, 86502]
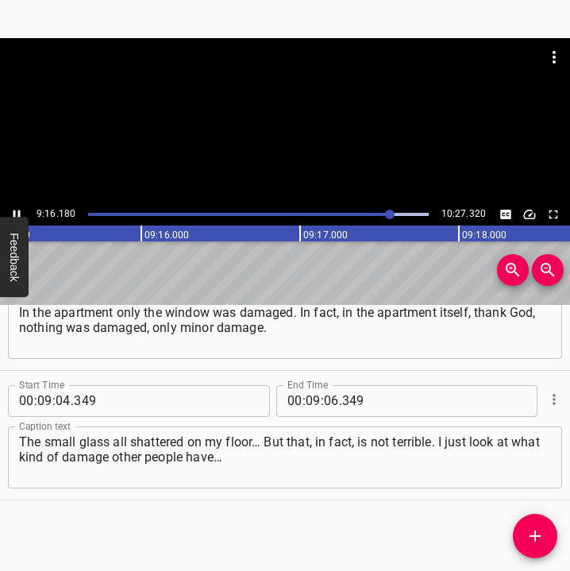
click at [20, 211] on icon "Play/Pause" at bounding box center [17, 214] width 7 height 9
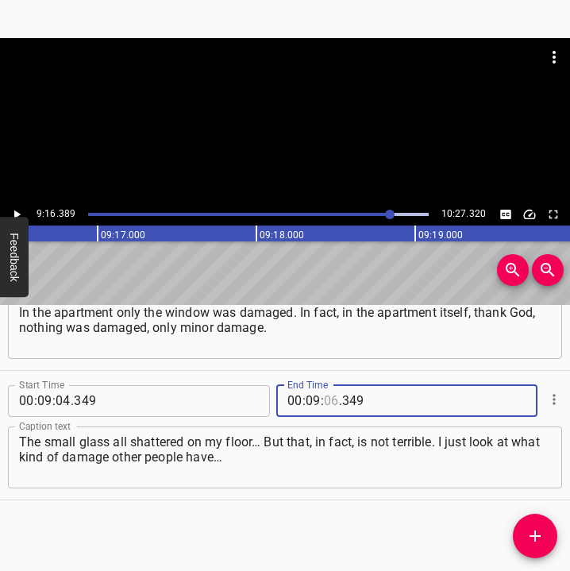
click at [324, 400] on input "number" at bounding box center [331, 401] width 15 height 32
type input "16"
type input "389"
click at [549, 535] on span "Add Cue" at bounding box center [535, 536] width 44 height 19
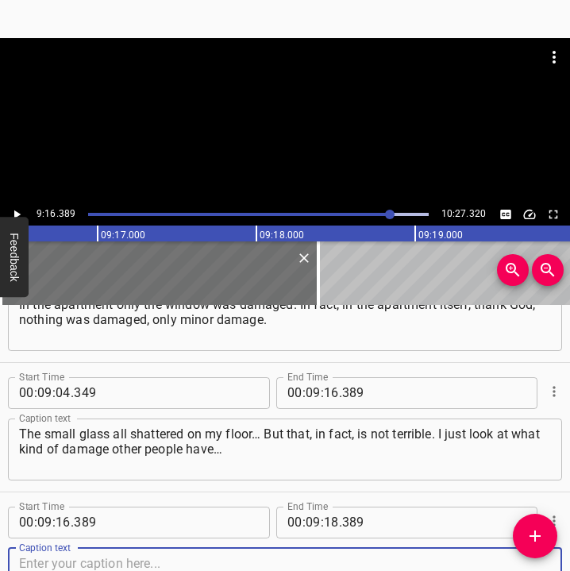
scroll to position [5246, 0]
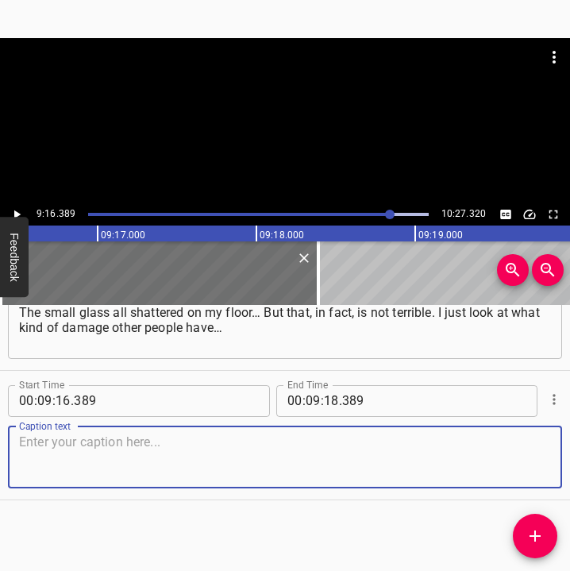
drag, startPoint x: 528, startPoint y: 467, endPoint x: 564, endPoint y: 466, distance: 35.8
click at [554, 466] on div "Start Time 00 : 09 : 16 . 389 Start Time End Time 00 : 09 : 18 . 389 End Time C…" at bounding box center [285, 435] width 570 height 129
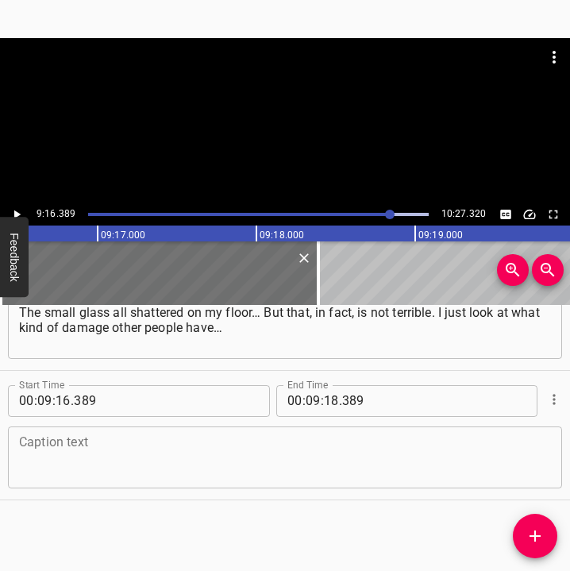
click at [139, 456] on textarea at bounding box center [285, 457] width 532 height 45
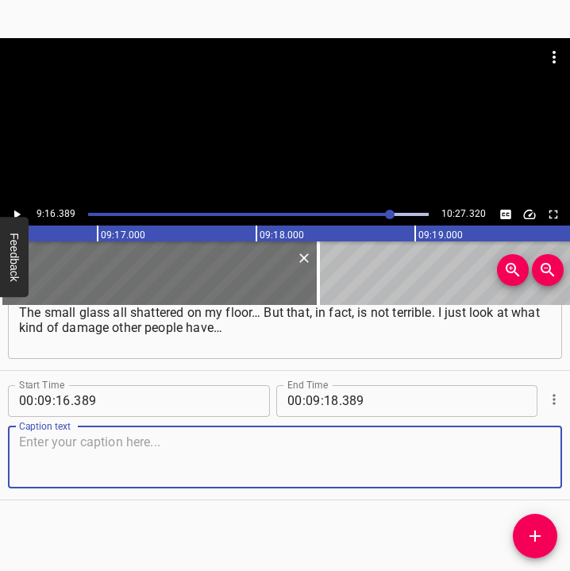
paste textarea "And compared to others, one could say we were lucky. Without optimism it is sim…"
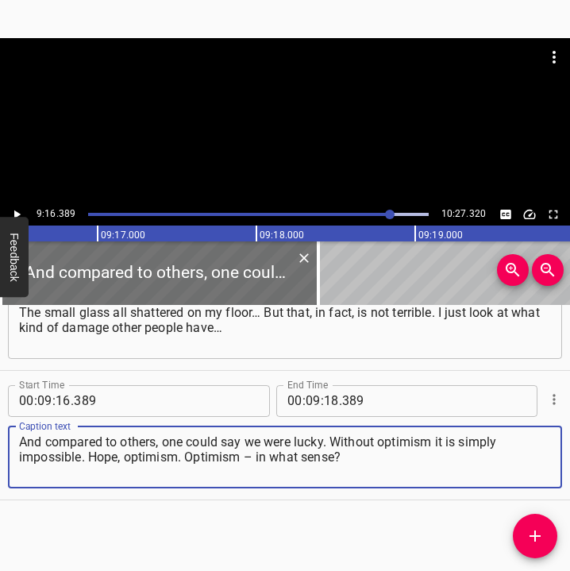
type textarea "And compared to others, one could say we were lucky. Without optimism it is sim…"
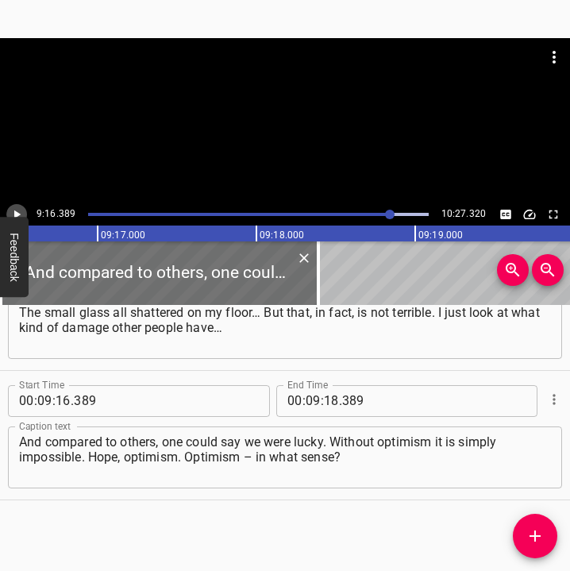
click at [17, 207] on icon "Play/Pause" at bounding box center [17, 214] width 14 height 14
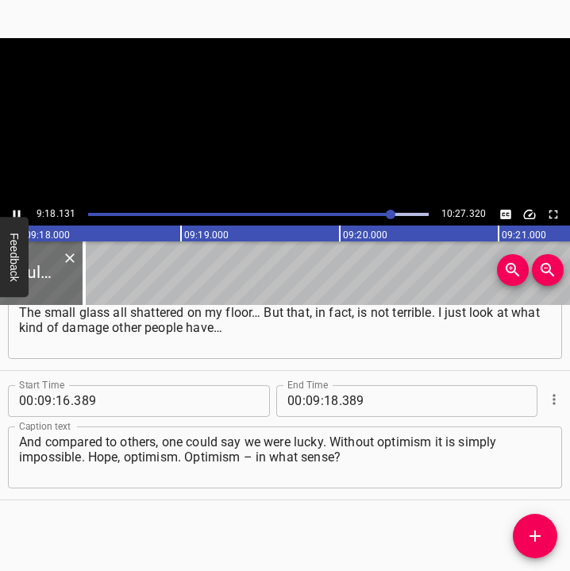
scroll to position [0, 88670]
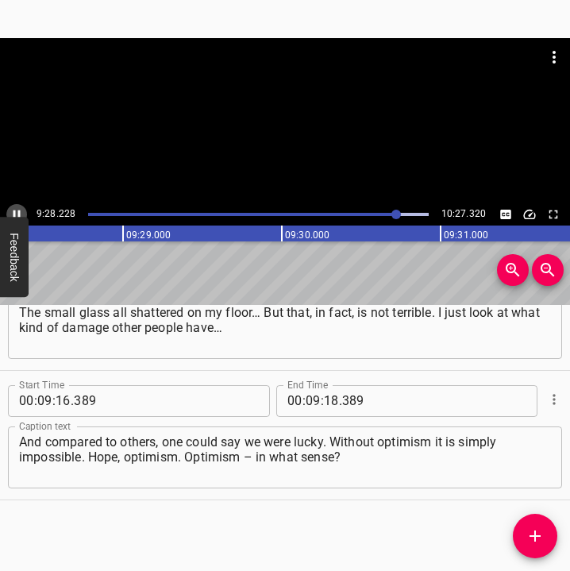
click at [15, 207] on icon "Play/Pause" at bounding box center [17, 214] width 14 height 14
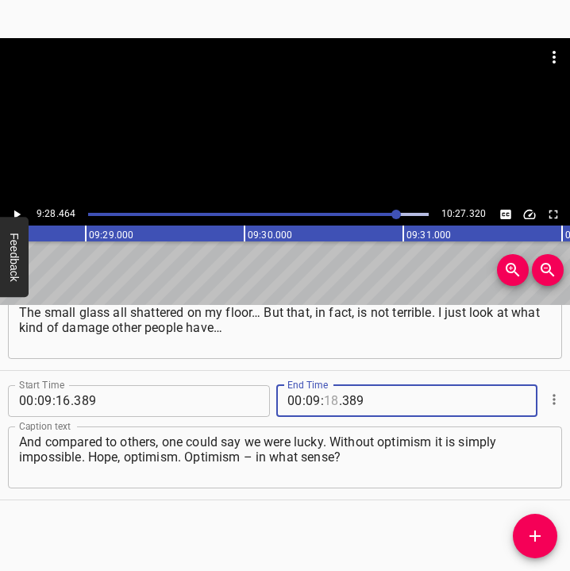
click at [324, 400] on input "number" at bounding box center [331, 401] width 15 height 32
type input "28"
type input "464"
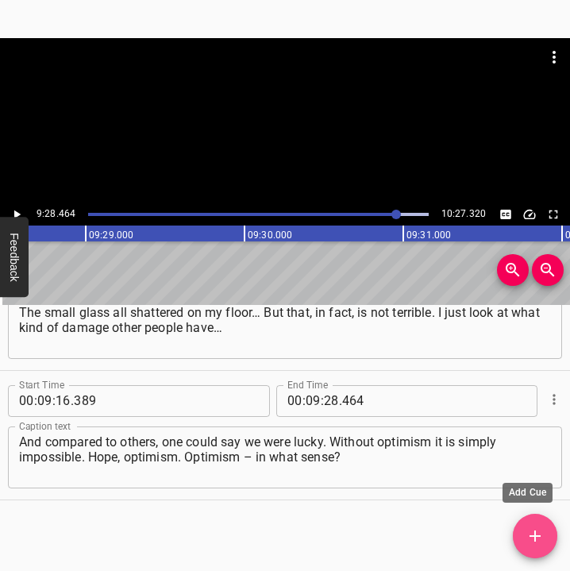
click at [545, 535] on span "Add Cue" at bounding box center [535, 536] width 44 height 19
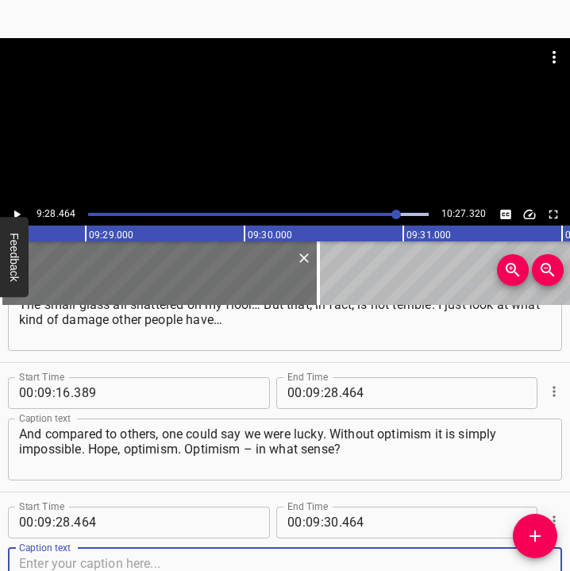
scroll to position [5375, 0]
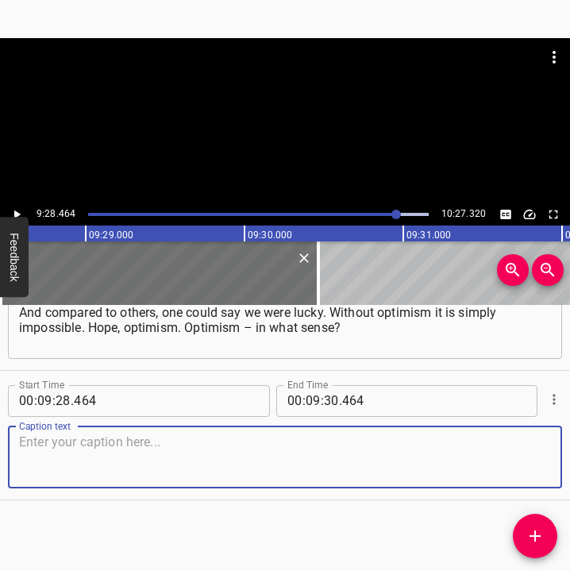
drag, startPoint x: 534, startPoint y: 459, endPoint x: 560, endPoint y: 458, distance: 26.3
click at [549, 458] on div "Start Time 00 : 09 : 28 . 464 Start Time End Time 00 : 09 : 30 . 464 End Time C…" at bounding box center [285, 435] width 570 height 129
click at [199, 455] on textarea at bounding box center [285, 457] width 532 height 45
paste textarea "Optimism in the sense that the enemy must nevertheless be eliminated. Eliminate…"
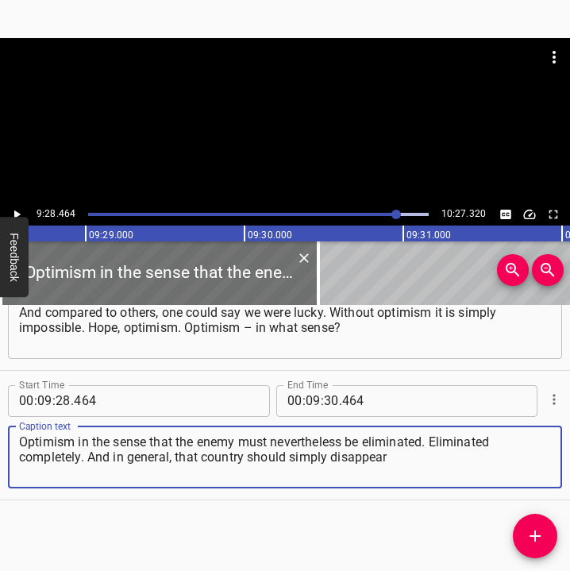
type textarea "Optimism in the sense that the enemy must nevertheless be eliminated. Eliminate…"
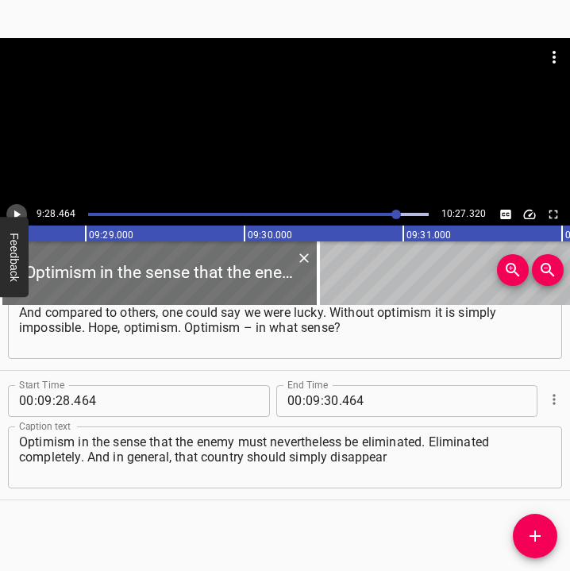
click at [23, 210] on icon "Play/Pause" at bounding box center [17, 214] width 14 height 14
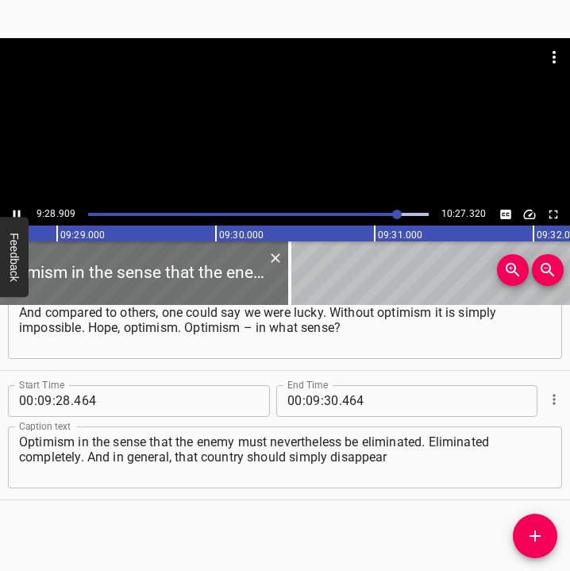
scroll to position [0, 90383]
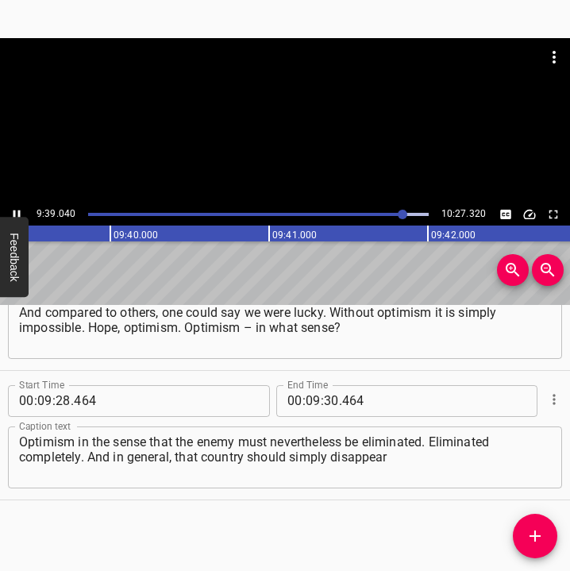
click at [17, 211] on icon "Play/Pause" at bounding box center [17, 214] width 14 height 14
click at [327, 397] on input "number" at bounding box center [331, 401] width 15 height 32
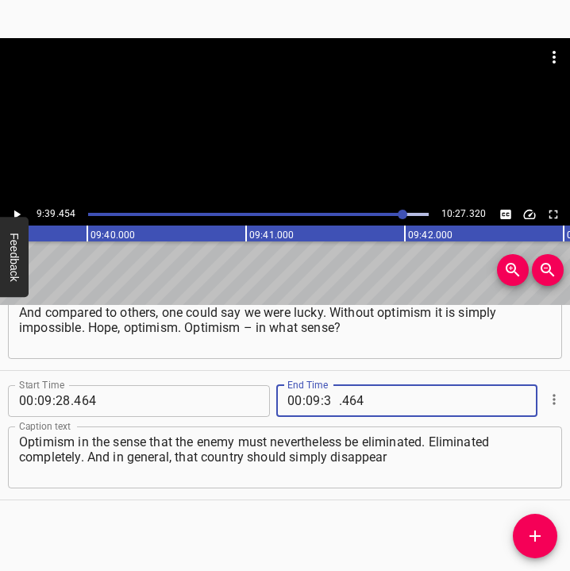
type input "39"
type input "454"
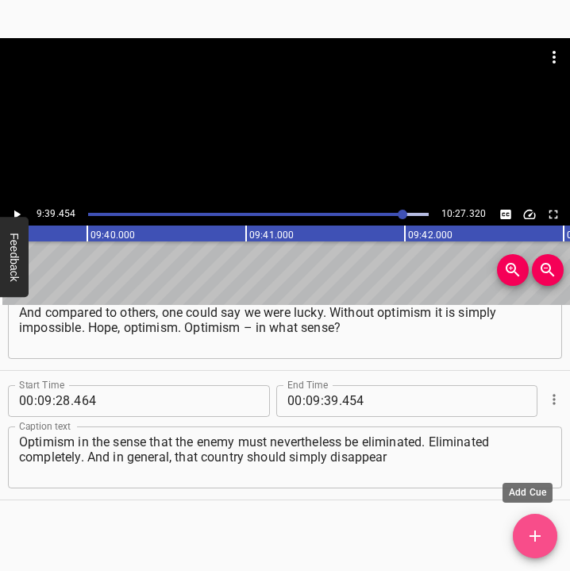
click at [547, 527] on span "Add Cue" at bounding box center [535, 536] width 44 height 19
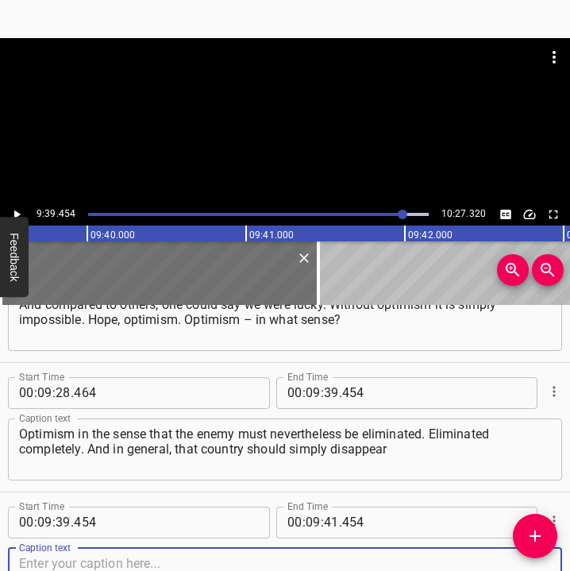
scroll to position [5505, 0]
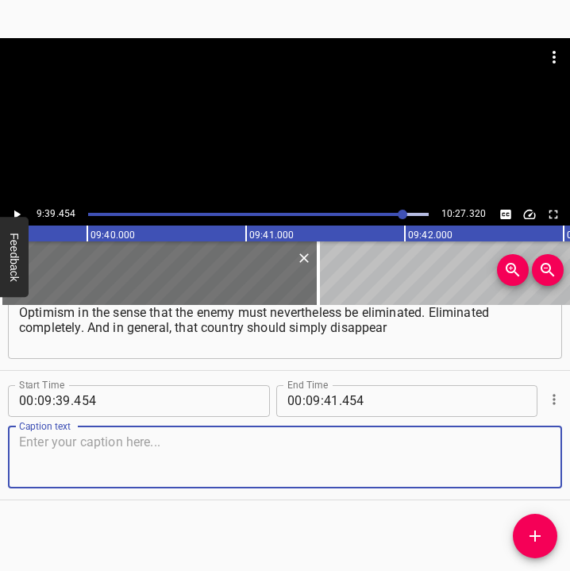
drag, startPoint x: 512, startPoint y: 462, endPoint x: 557, endPoint y: 466, distance: 44.7
click at [535, 464] on textarea at bounding box center [285, 457] width 532 height 45
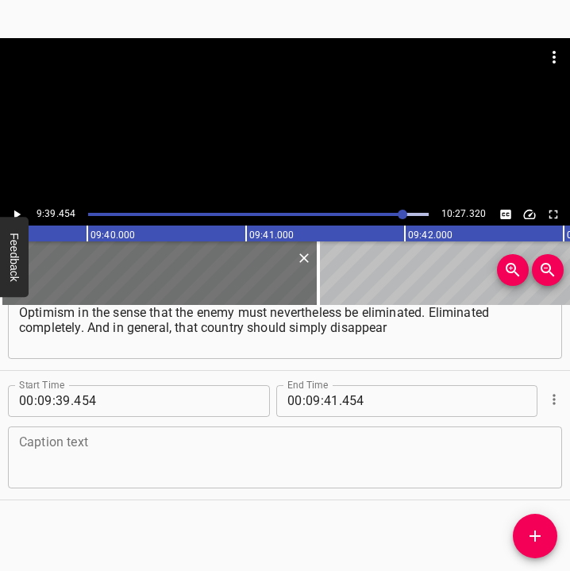
click at [75, 469] on textarea at bounding box center [285, 457] width 532 height 45
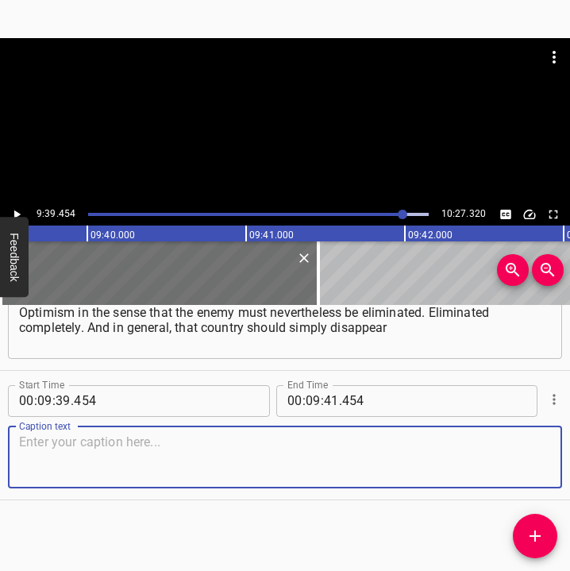
paste textarea "from the map. And only this, as they say, keeps us going. This kind of optimism…"
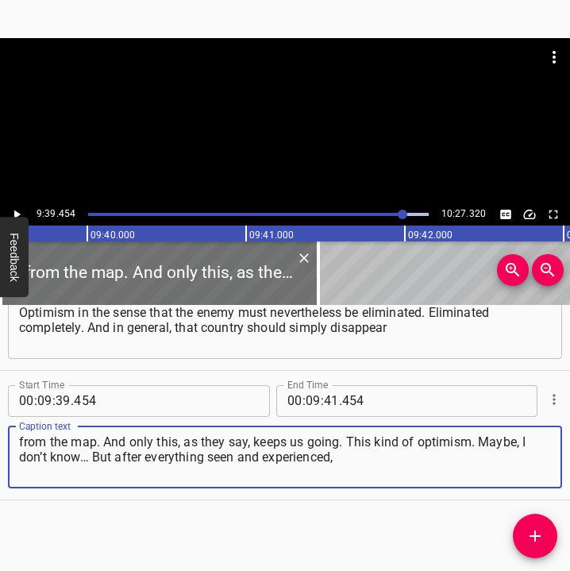
type textarea "from the map. And only this, as they say, keeps us going. This kind of optimism…"
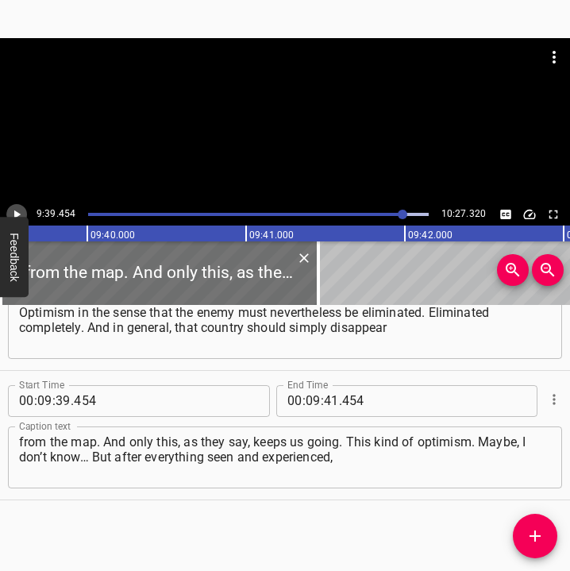
click at [19, 209] on icon "Play/Pause" at bounding box center [17, 214] width 14 height 14
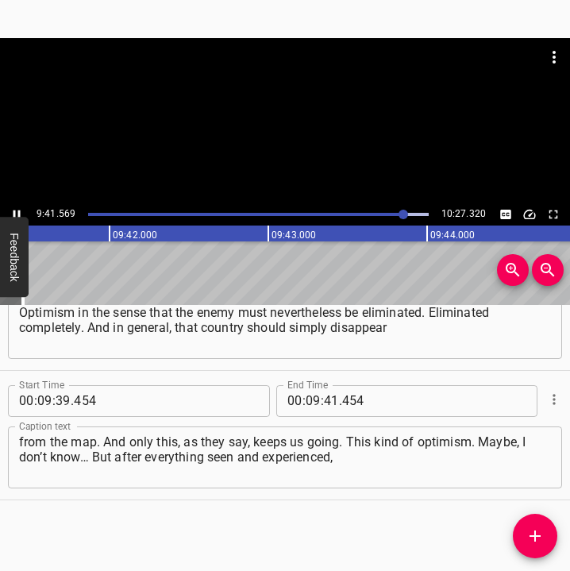
scroll to position [0, 92394]
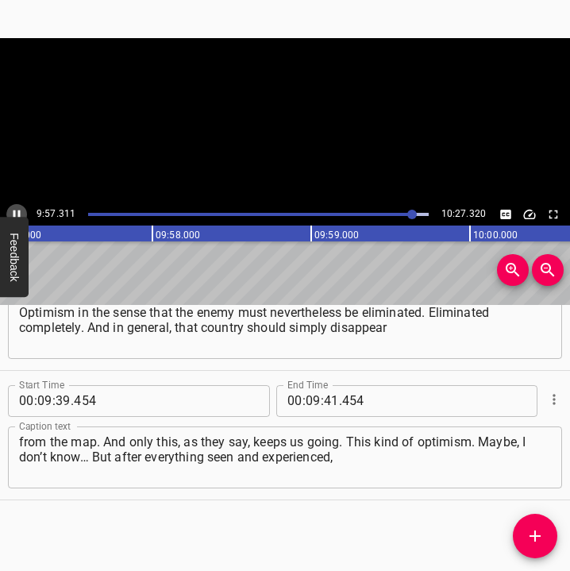
click at [17, 211] on icon "Play/Pause" at bounding box center [17, 214] width 14 height 14
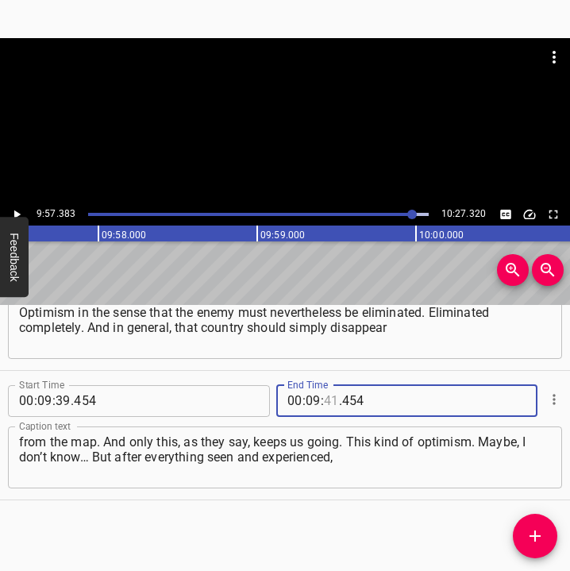
click at [328, 399] on input "number" at bounding box center [331, 401] width 15 height 32
type input "57"
type input "383"
click at [536, 533] on icon "Add Cue" at bounding box center [535, 536] width 11 height 11
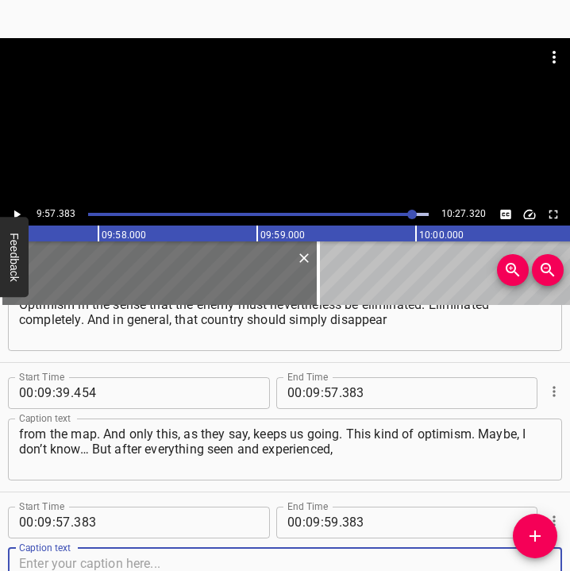
scroll to position [5634, 0]
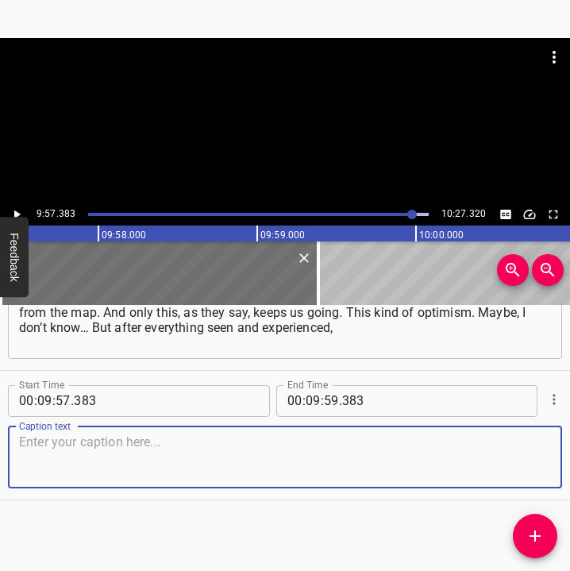
drag, startPoint x: 526, startPoint y: 467, endPoint x: 566, endPoint y: 467, distance: 40.5
click at [566, 467] on div "Start Time 00 : 00 : 05 . 678 Start Time End Time 00 : 00 : 21 . 900 End Time C…" at bounding box center [285, 438] width 570 height 267
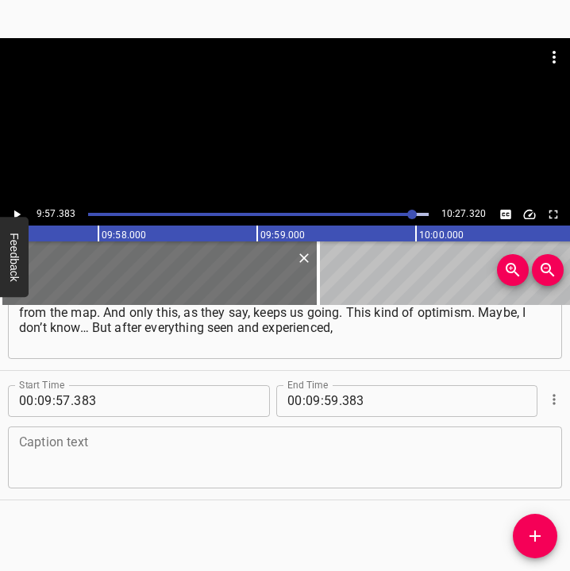
click at [75, 450] on textarea at bounding box center [285, 457] width 532 height 45
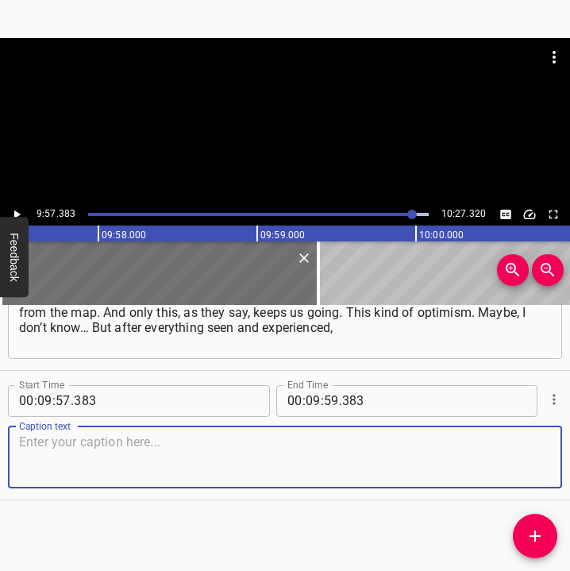
paste textarea "after so many people killed, I still believe that such a country has no right t…"
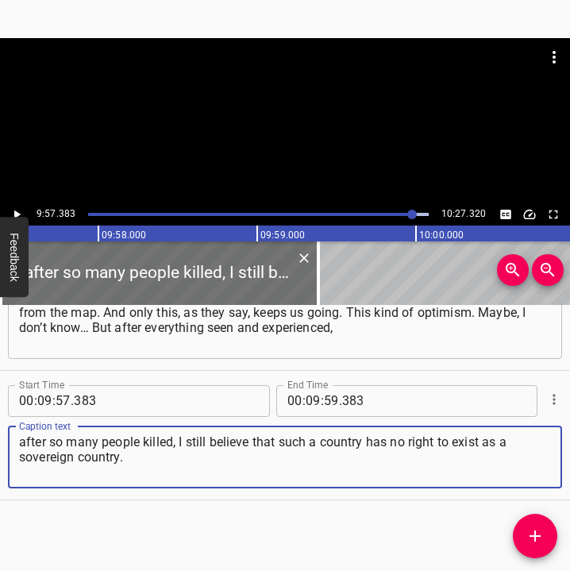
type textarea "after so many people killed, I still believe that such a country has no right t…"
click at [19, 207] on icon "Play/Pause" at bounding box center [17, 214] width 14 height 14
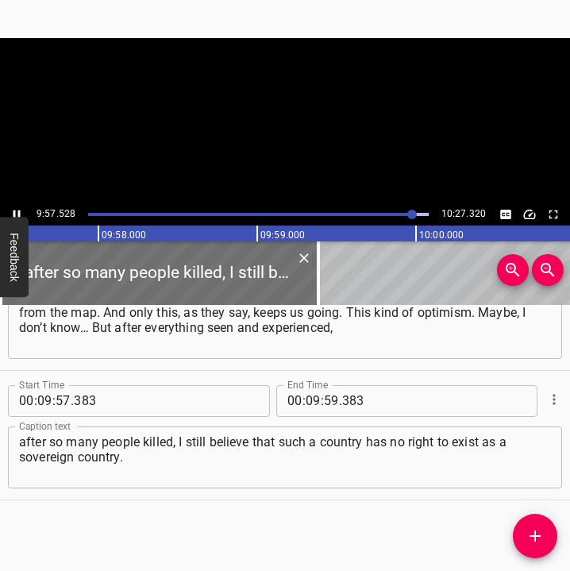
scroll to position [0, 94930]
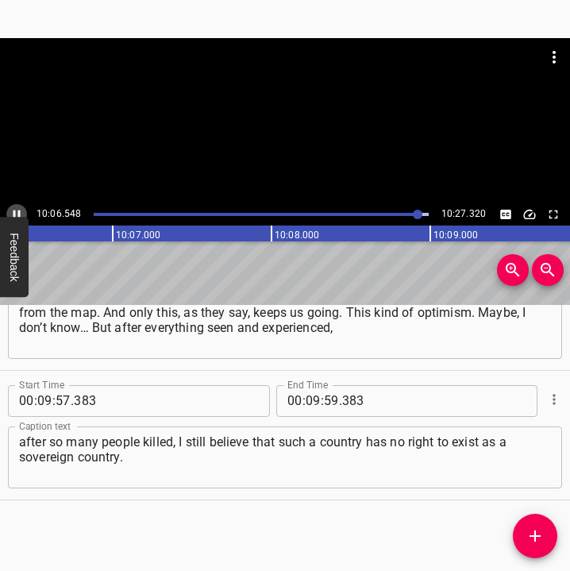
click at [16, 208] on icon "Play/Pause" at bounding box center [17, 214] width 14 height 14
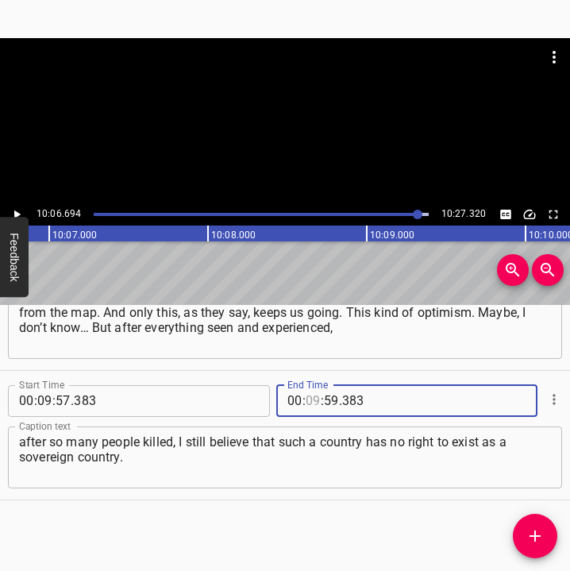
click at [306, 400] on input "number" at bounding box center [313, 401] width 15 height 32
type input "10"
type input "06"
type input "694"
drag, startPoint x: 532, startPoint y: 528, endPoint x: 535, endPoint y: 536, distance: 8.6
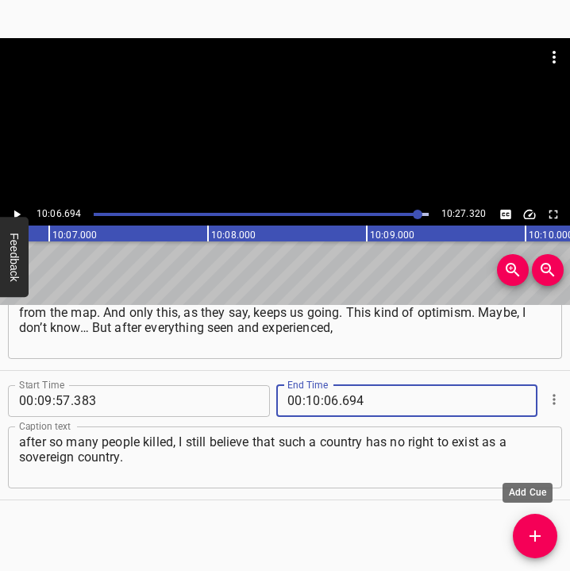
click at [532, 527] on icon "Add Cue" at bounding box center [535, 536] width 19 height 19
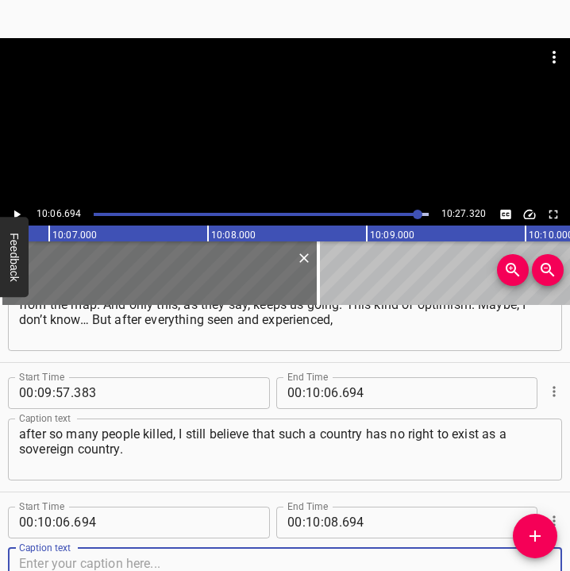
scroll to position [5764, 0]
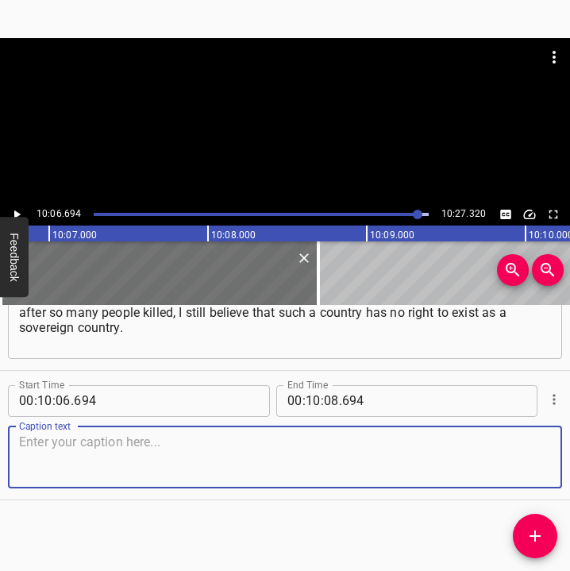
drag, startPoint x: 513, startPoint y: 456, endPoint x: 561, endPoint y: 457, distance: 47.7
click at [534, 456] on textarea at bounding box center [285, 457] width 532 height 45
click at [241, 452] on textarea at bounding box center [285, 457] width 532 height 45
paste textarea "I believe in Ukraine’s victory. I believe. Because, after all, good must overco…"
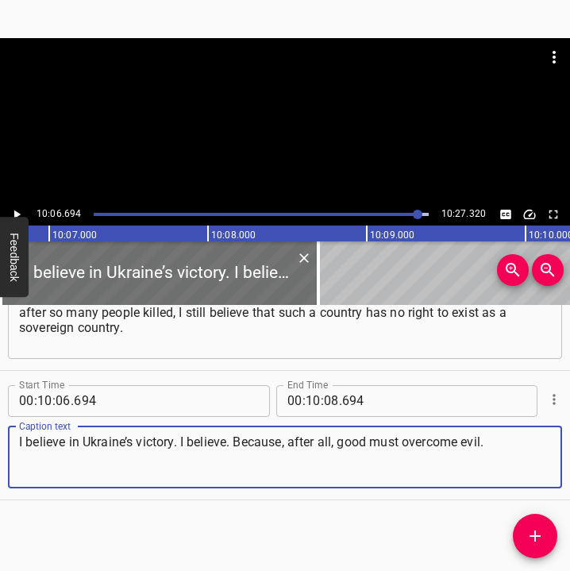
type textarea "I believe in Ukraine’s victory. I believe. Because, after all, good must overco…"
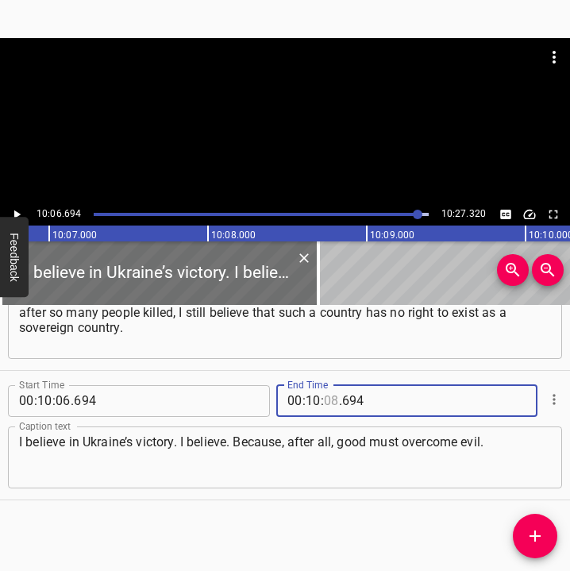
click at [324, 397] on input "number" at bounding box center [331, 401] width 15 height 32
type input "17"
type input "320"
click at [23, 211] on icon "Play/Pause" at bounding box center [17, 214] width 14 height 14
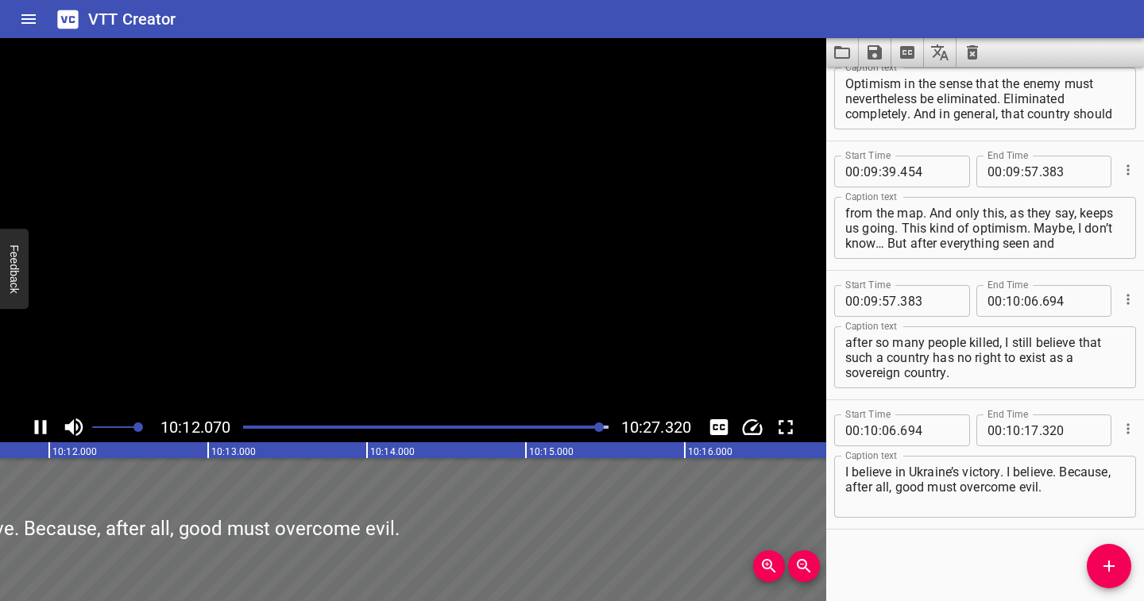
scroll to position [5496, 0]
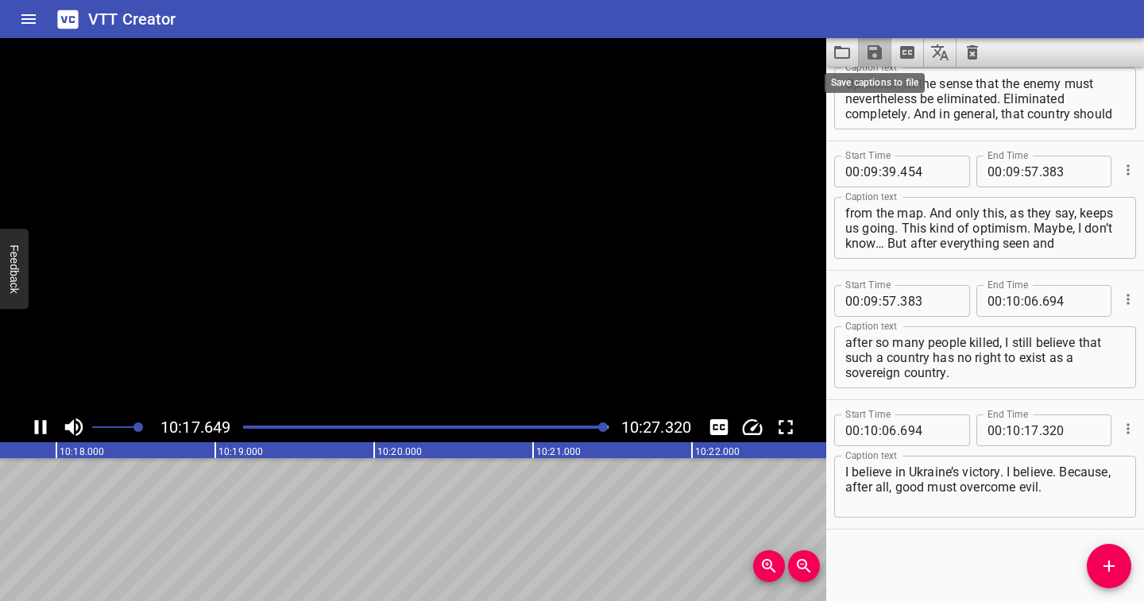
click at [570, 49] on icon "Save captions to file" at bounding box center [874, 52] width 14 height 14
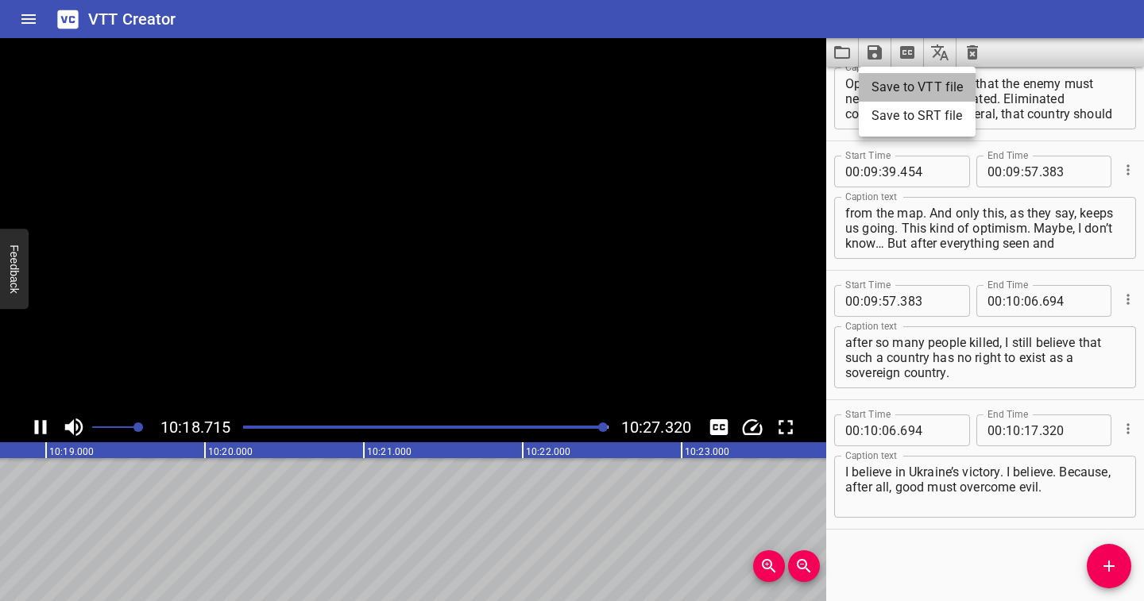
click at [570, 91] on li "Save to VTT file" at bounding box center [917, 87] width 117 height 29
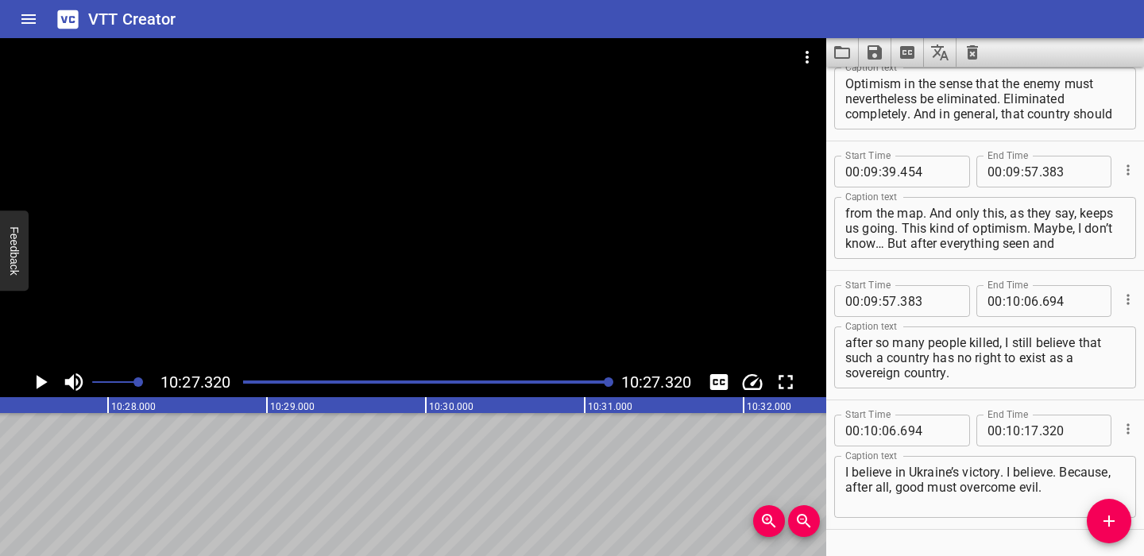
scroll to position [5541, 0]
